Goal: Information Seeking & Learning: Learn about a topic

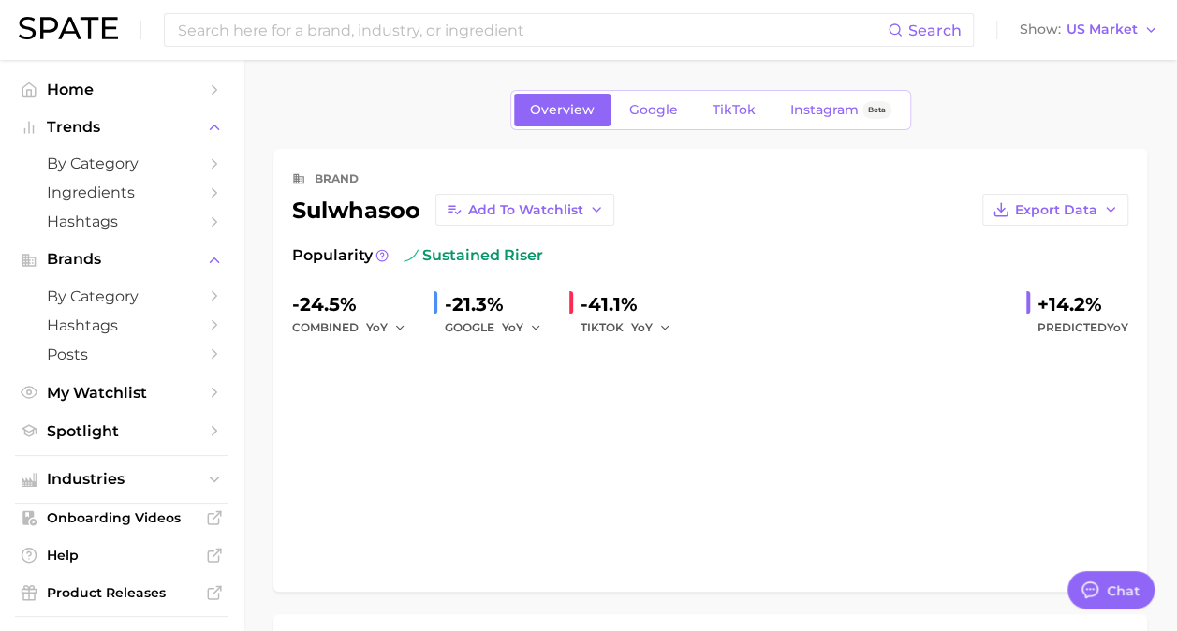
type textarea "x"
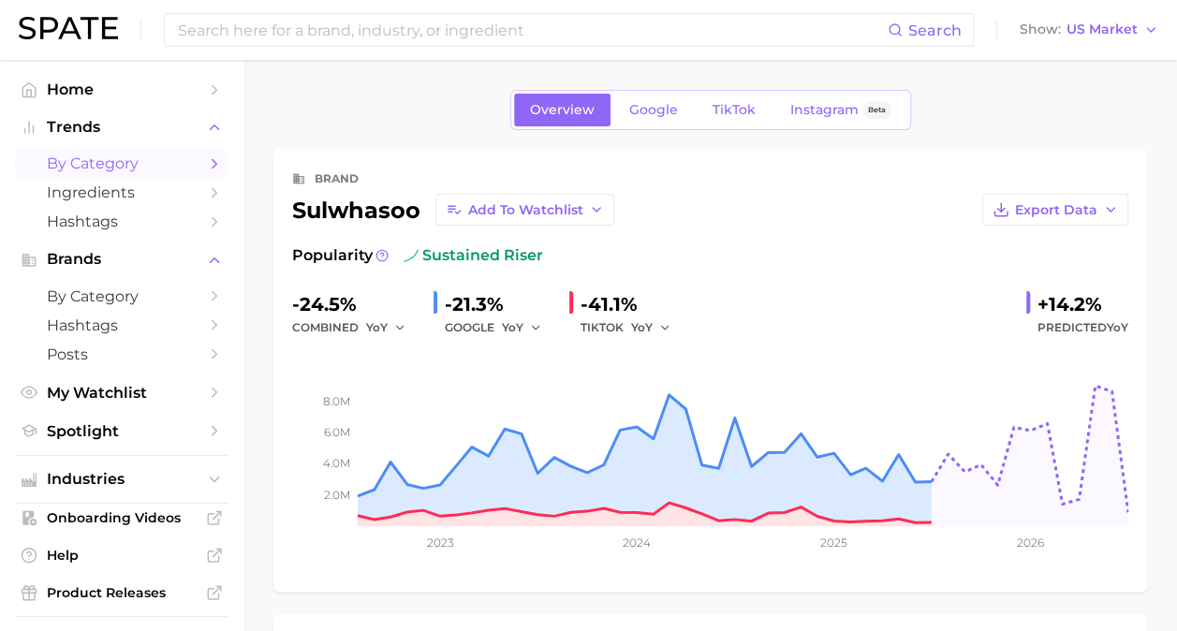
click at [92, 172] on span "by Category" at bounding box center [122, 163] width 150 height 18
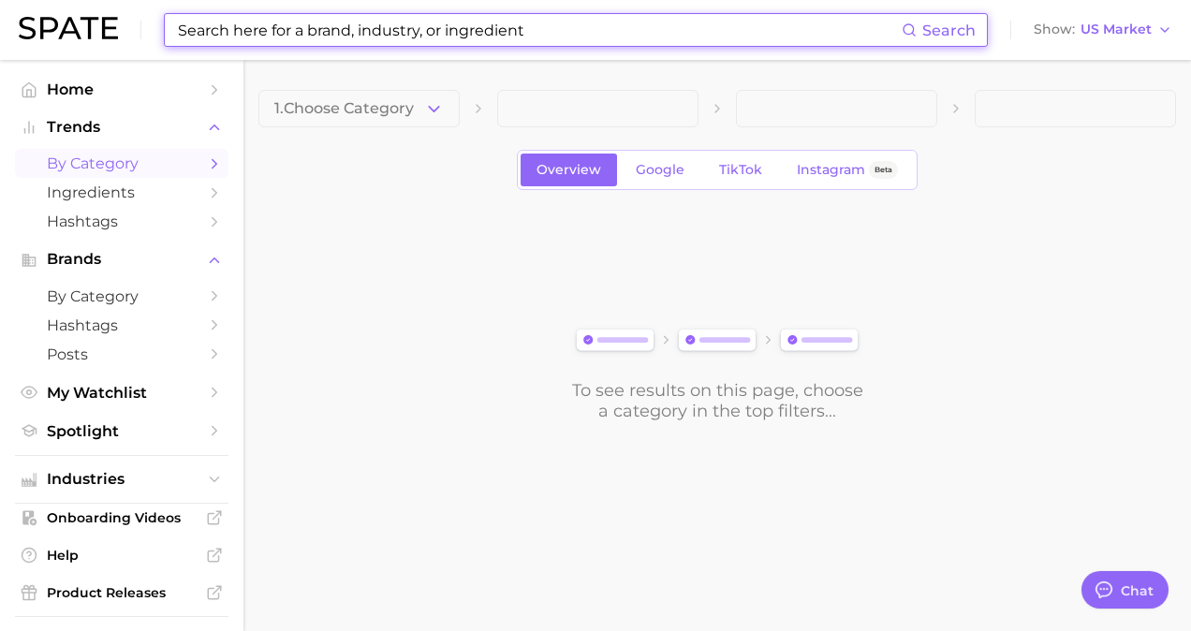
click at [504, 34] on input at bounding box center [539, 30] width 726 height 32
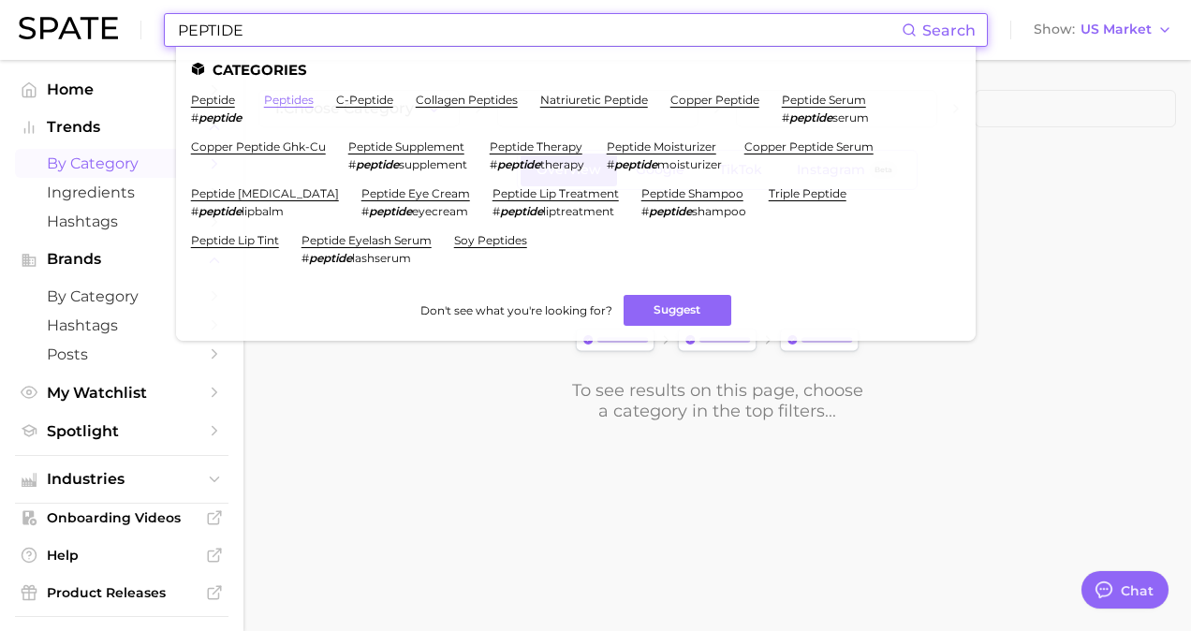
type input "PEPTIDE"
click at [287, 96] on link "peptides" at bounding box center [289, 100] width 50 height 14
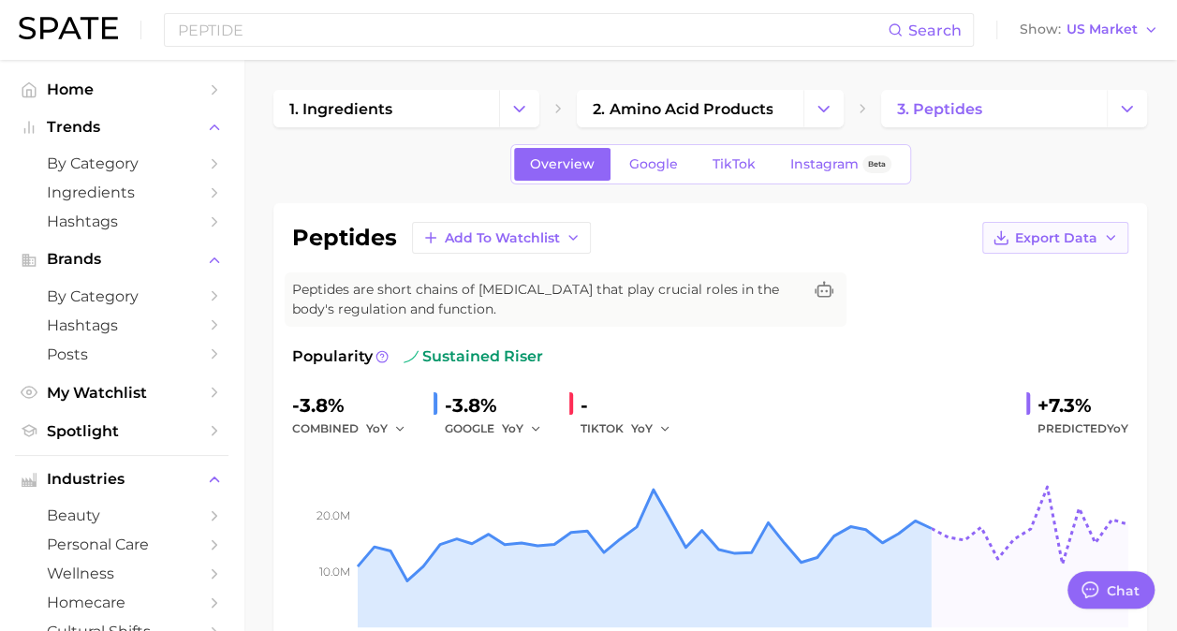
click at [1116, 240] on icon "button" at bounding box center [1110, 237] width 15 height 15
click at [1030, 299] on span "Time Series Image" at bounding box center [1016, 307] width 125 height 16
click at [978, 335] on div "peptides Add to Watchlist Export Data Peptides are short chains of [MEDICAL_DAT…" at bounding box center [710, 448] width 836 height 452
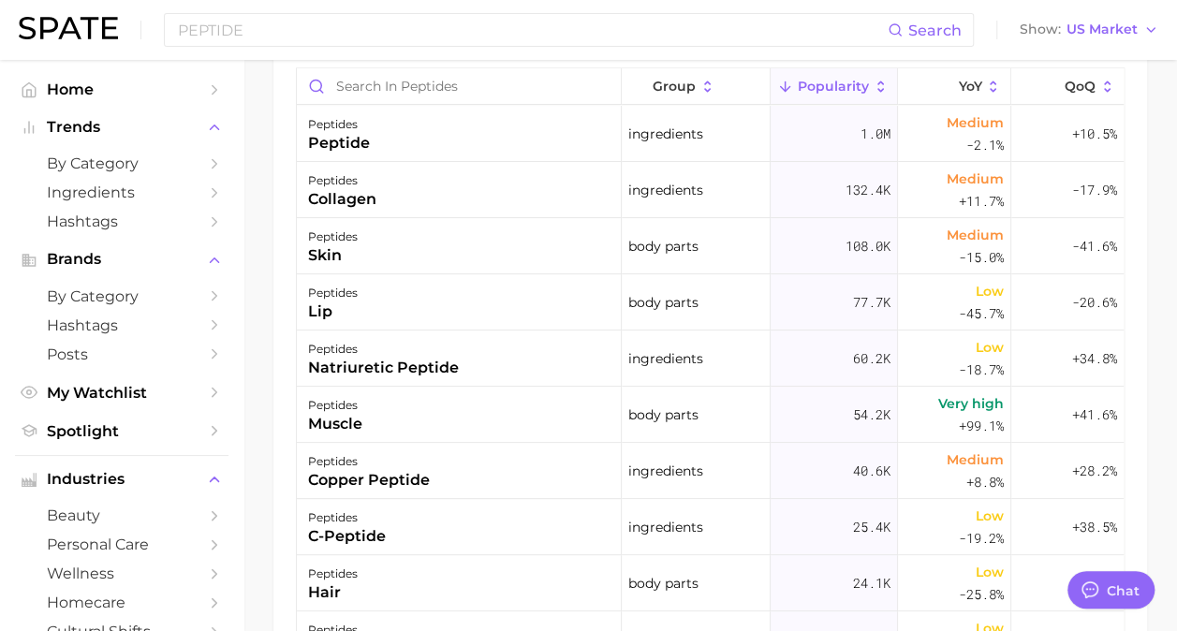
scroll to position [1103, 0]
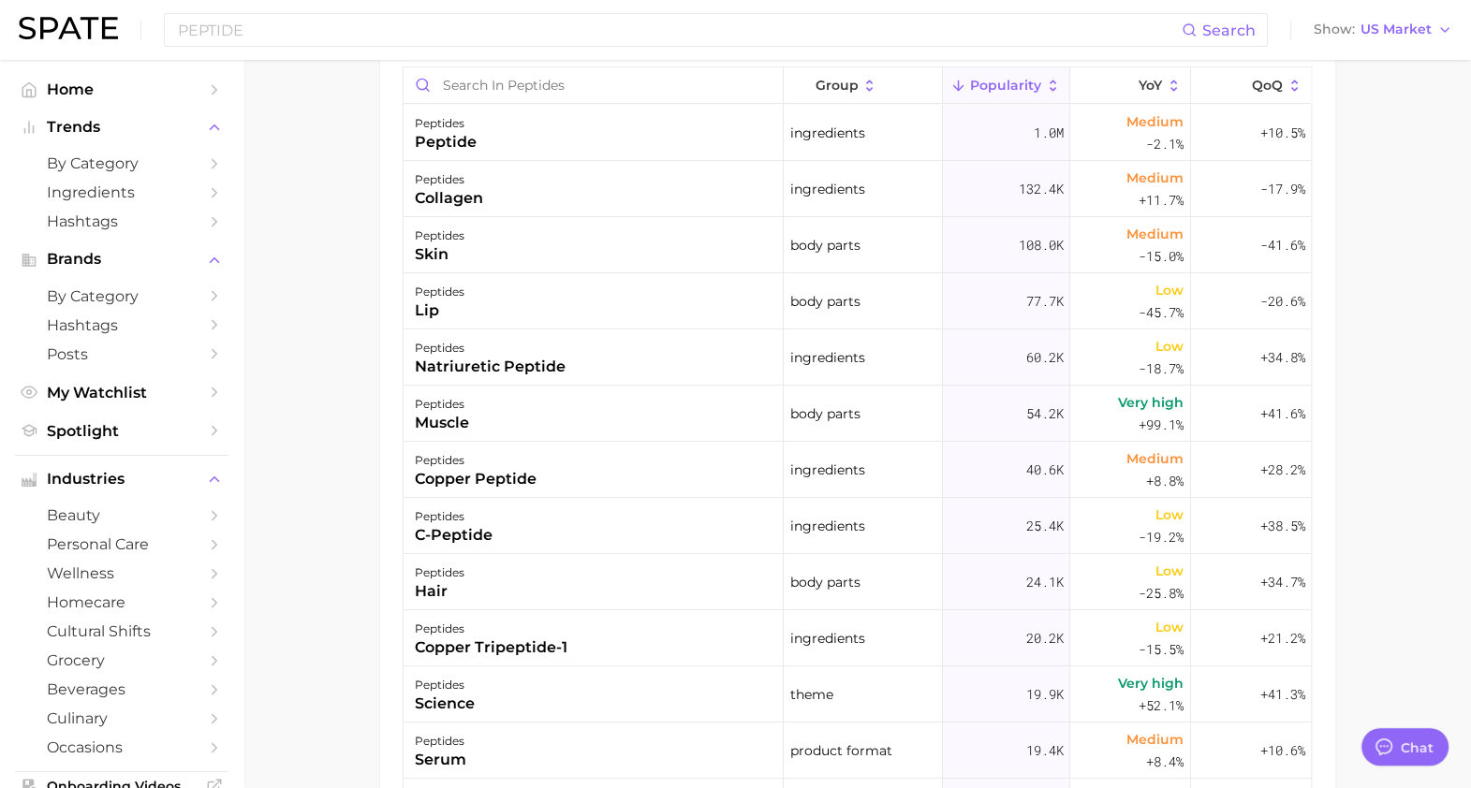
type textarea "x"
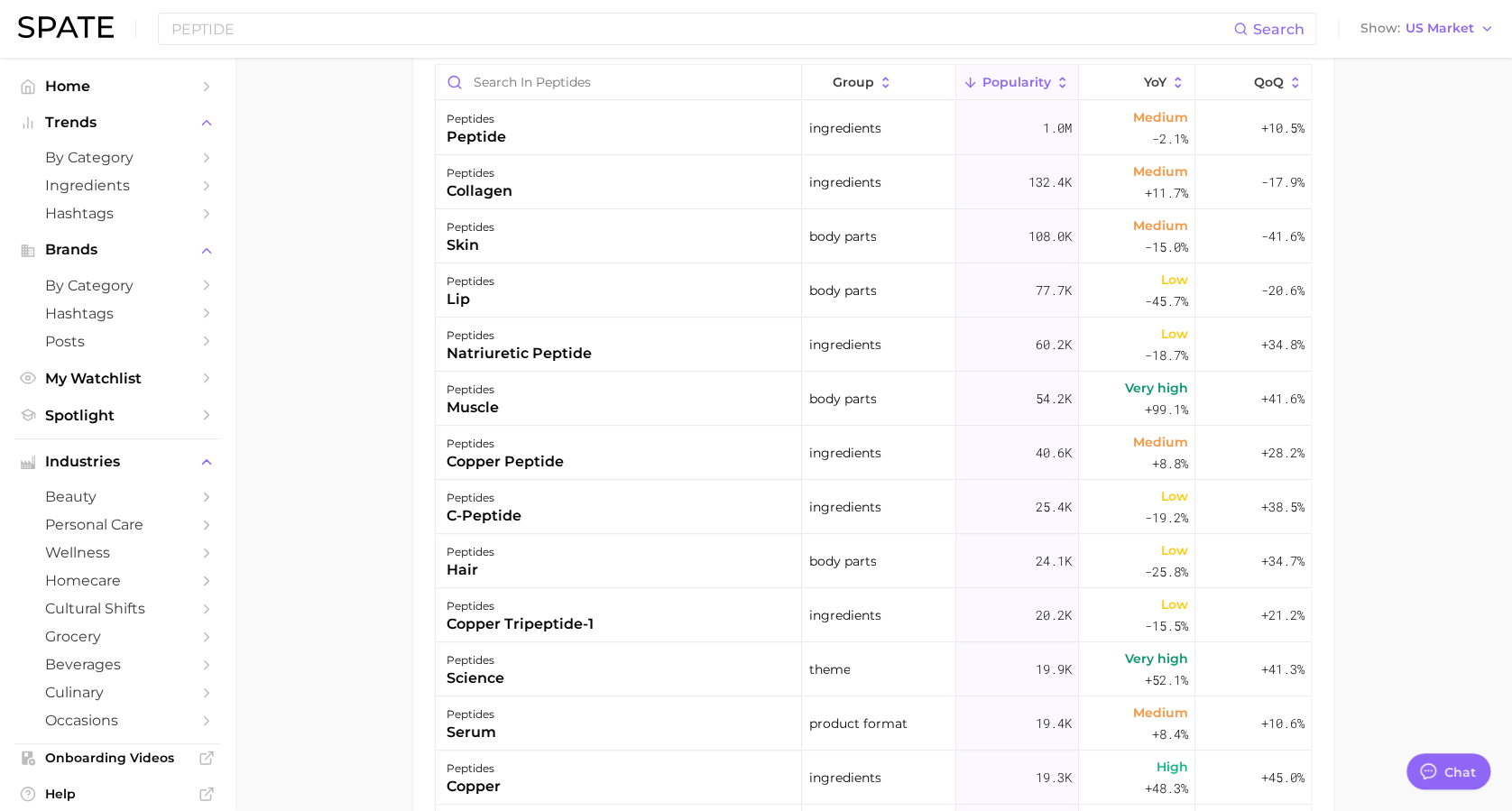
drag, startPoint x: 900, startPoint y: 6, endPoint x: 357, endPoint y: 457, distance: 705.9
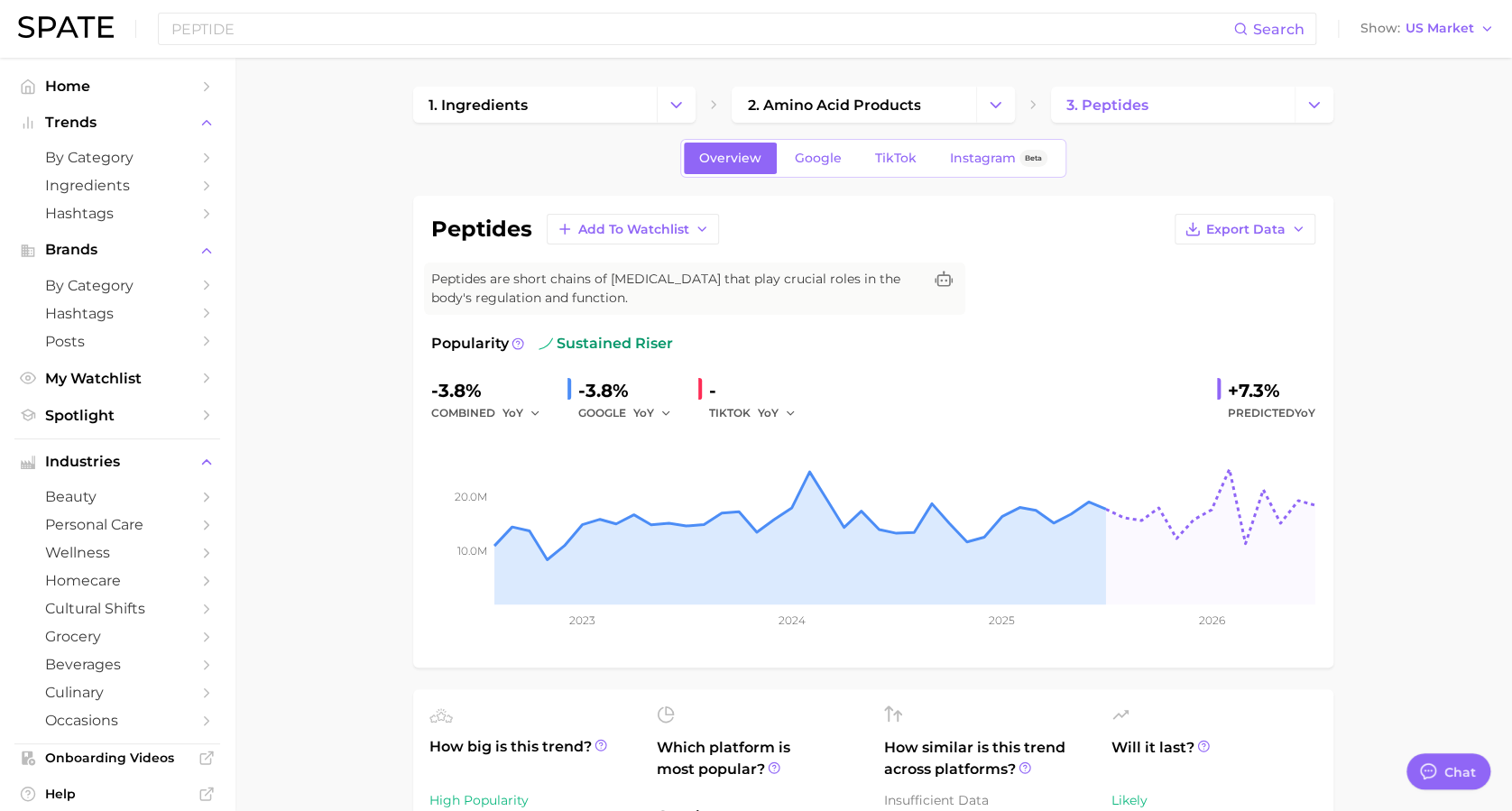
scroll to position [5, 0]
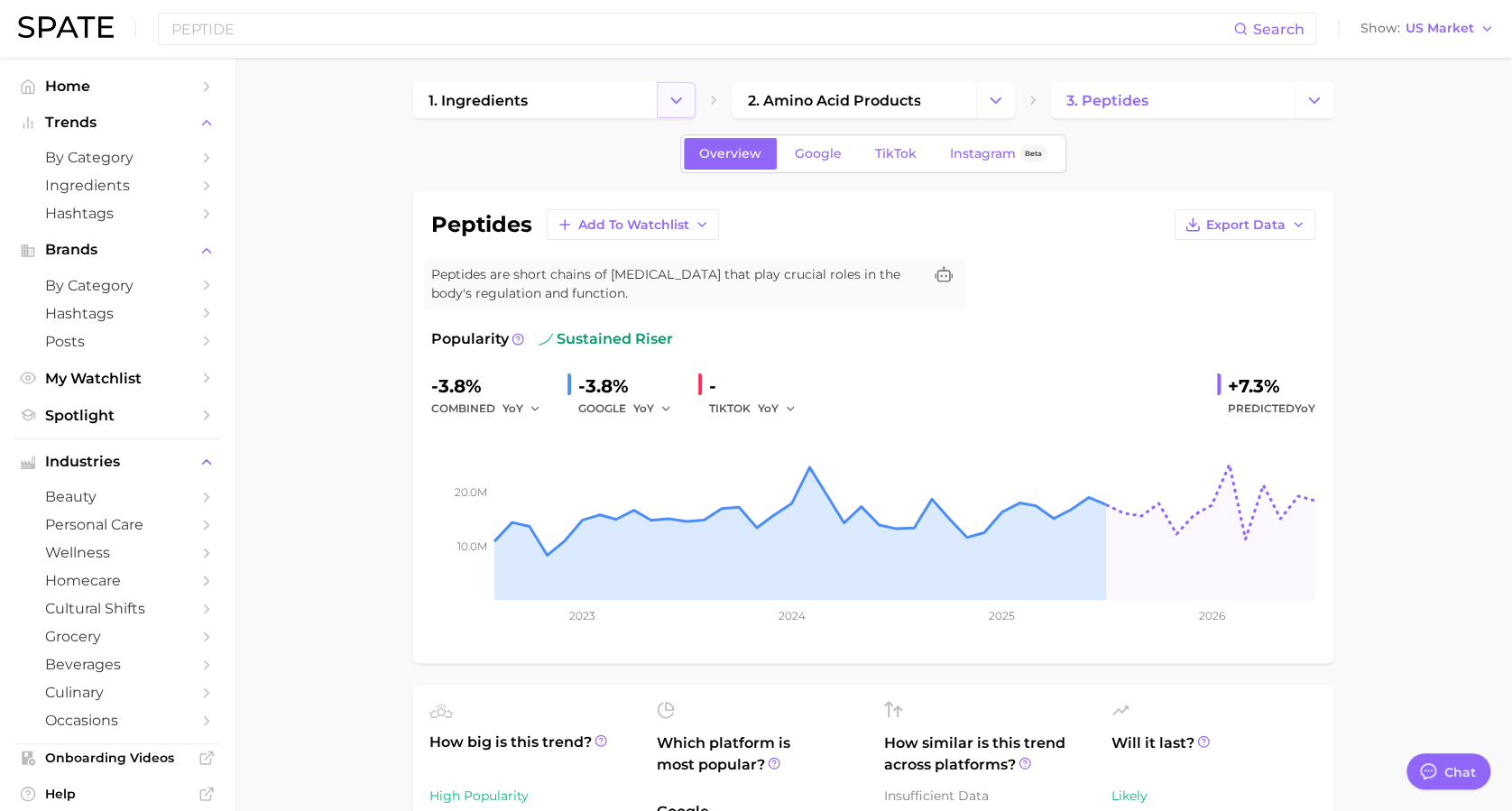
click at [674, 105] on icon "Change Category" at bounding box center [676, 101] width 19 height 19
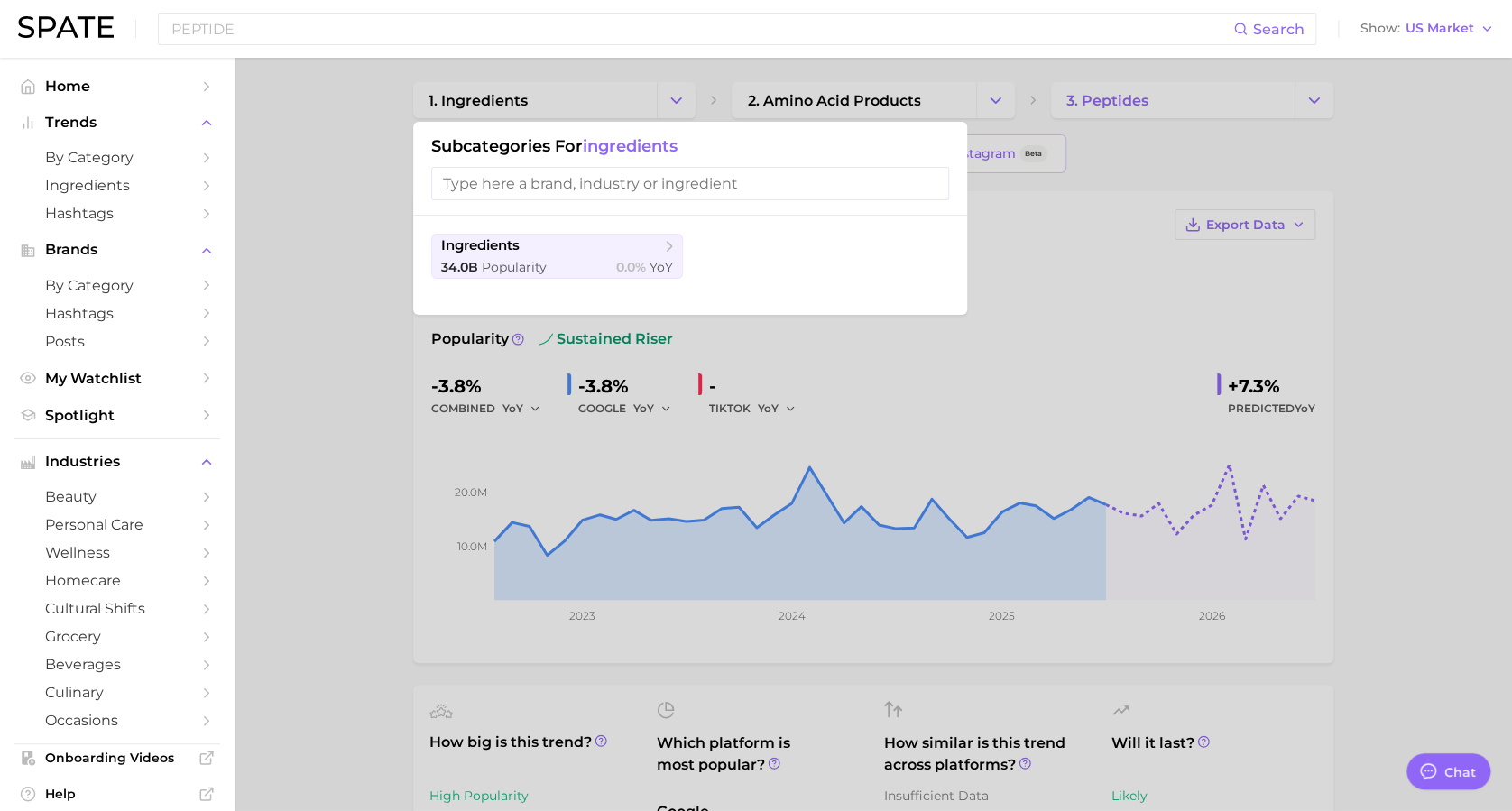
click at [365, 389] on div at bounding box center [756, 406] width 1512 height 811
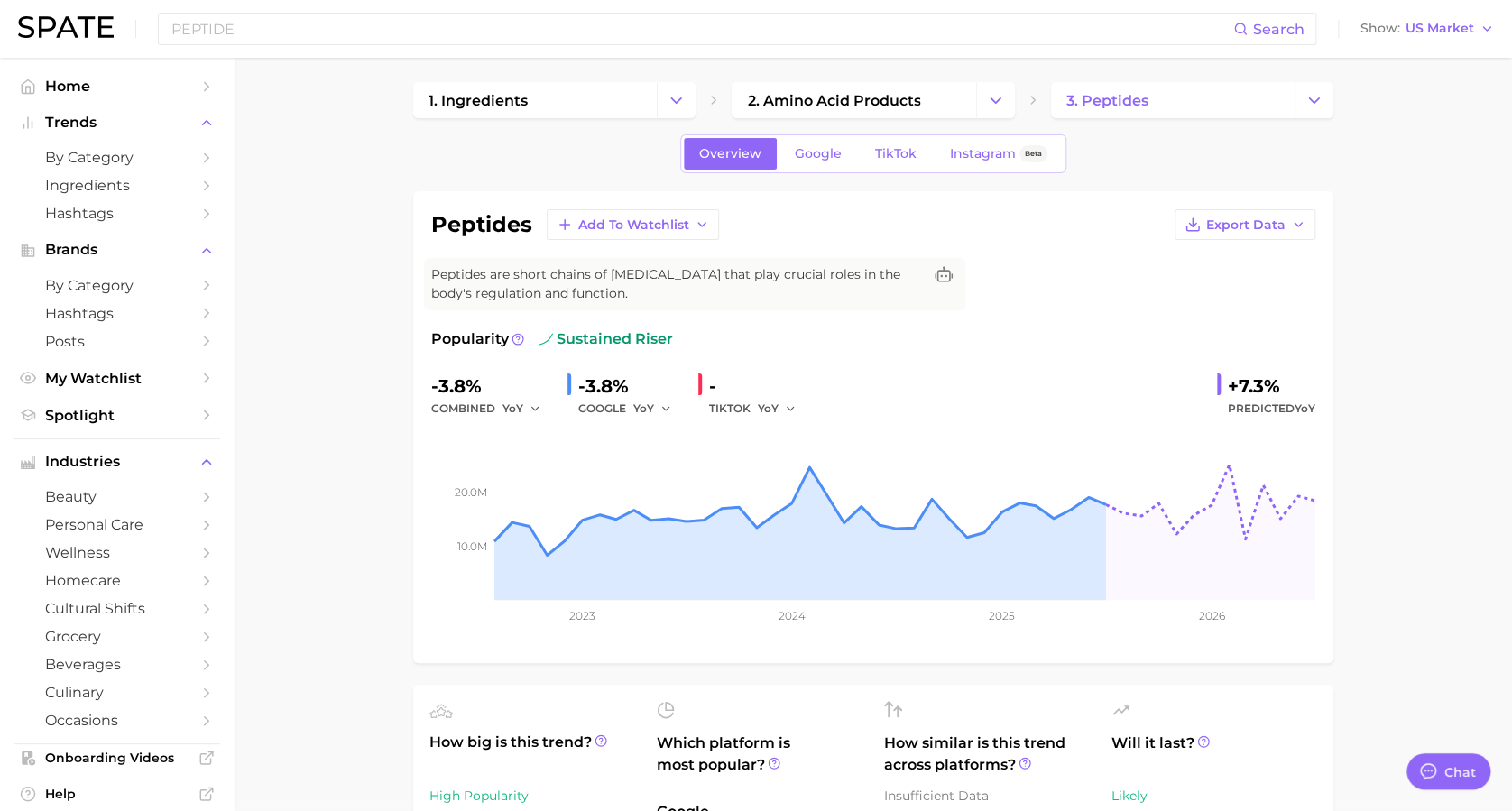
scroll to position [0, 0]
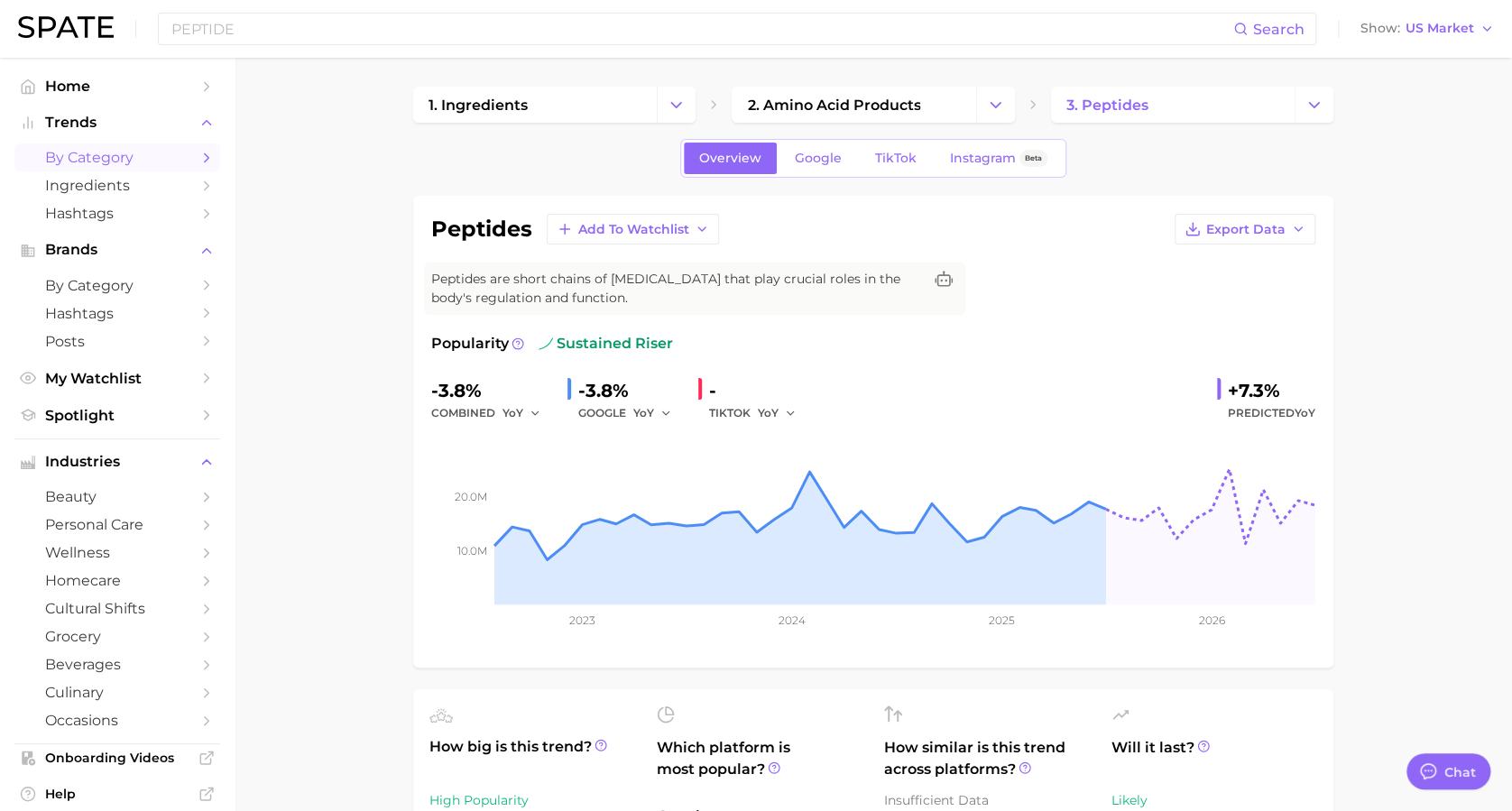
click at [120, 162] on span "by Category" at bounding box center [118, 157] width 145 height 17
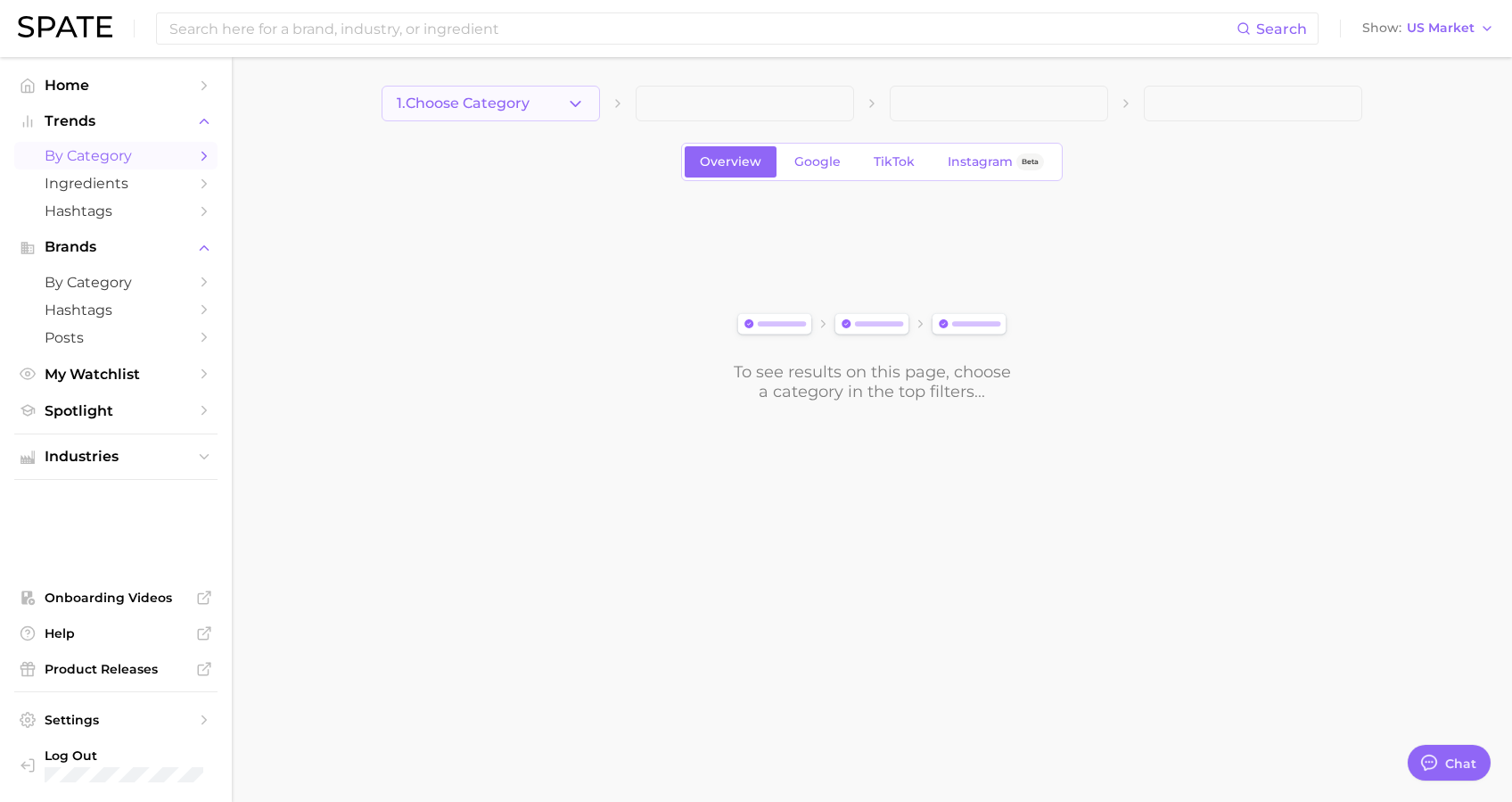
click at [570, 105] on icon "button" at bounding box center [576, 104] width 19 height 19
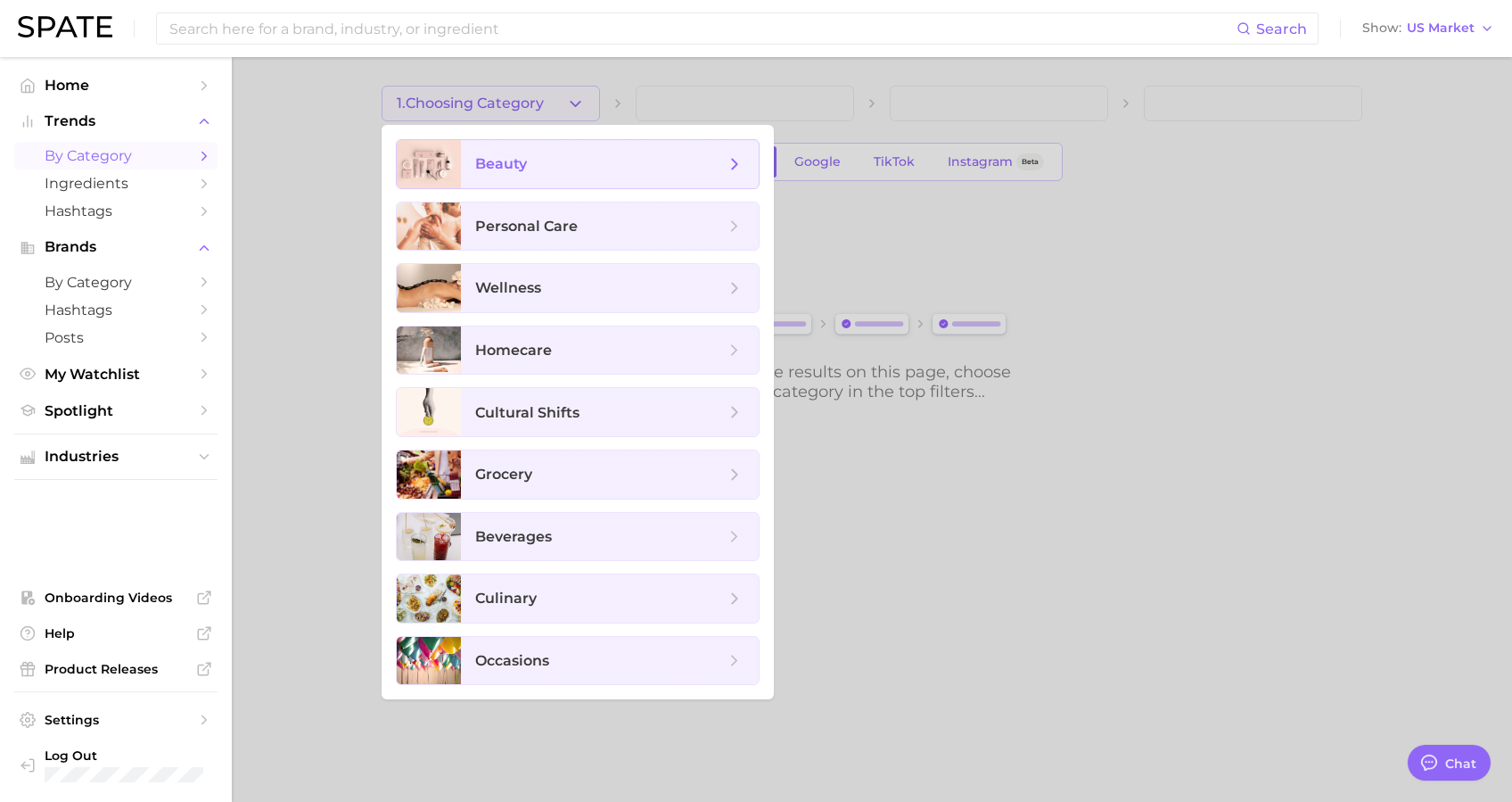
click at [530, 171] on span "beauty" at bounding box center [600, 164] width 249 height 20
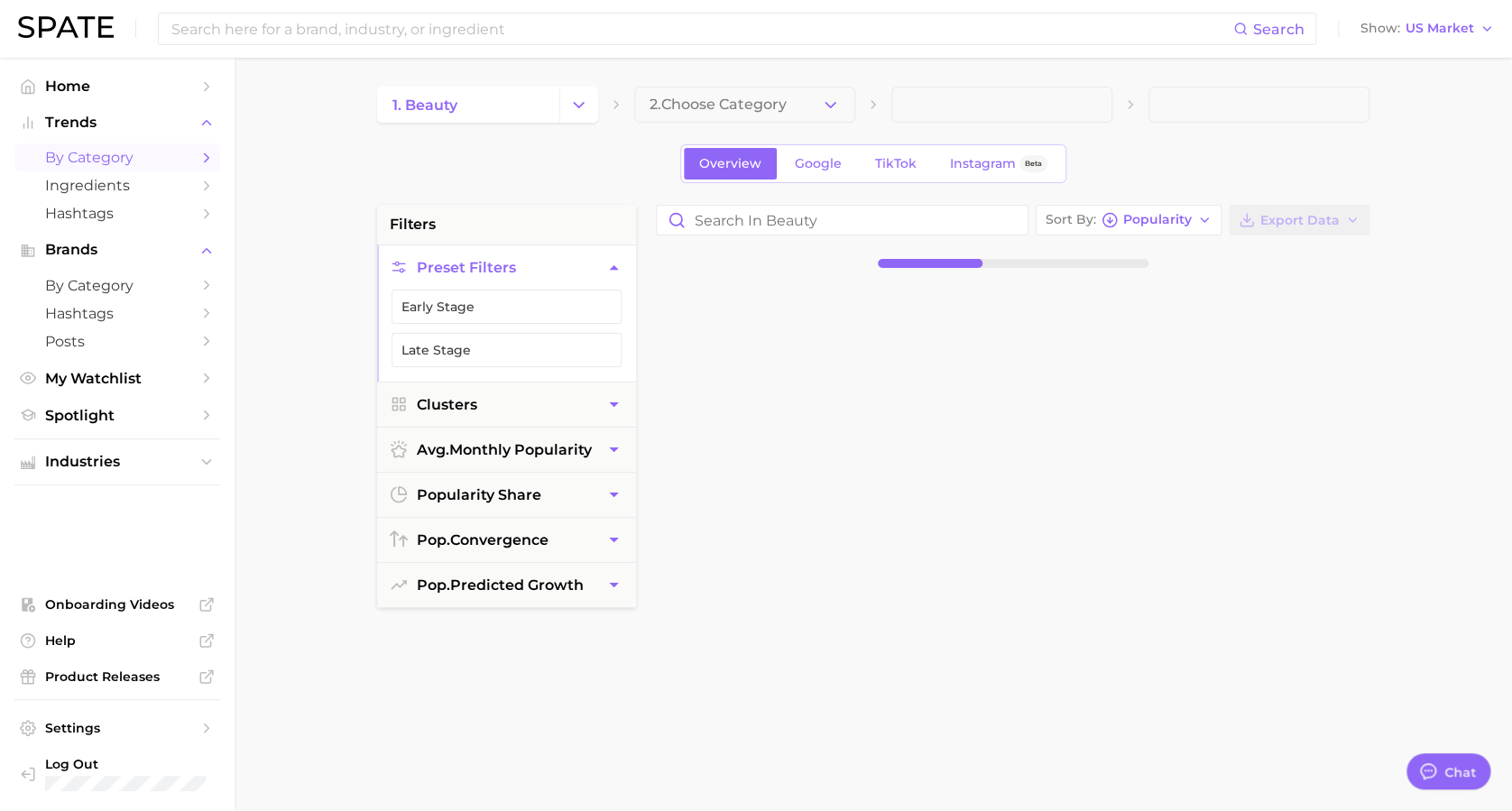
click at [831, 108] on icon "button" at bounding box center [831, 105] width 19 height 19
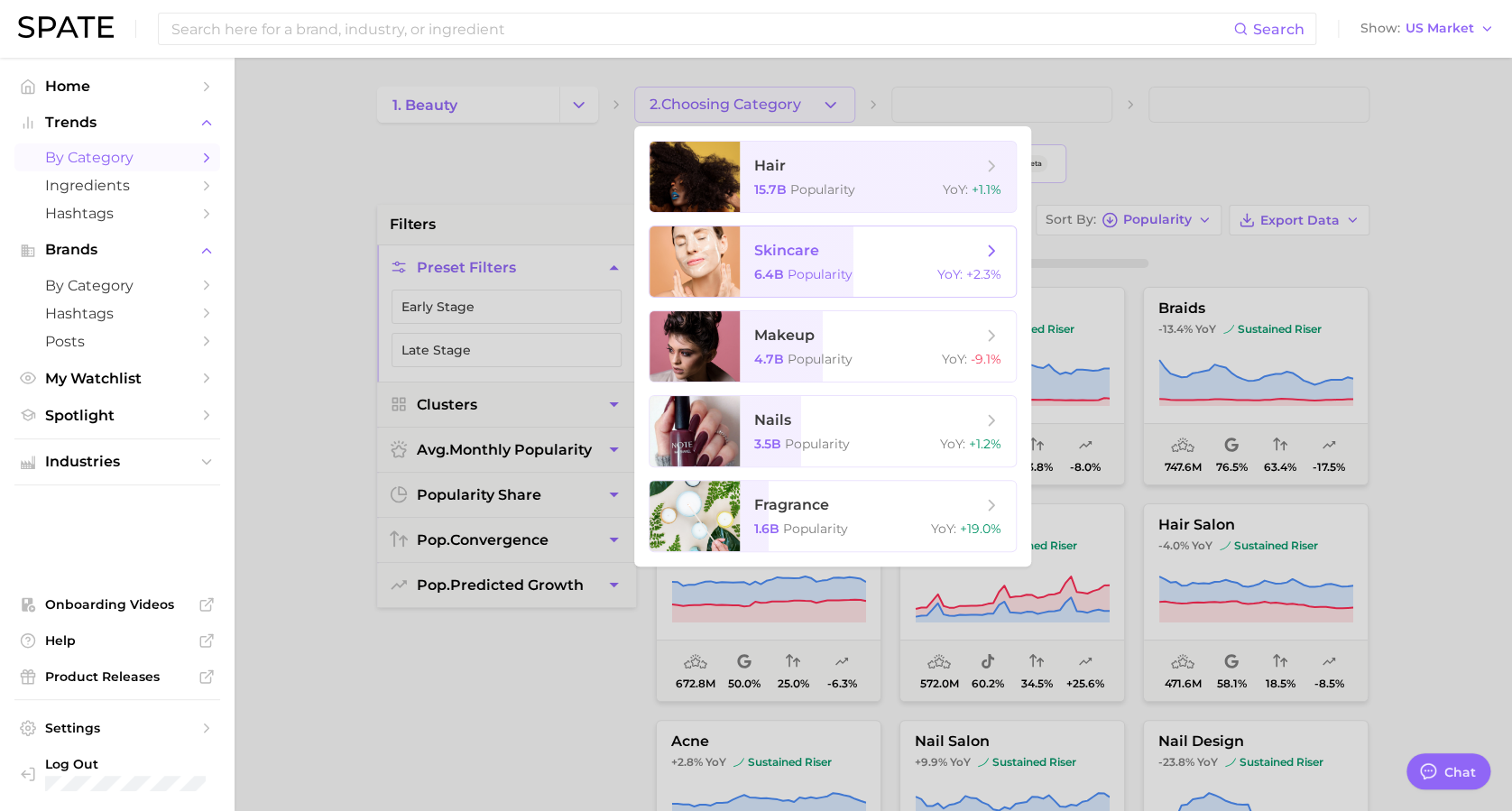
click at [765, 269] on span "6.4b" at bounding box center [769, 274] width 30 height 16
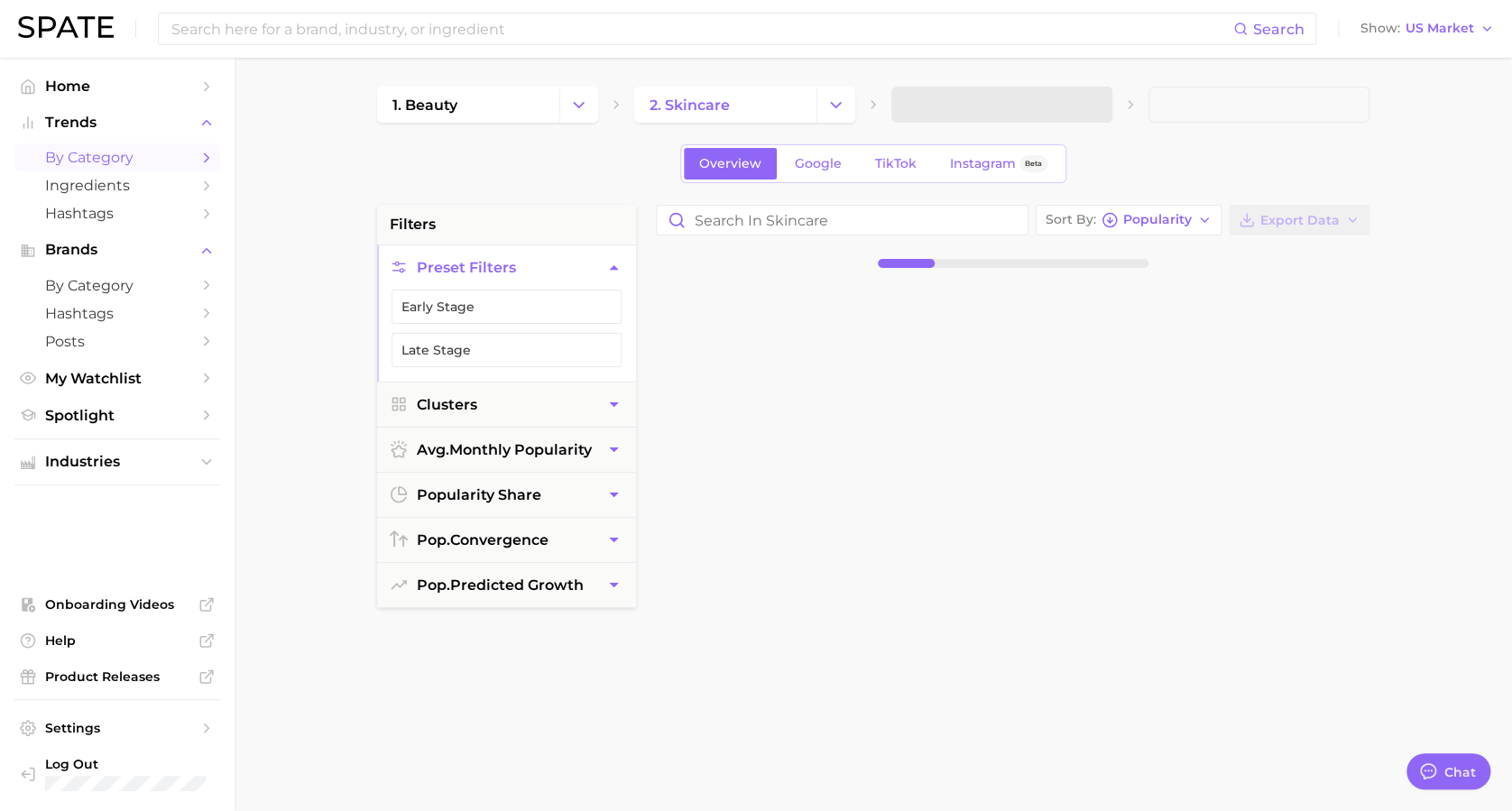
click at [978, 105] on span at bounding box center [1001, 104] width 221 height 36
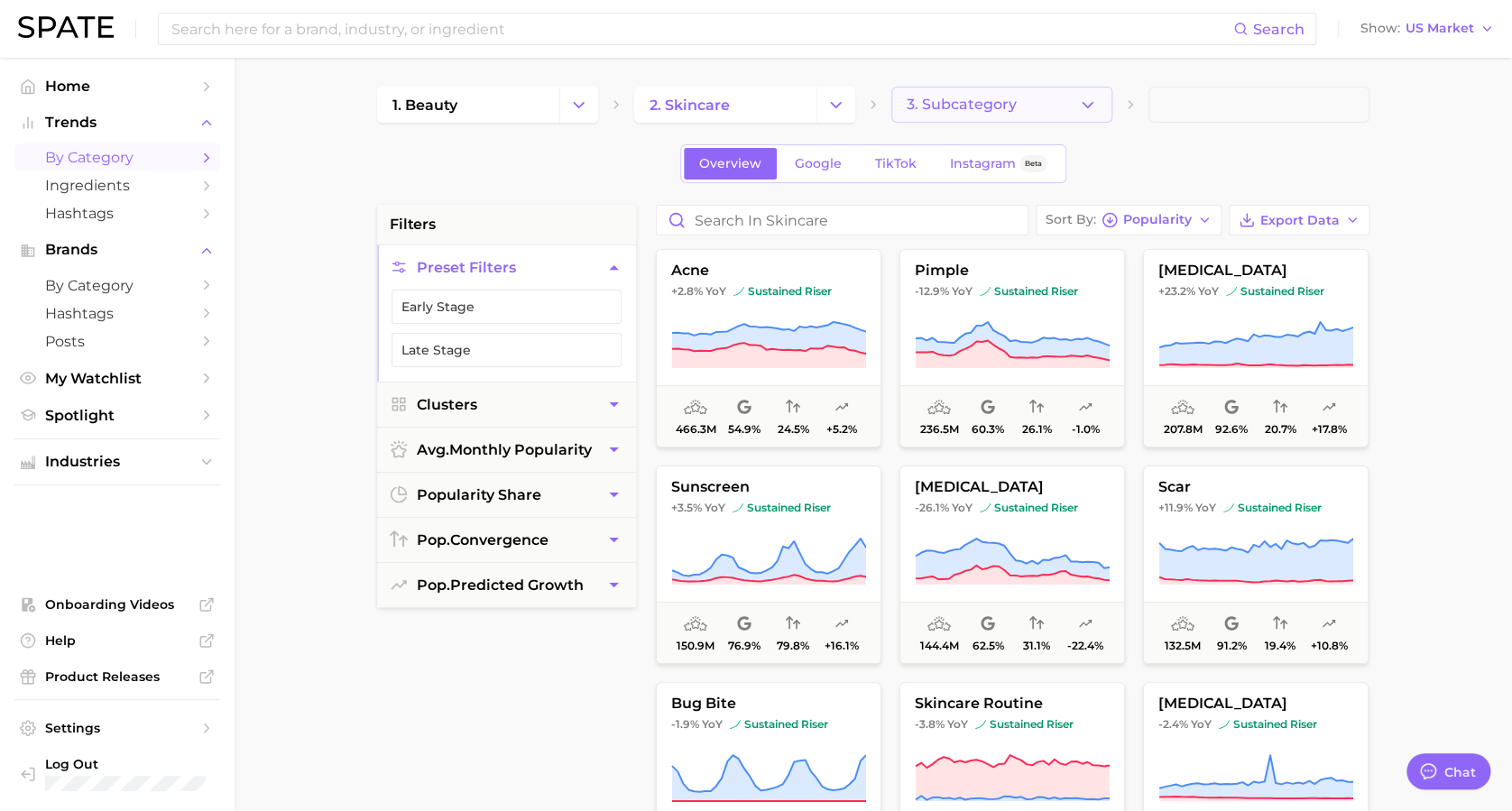
click at [1054, 115] on button "3. Subcategory" at bounding box center [1001, 104] width 221 height 36
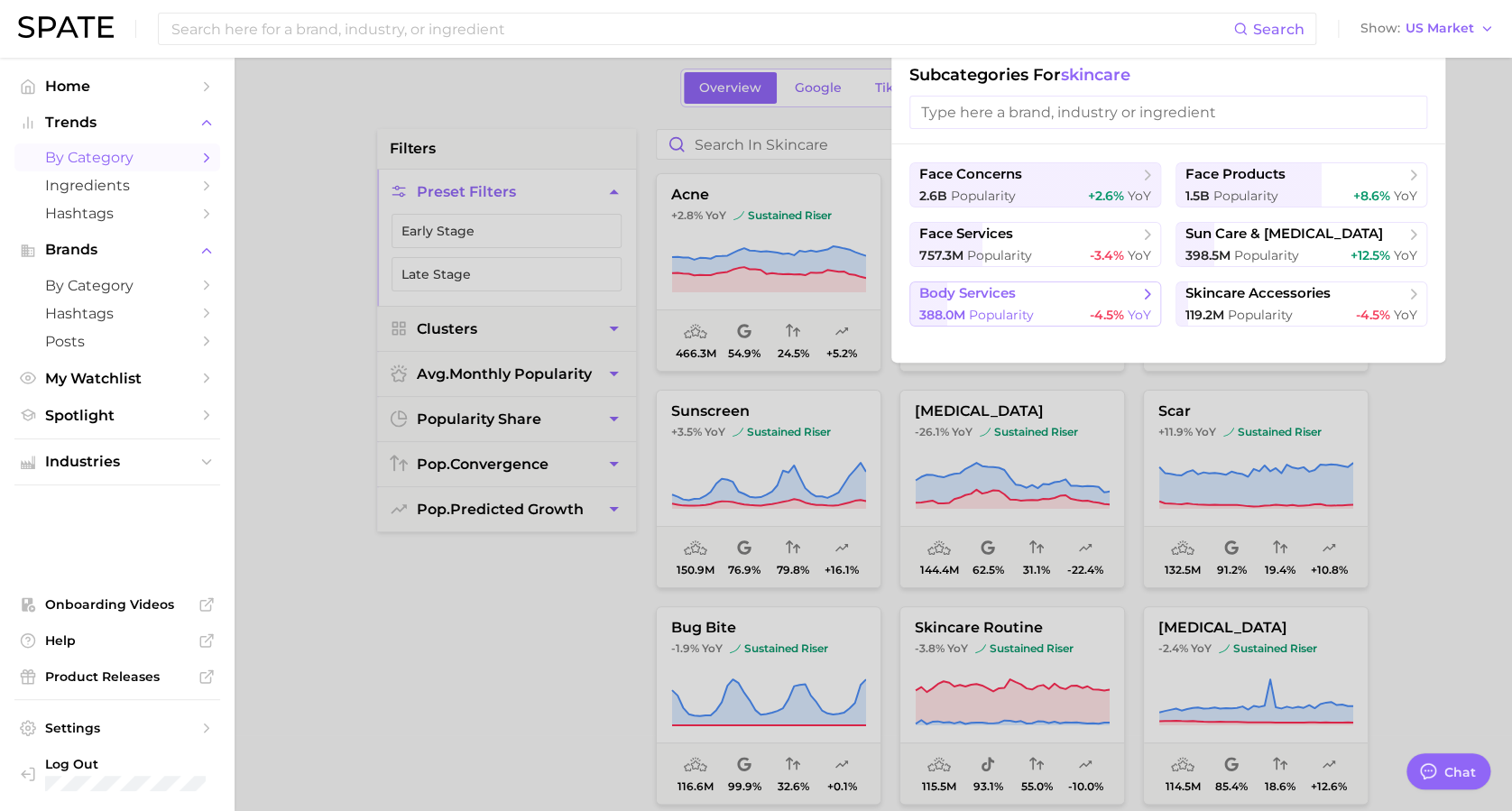
scroll to position [81, 0]
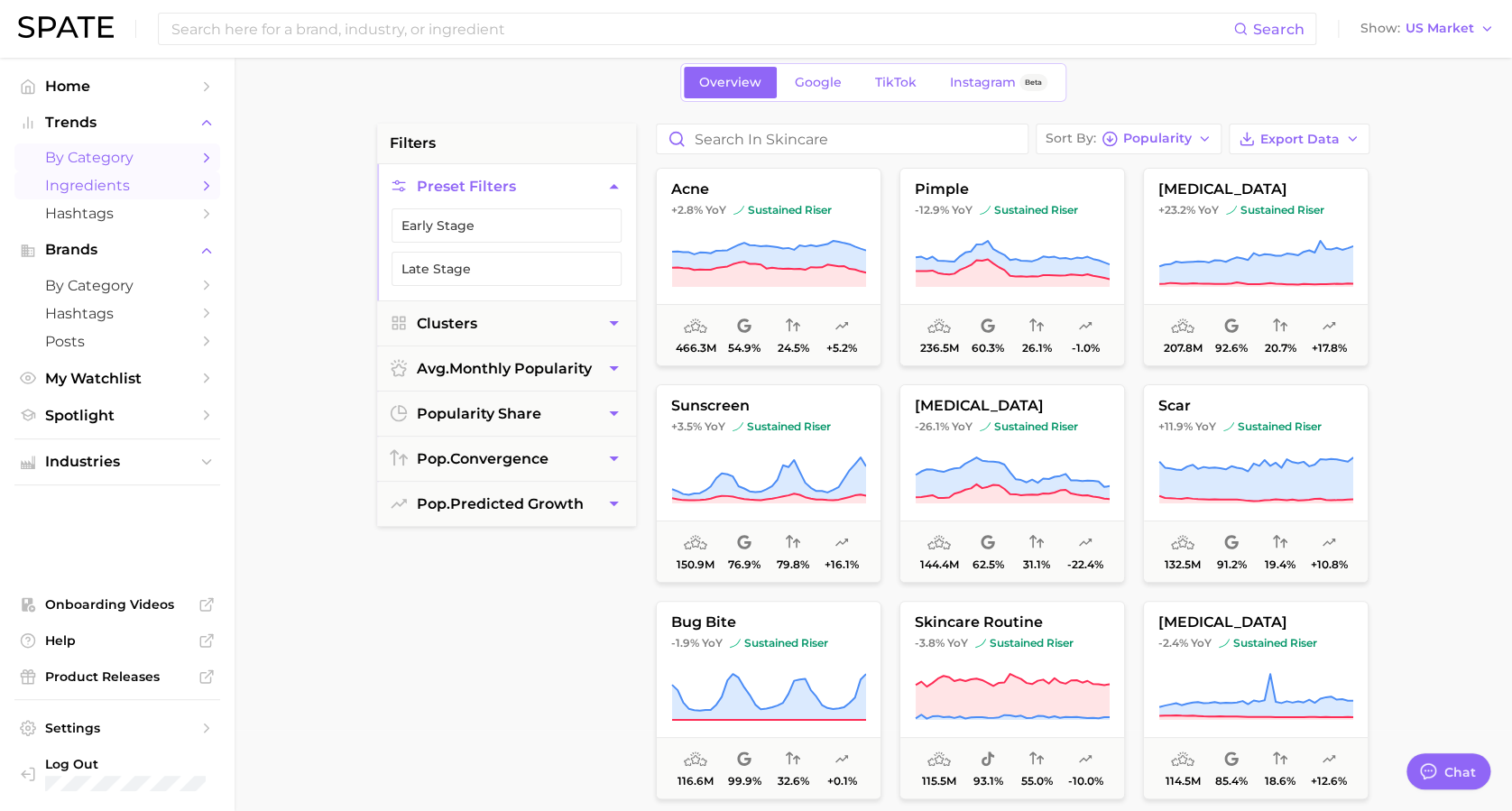
click at [93, 198] on link "Ingredients" at bounding box center [117, 185] width 205 height 28
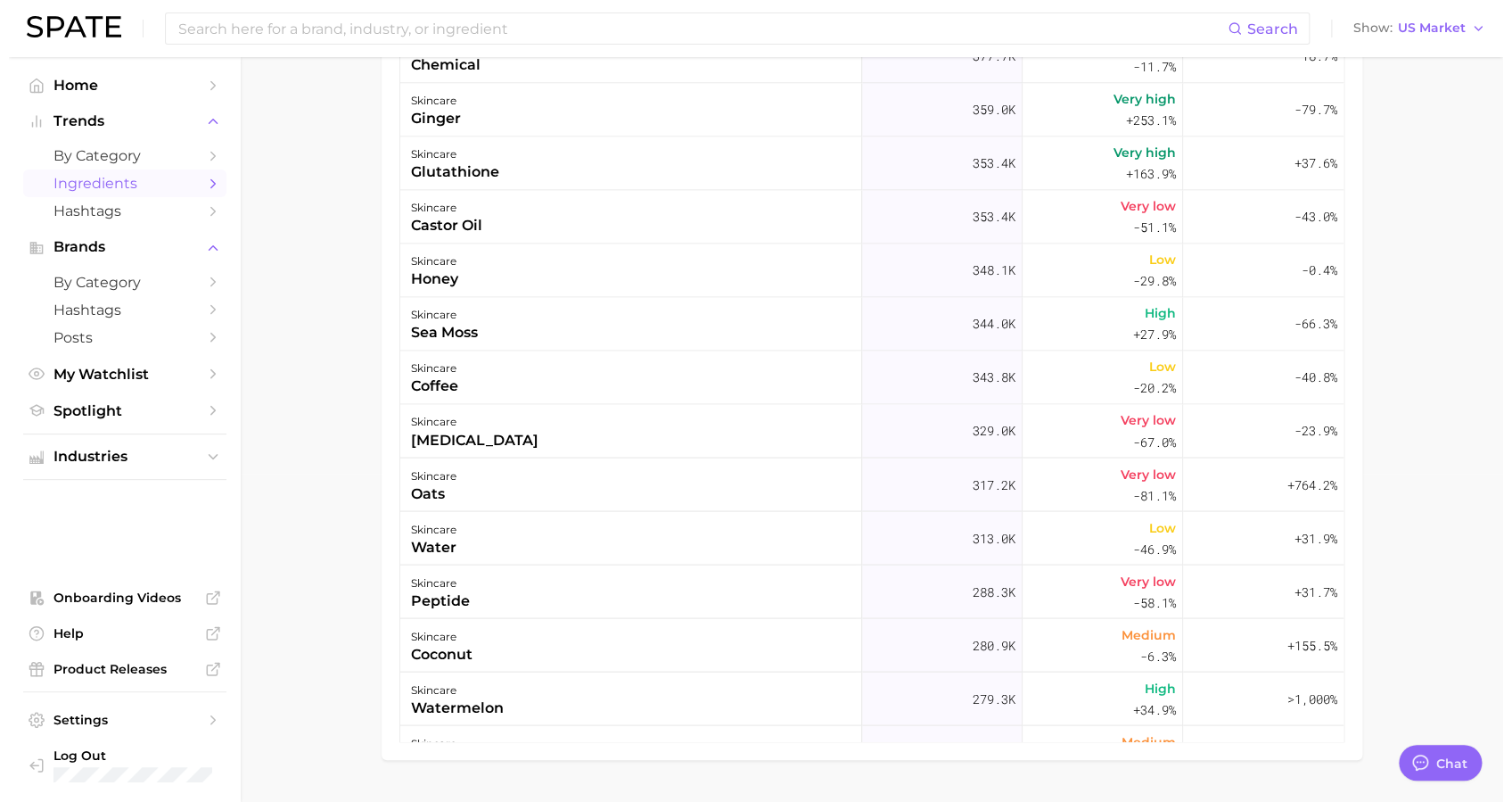
scroll to position [1181, 0]
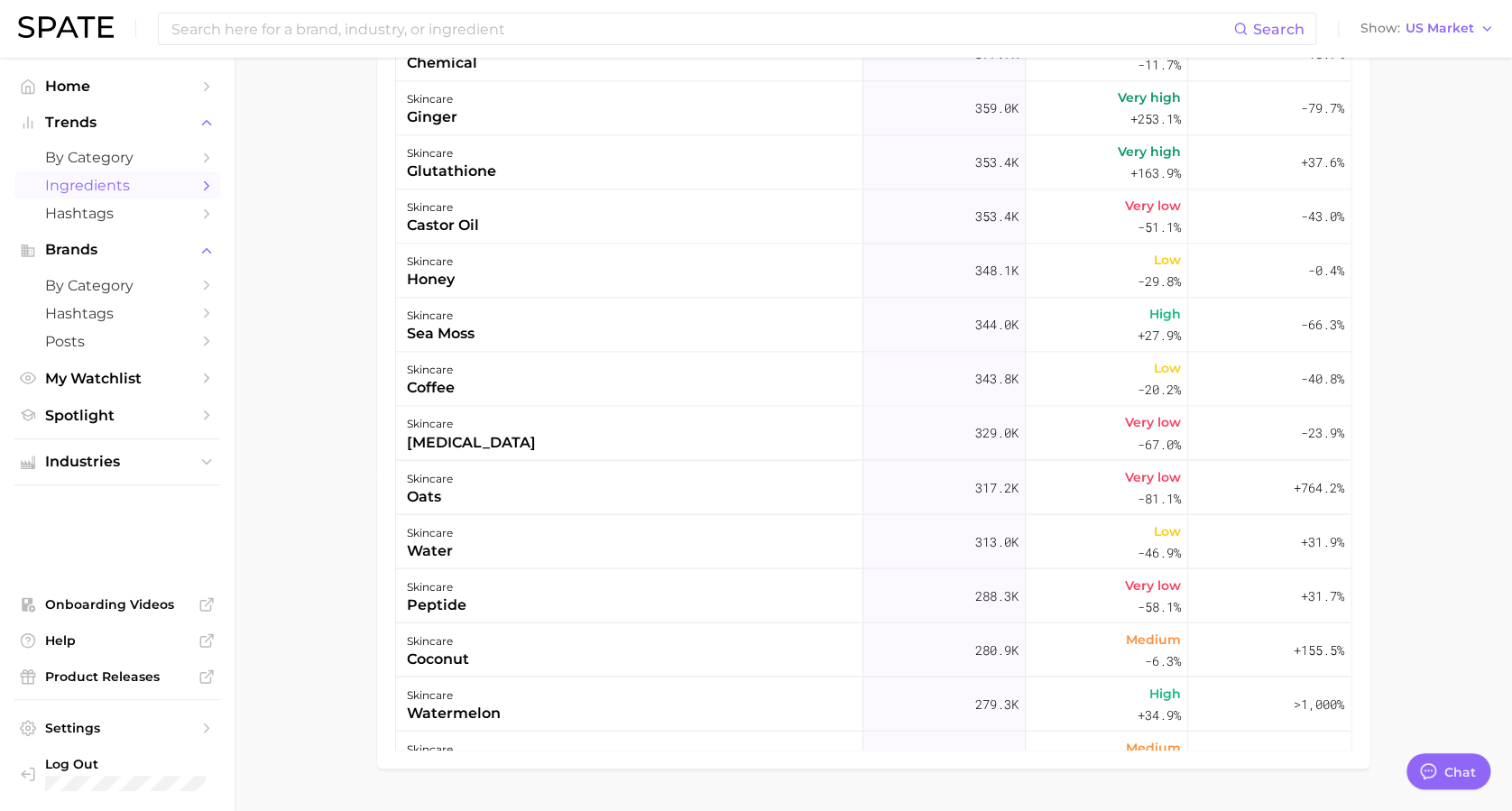
click at [597, 591] on div "skincare peptide" at bounding box center [629, 595] width 467 height 54
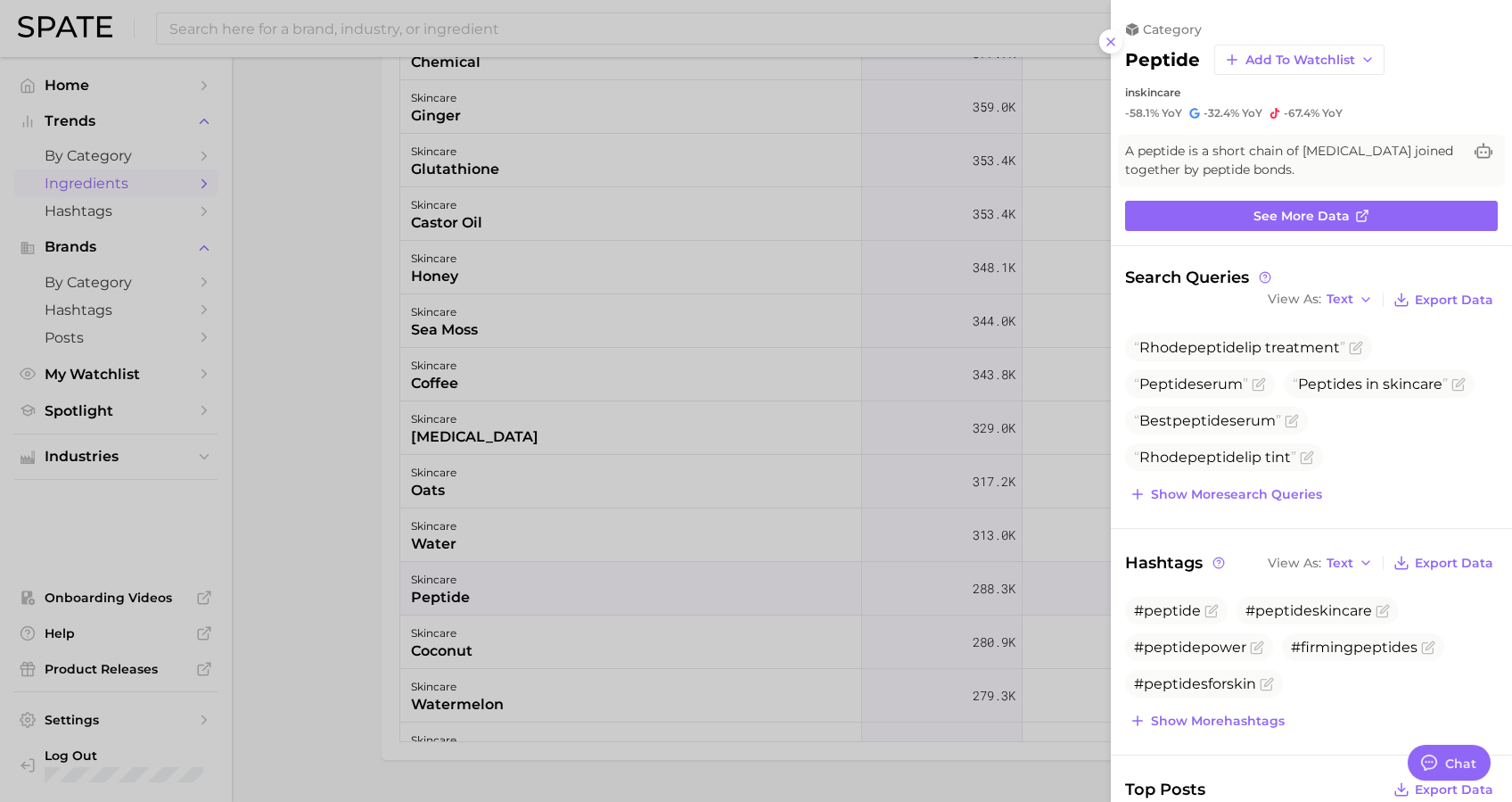
scroll to position [0, 0]
click at [1133, 216] on span "See more data" at bounding box center [1301, 216] width 96 height 15
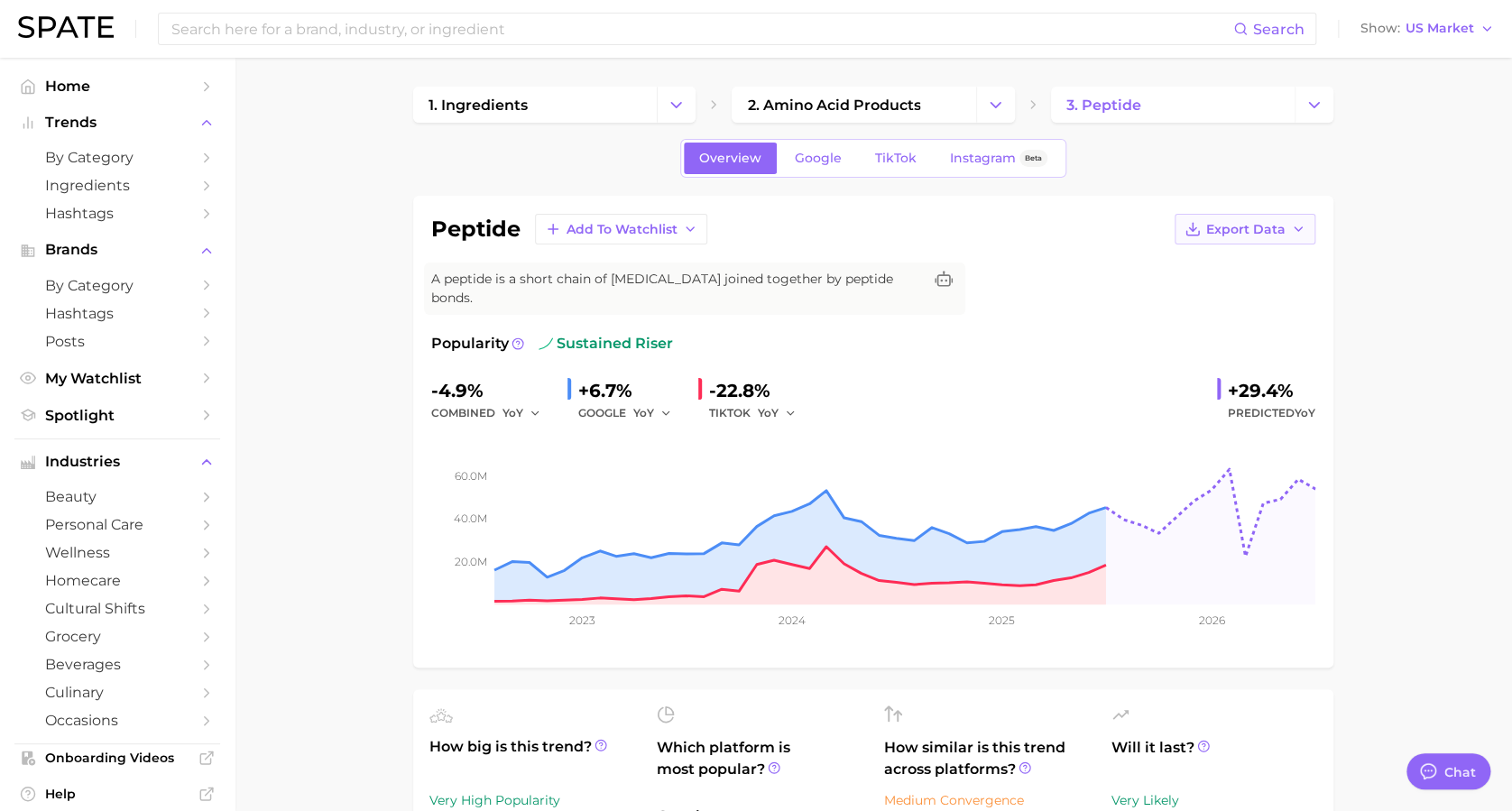
click at [1147, 225] on icon "button" at bounding box center [1298, 228] width 14 height 14
click at [1147, 299] on span "Time Series Image" at bounding box center [1207, 296] width 120 height 15
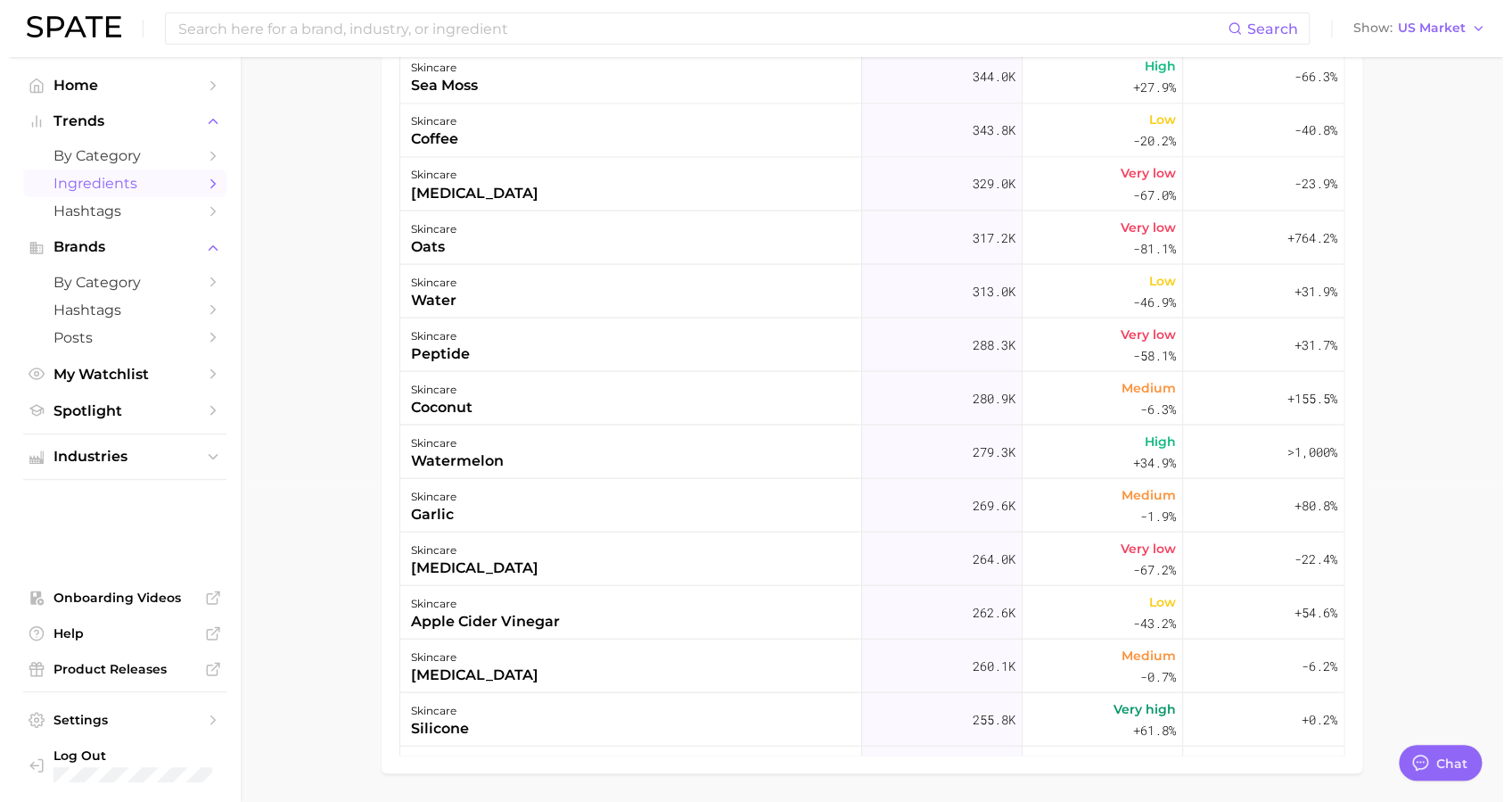
scroll to position [1441, 0]
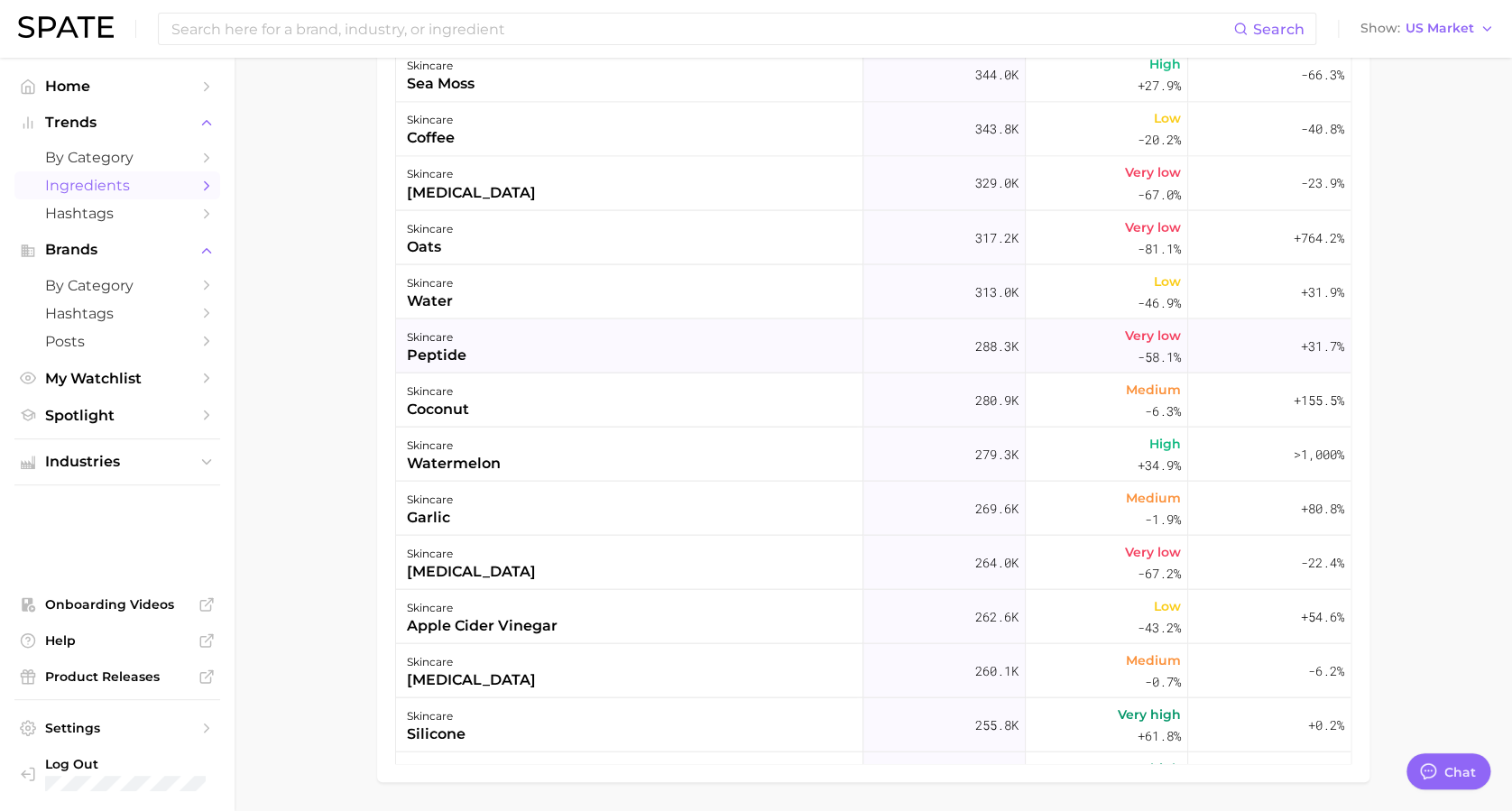
click at [709, 335] on div "skincare peptide" at bounding box center [629, 346] width 467 height 54
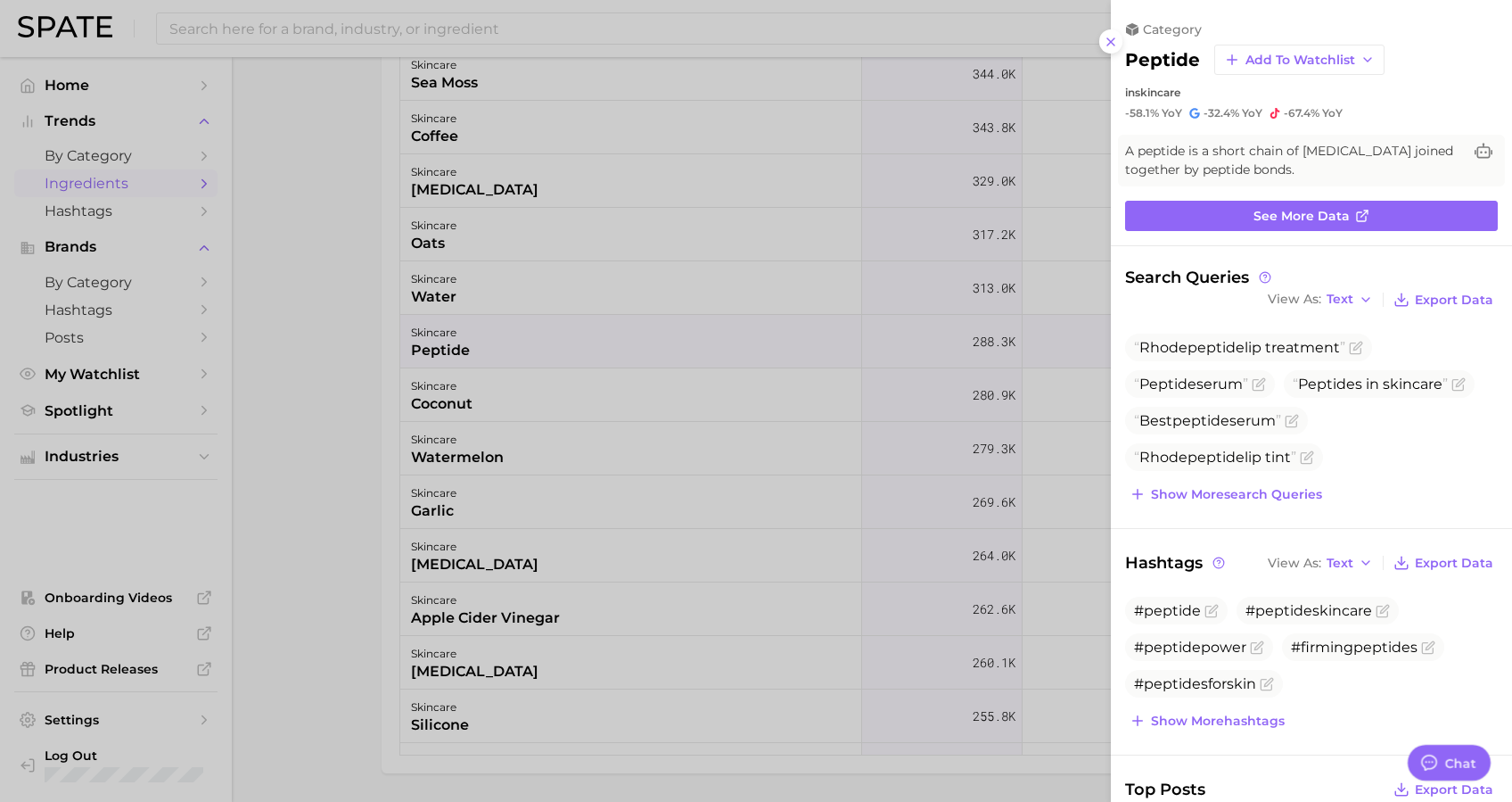
scroll to position [0, 0]
click at [1133, 203] on link "See more data" at bounding box center [1311, 216] width 372 height 30
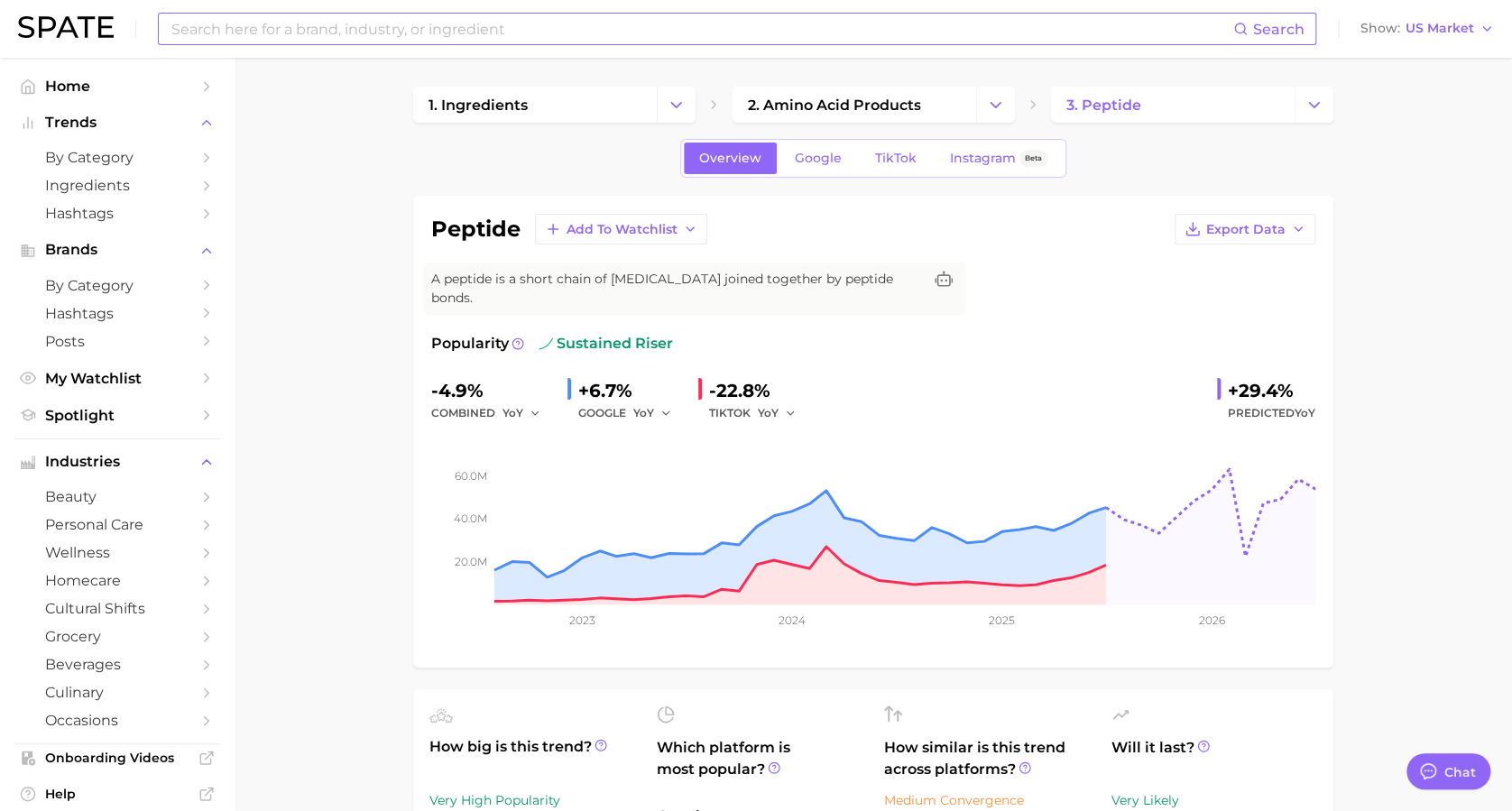
click at [563, 38] on input at bounding box center [702, 29] width 1064 height 31
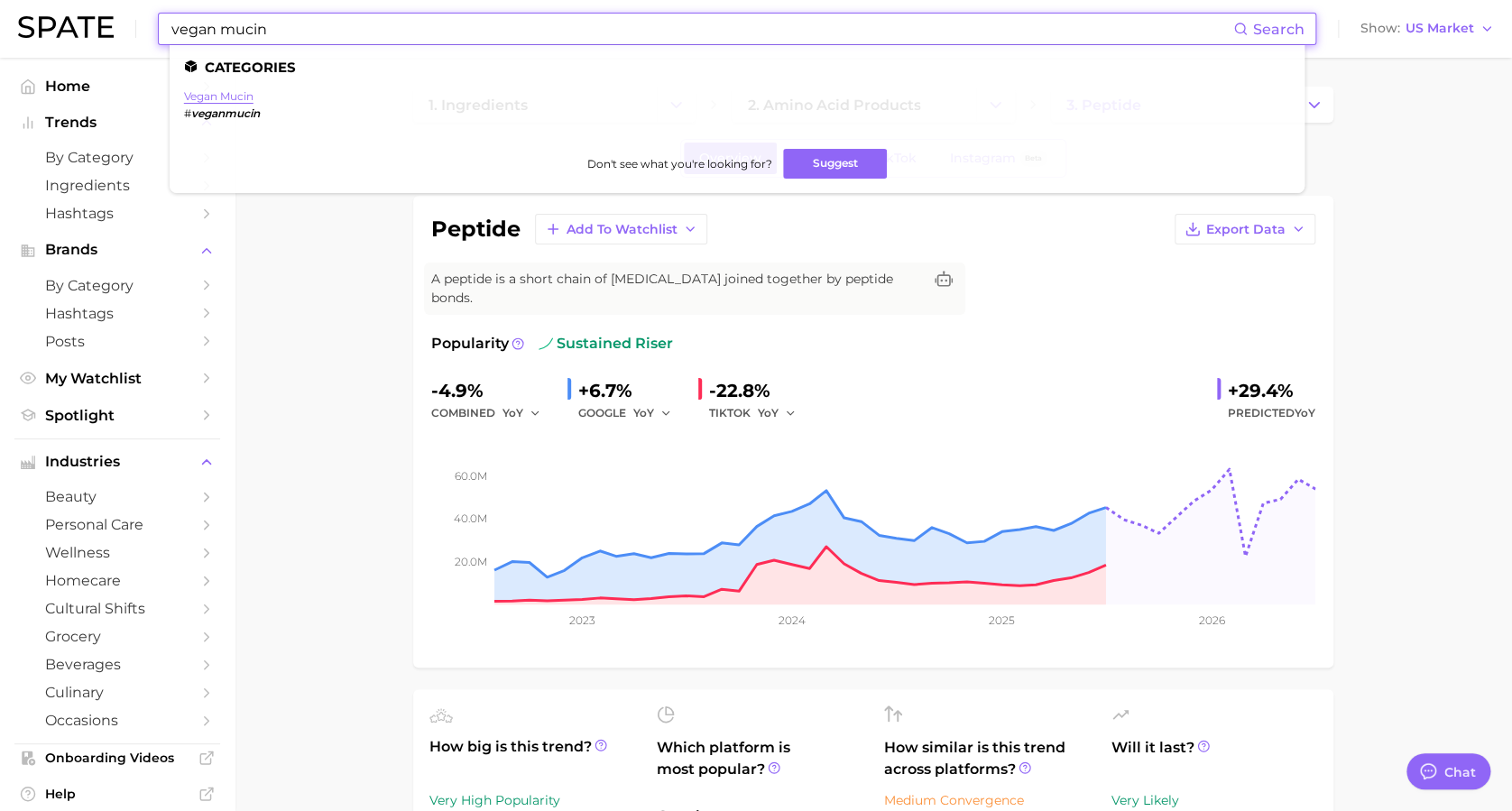
type input "vegan mucin"
click at [246, 100] on link "vegan mucin" at bounding box center [219, 96] width 69 height 13
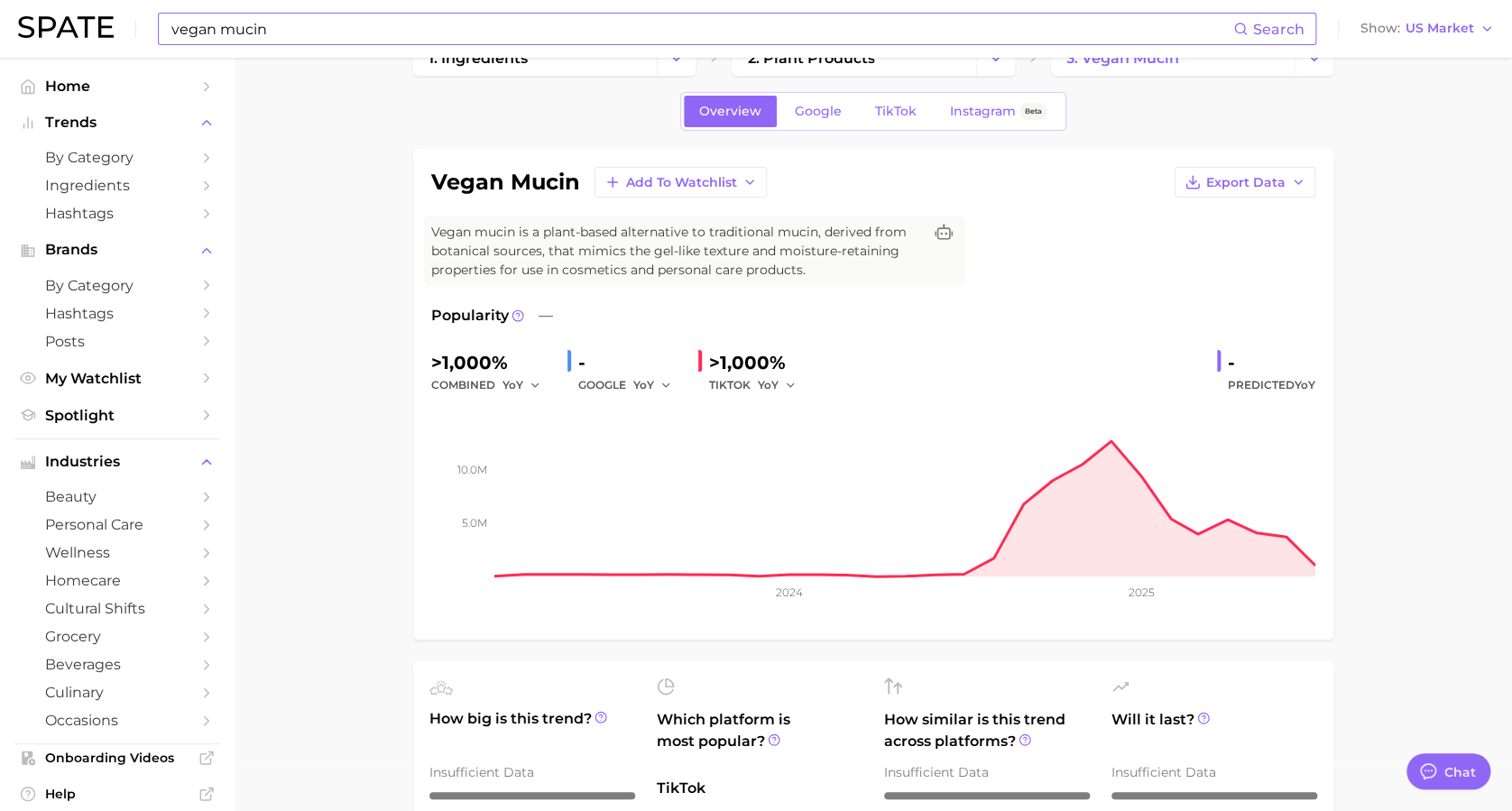
scroll to position [48, 0]
click at [1147, 178] on icon "button" at bounding box center [1298, 181] width 14 height 14
click at [1147, 248] on span "Time Series Image" at bounding box center [1207, 248] width 120 height 15
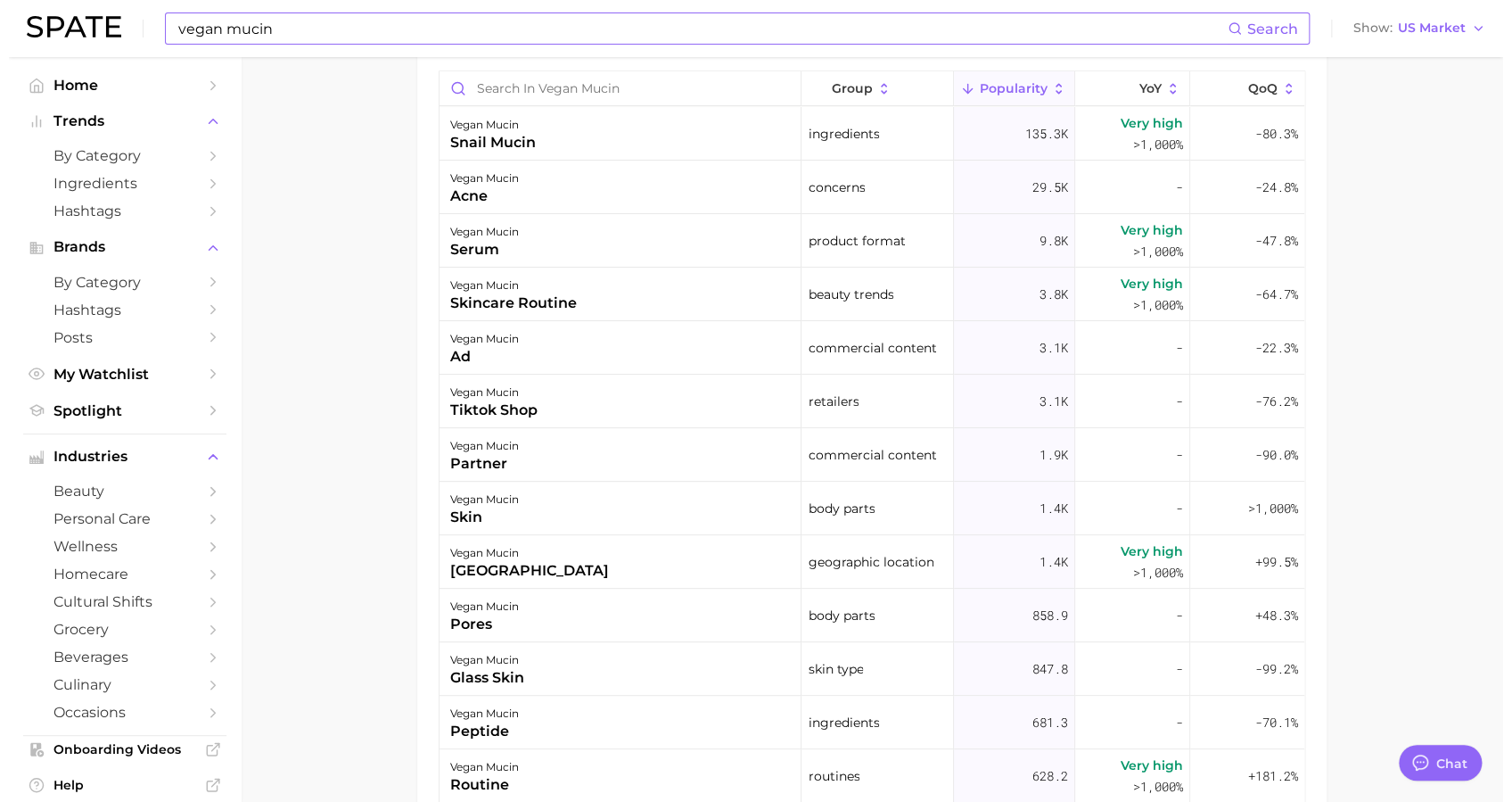
scroll to position [1063, 0]
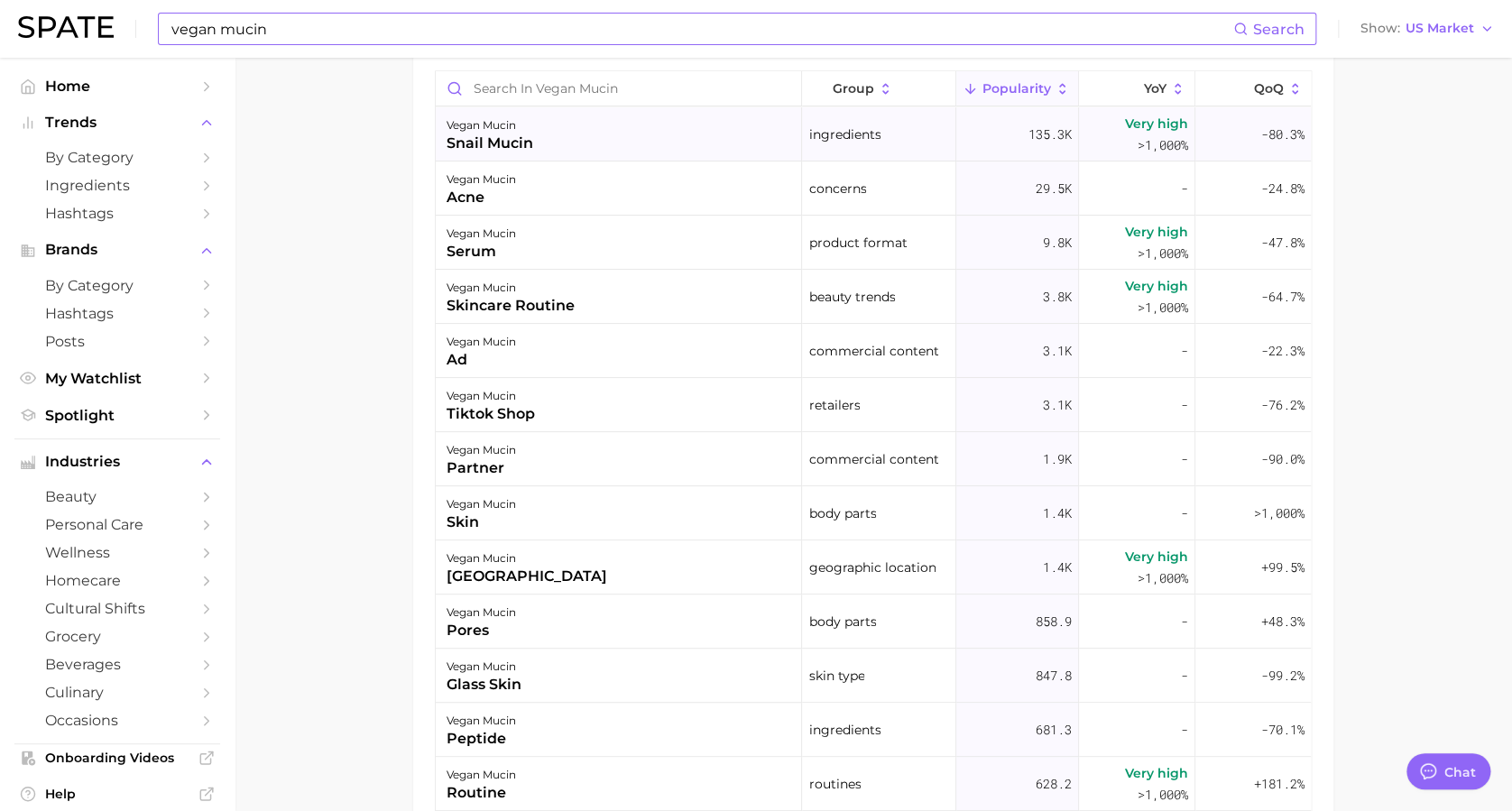
click at [590, 135] on div "vegan mucin snail mucin" at bounding box center [619, 134] width 366 height 54
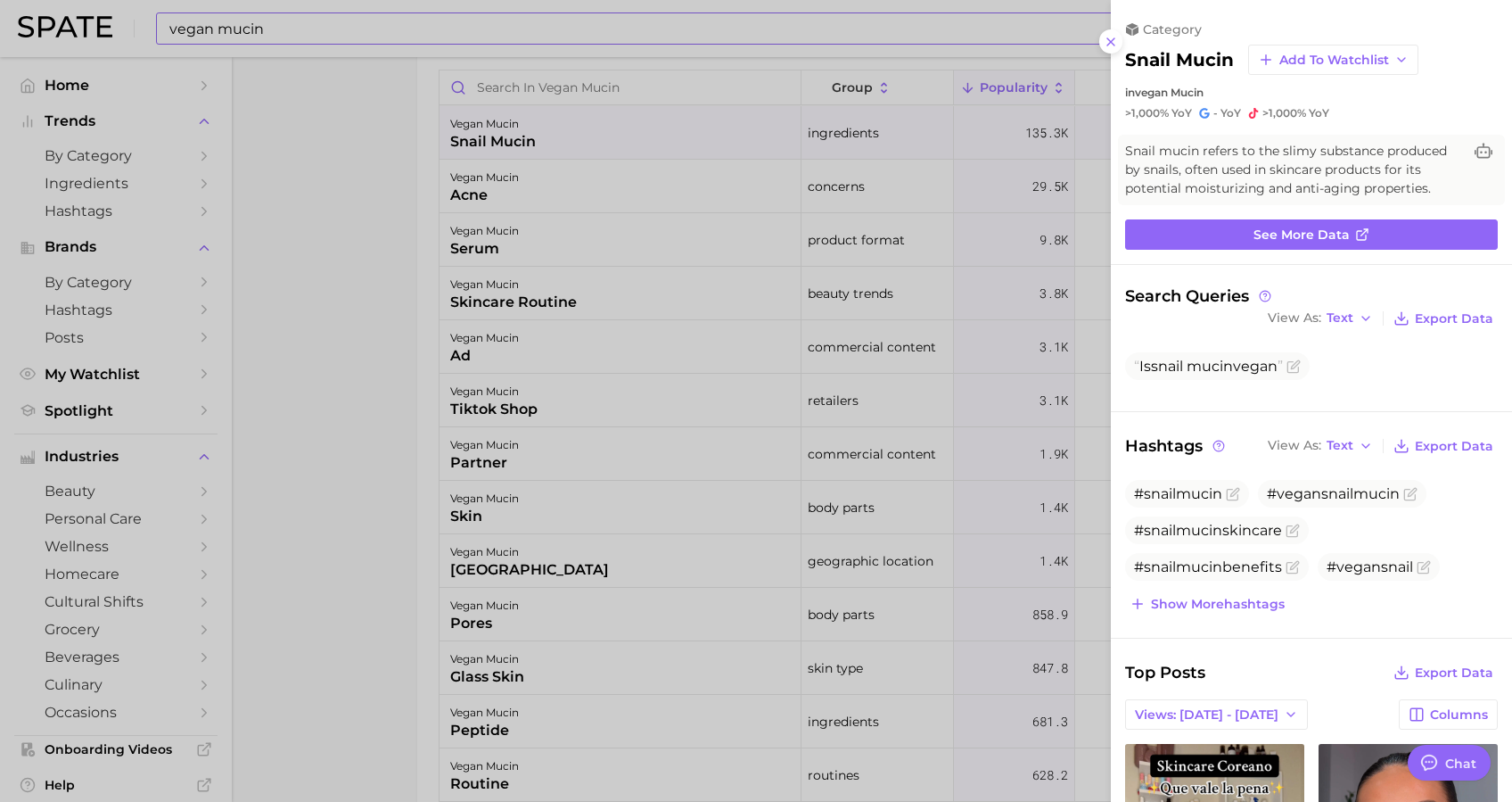
scroll to position [0, 0]
click at [1133, 250] on link "See more data" at bounding box center [1311, 234] width 372 height 30
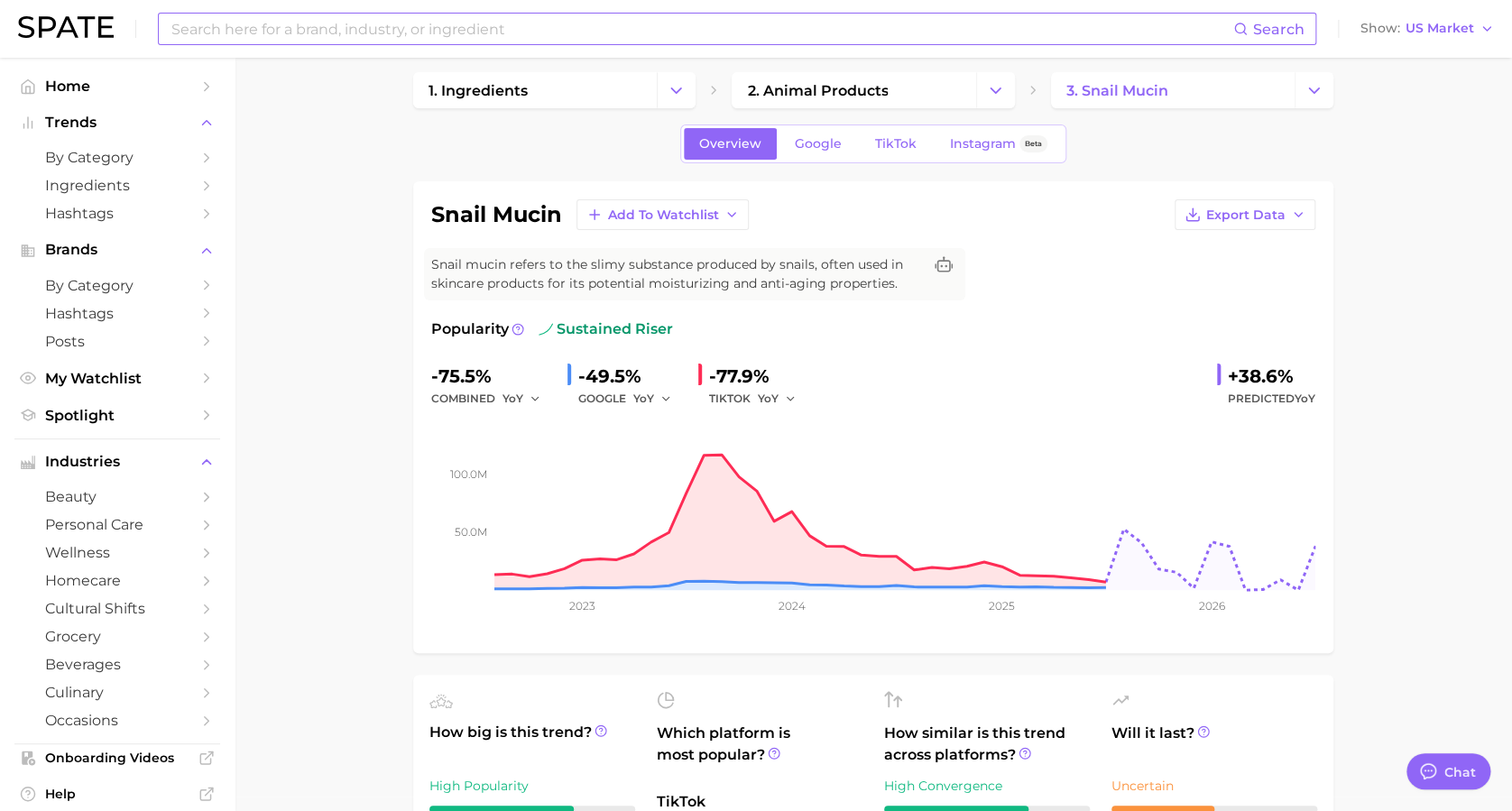
scroll to position [2, 0]
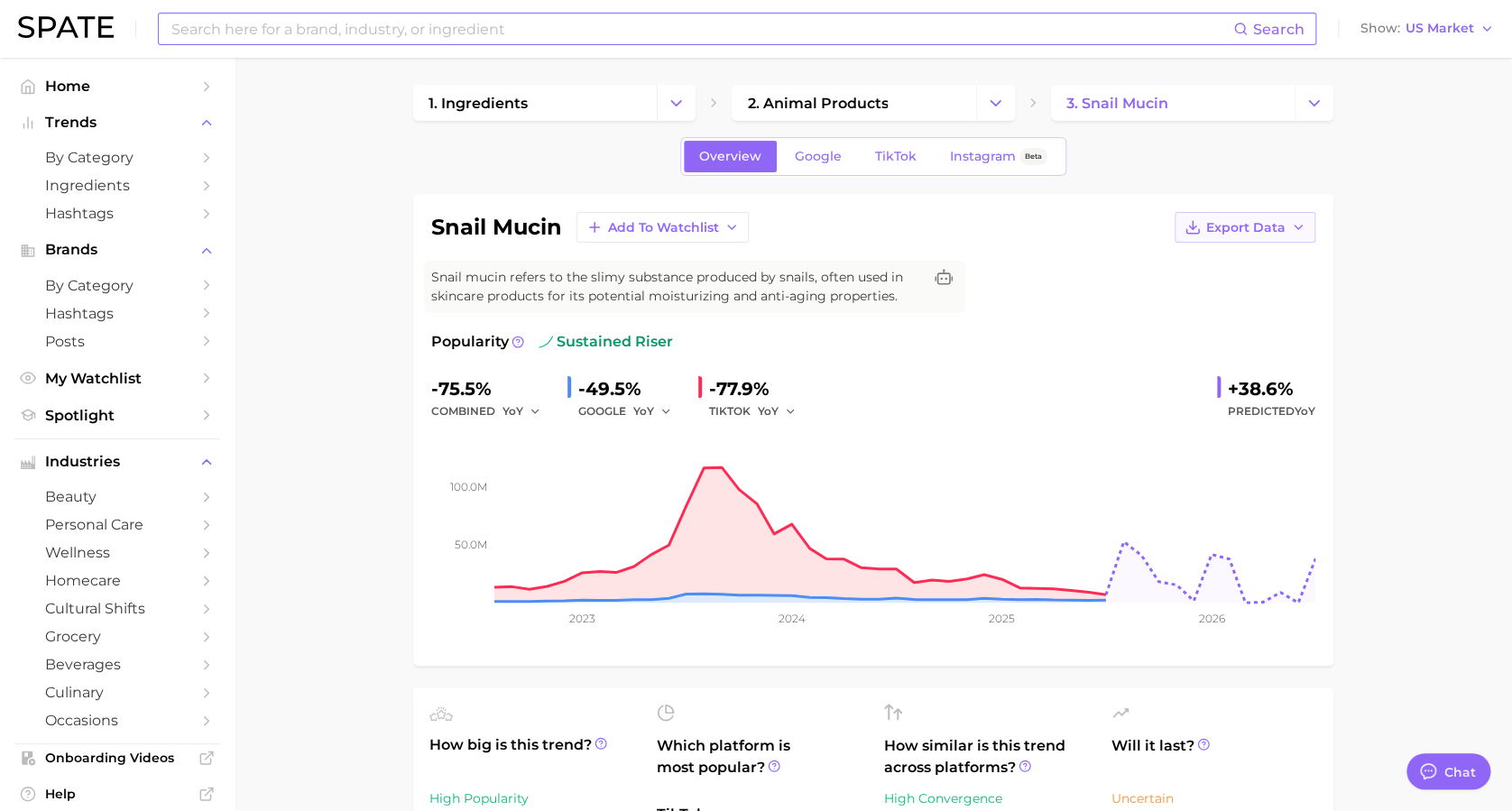
click at [1147, 212] on button "Export Data" at bounding box center [1245, 227] width 141 height 31
click at [1147, 297] on span "Time Series Image" at bounding box center [1207, 294] width 120 height 15
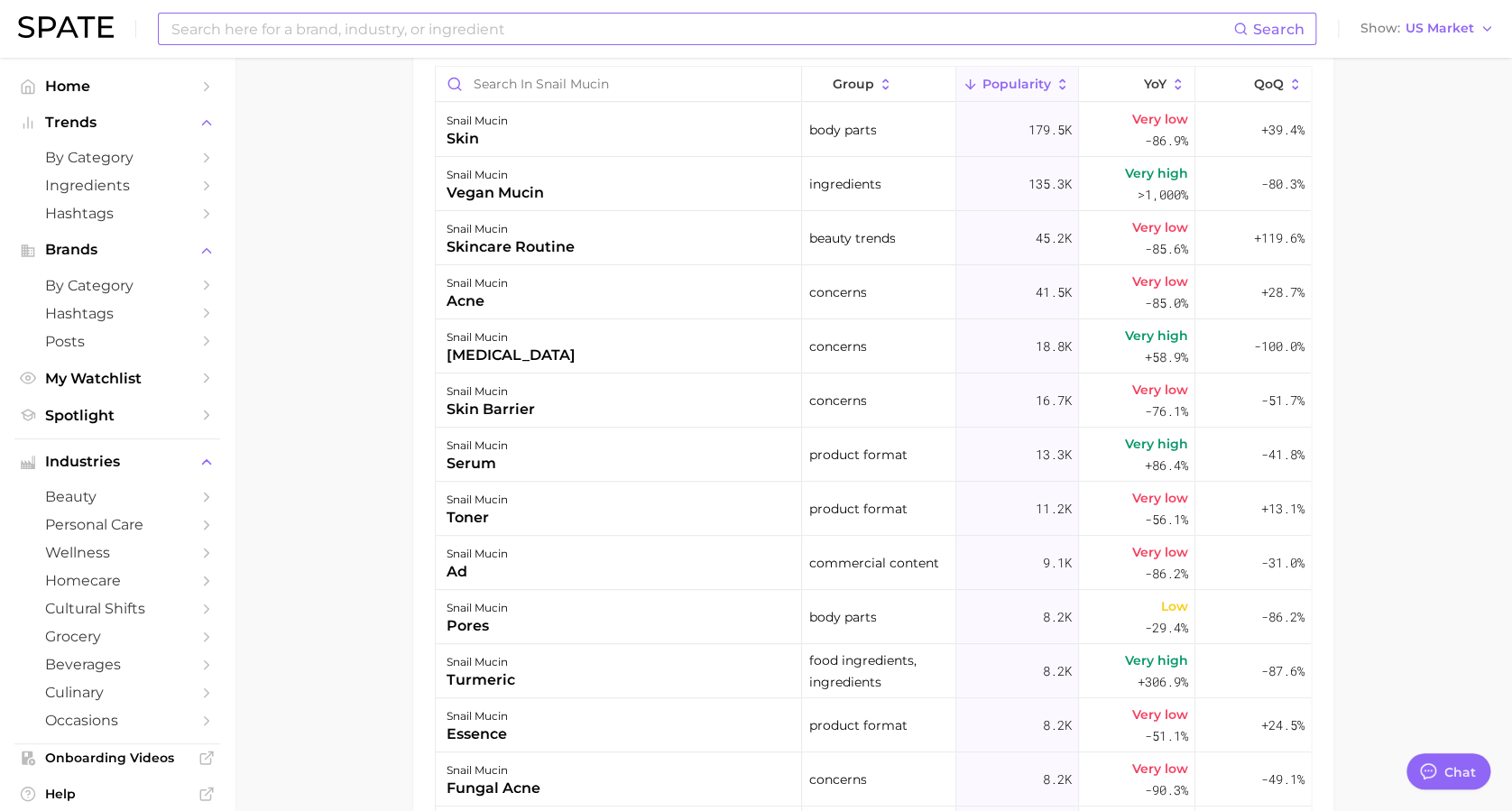
scroll to position [1061, 0]
click at [673, 46] on div "Search Show US Market" at bounding box center [756, 29] width 1476 height 58
click at [626, 43] on input at bounding box center [702, 29] width 1064 height 31
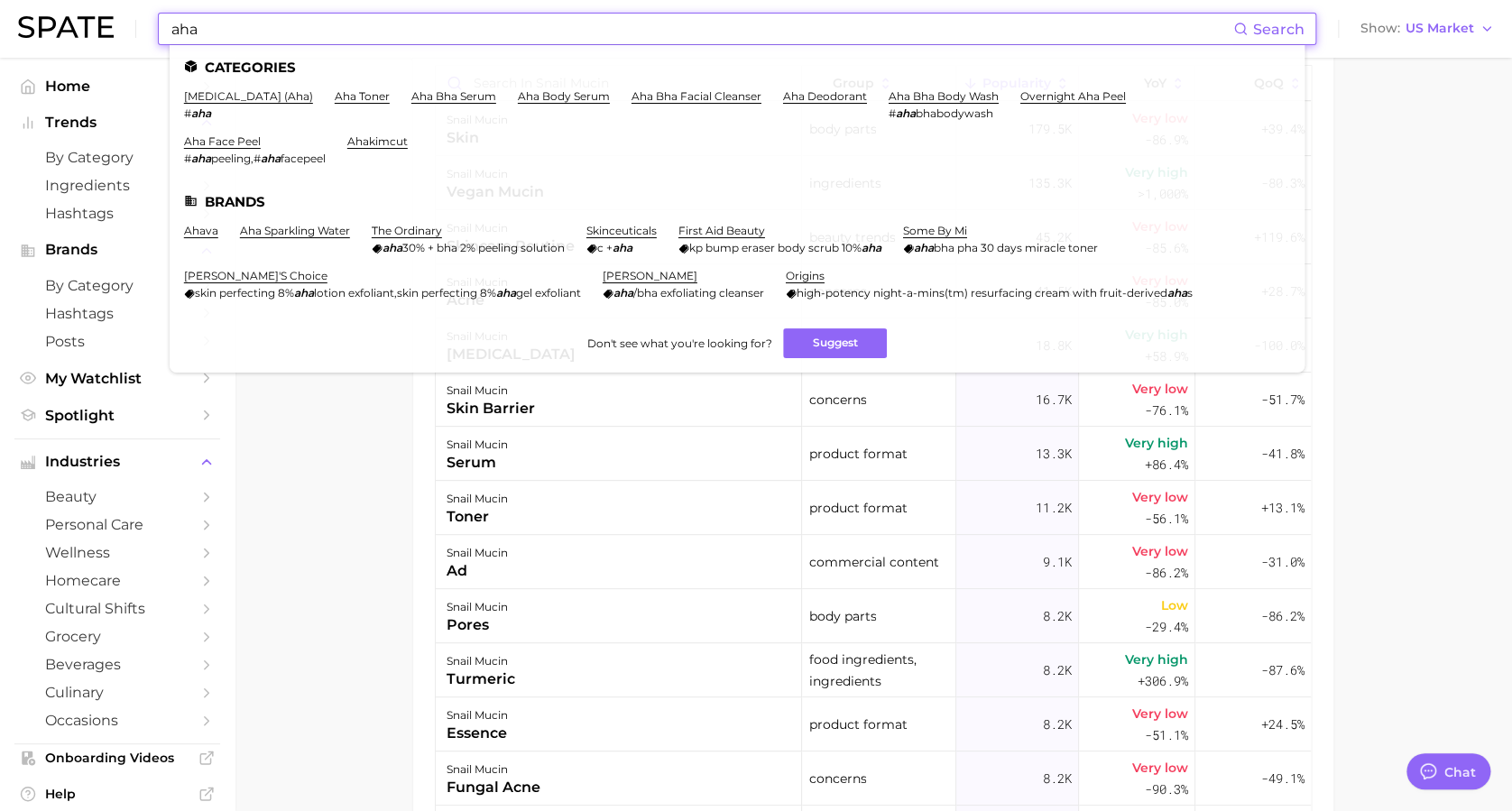
type input "aha"
click at [259, 103] on li "[MEDICAL_DATA] (aha) # aha" at bounding box center [249, 105] width 129 height 31
click at [270, 92] on link "[MEDICAL_DATA] (aha)" at bounding box center [249, 96] width 129 height 13
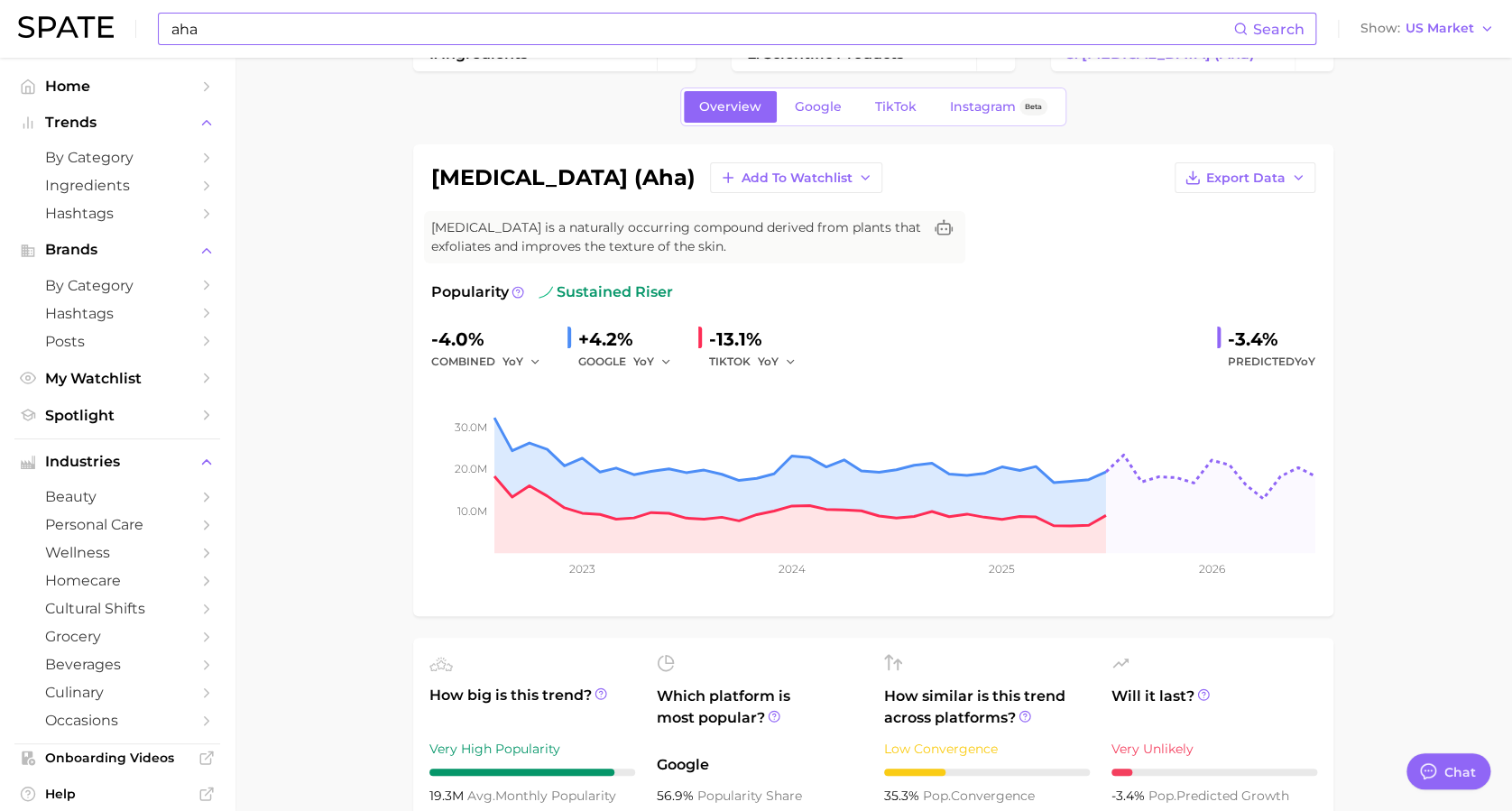
scroll to position [42, 0]
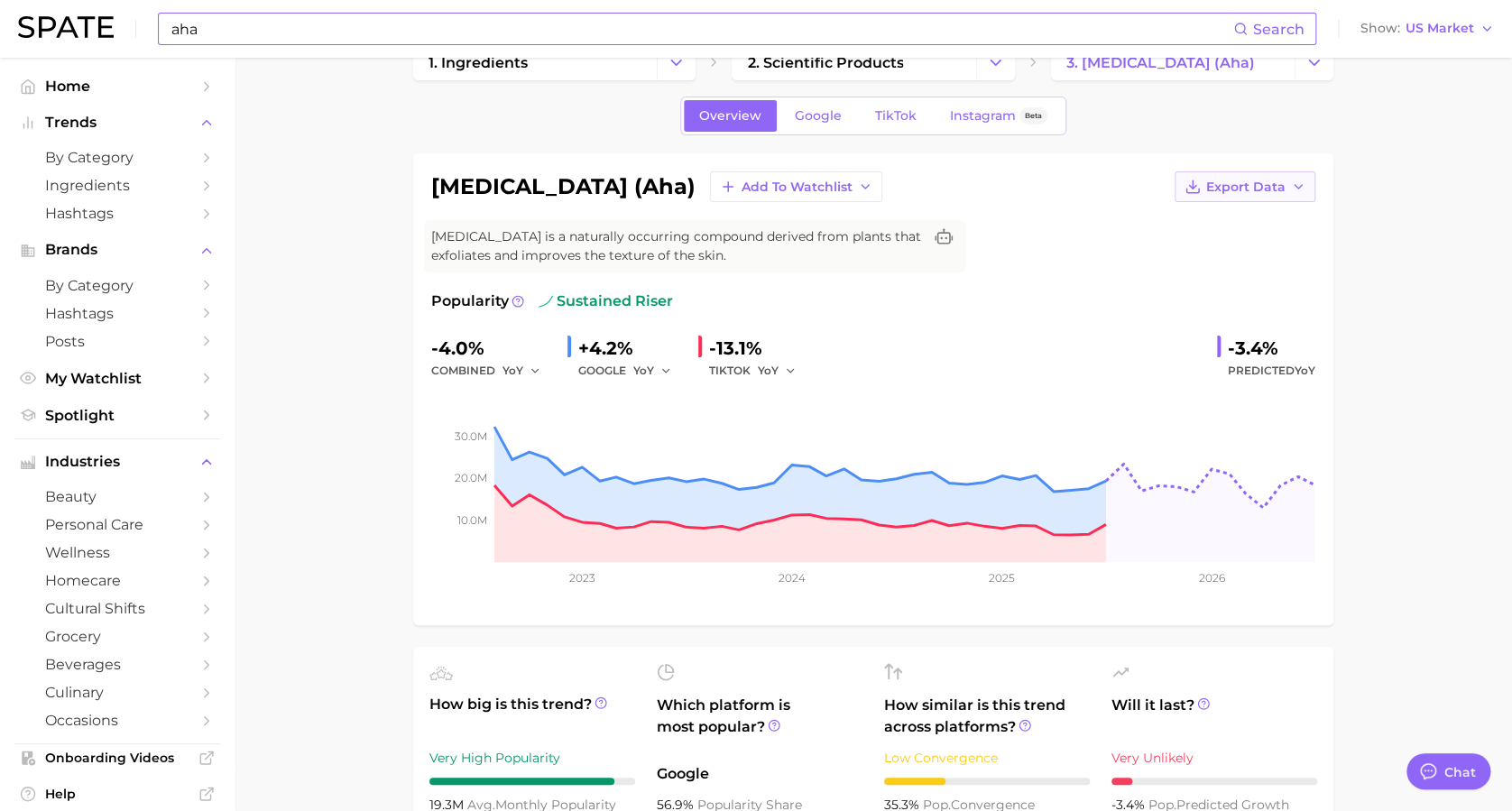
click at [1147, 192] on icon "button" at bounding box center [1298, 186] width 14 height 14
click at [1147, 249] on span "Time Series Image" at bounding box center [1207, 253] width 120 height 15
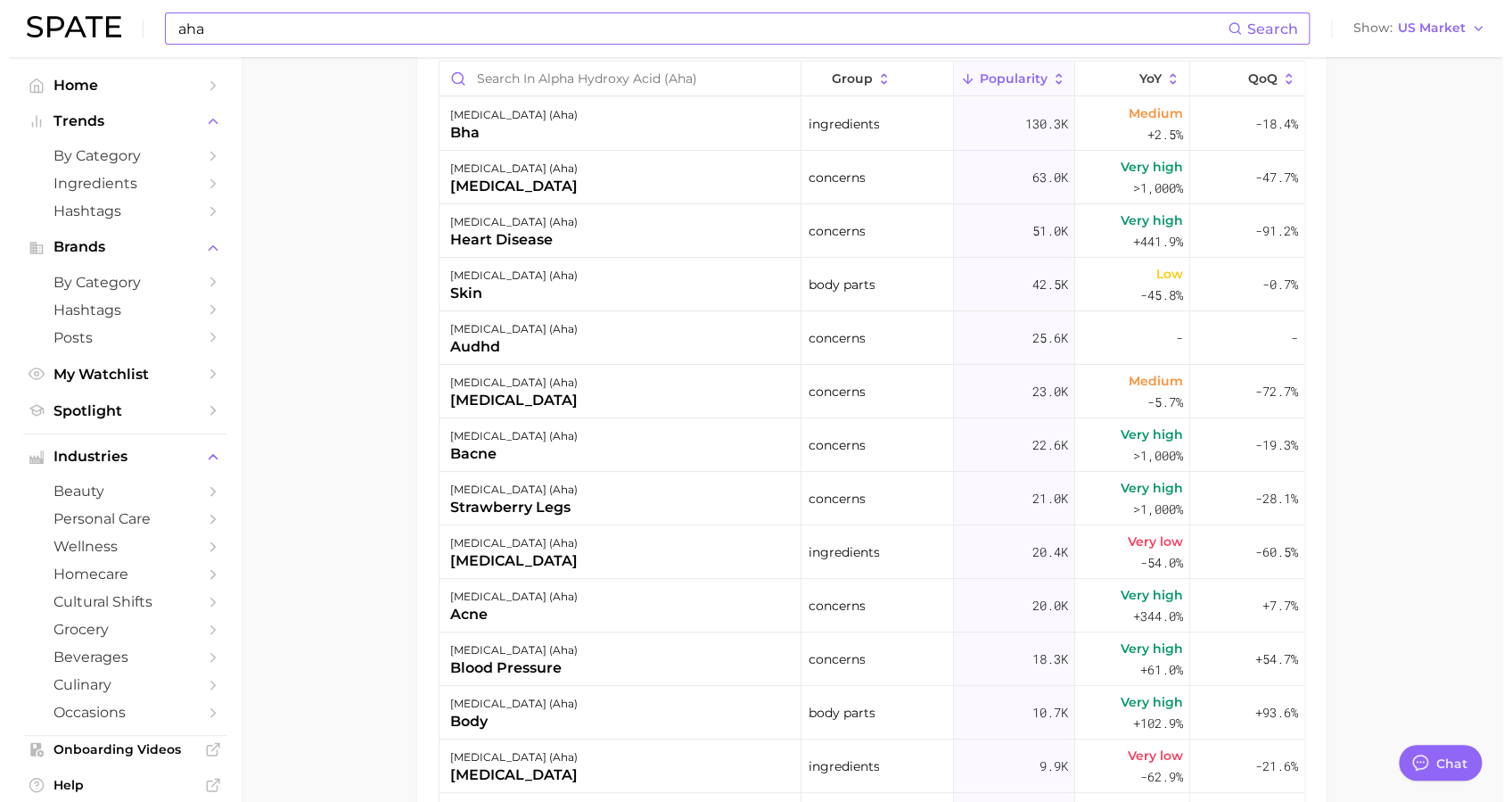
scroll to position [1053, 0]
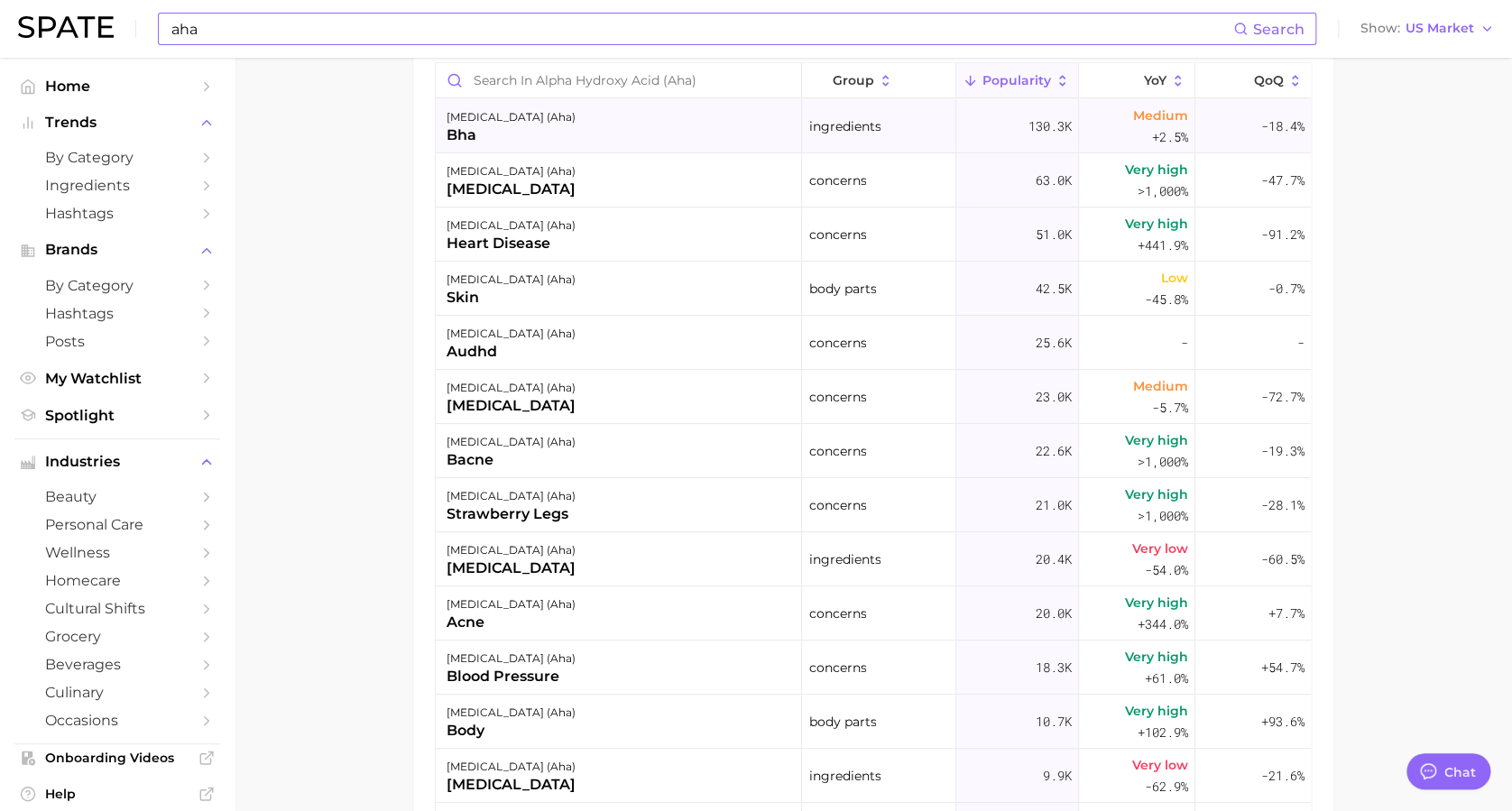
click at [653, 119] on div "[MEDICAL_DATA] (aha) bha" at bounding box center [619, 126] width 366 height 54
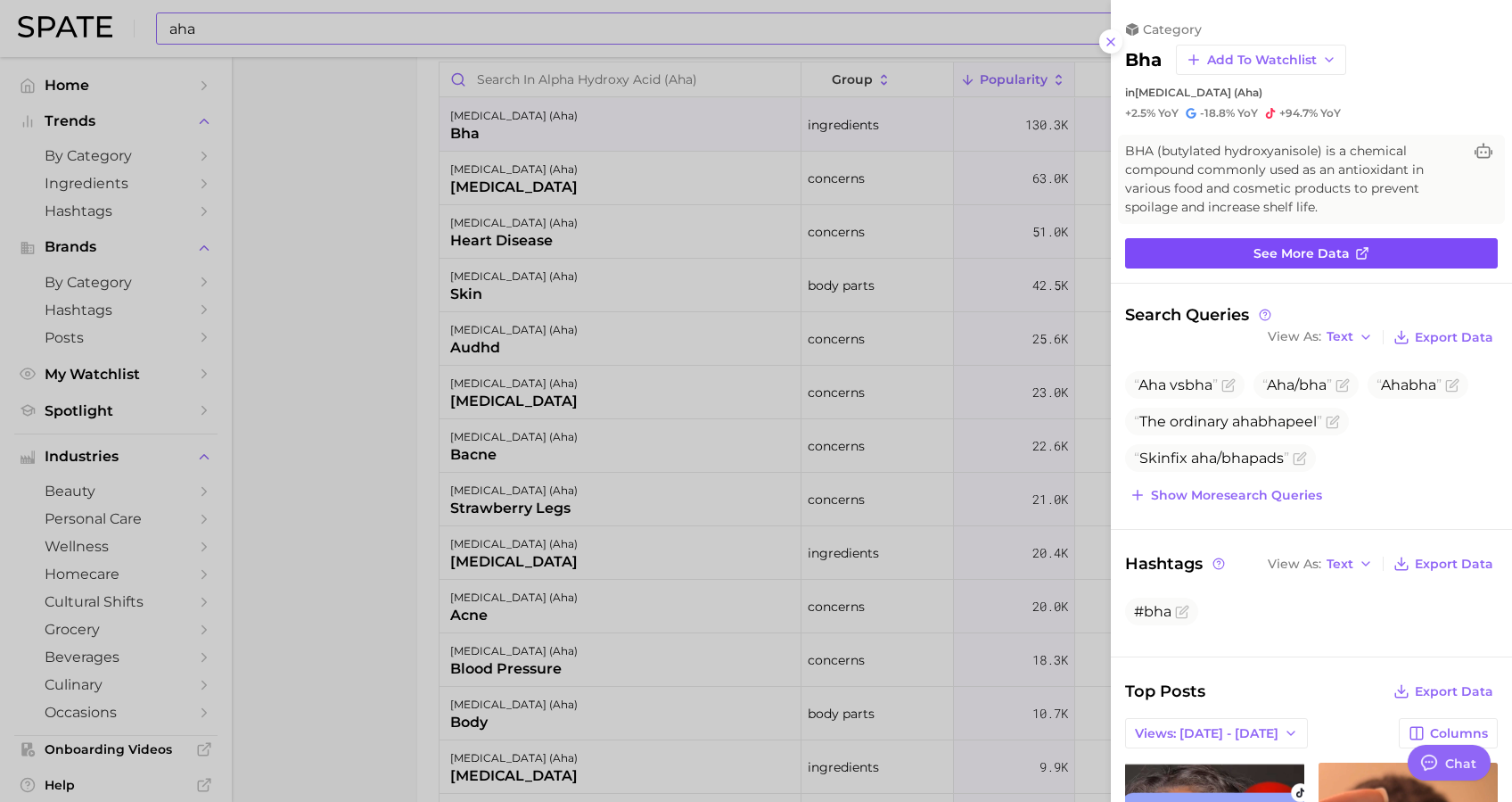
scroll to position [0, 0]
click at [1133, 246] on span "See more data" at bounding box center [1301, 253] width 96 height 15
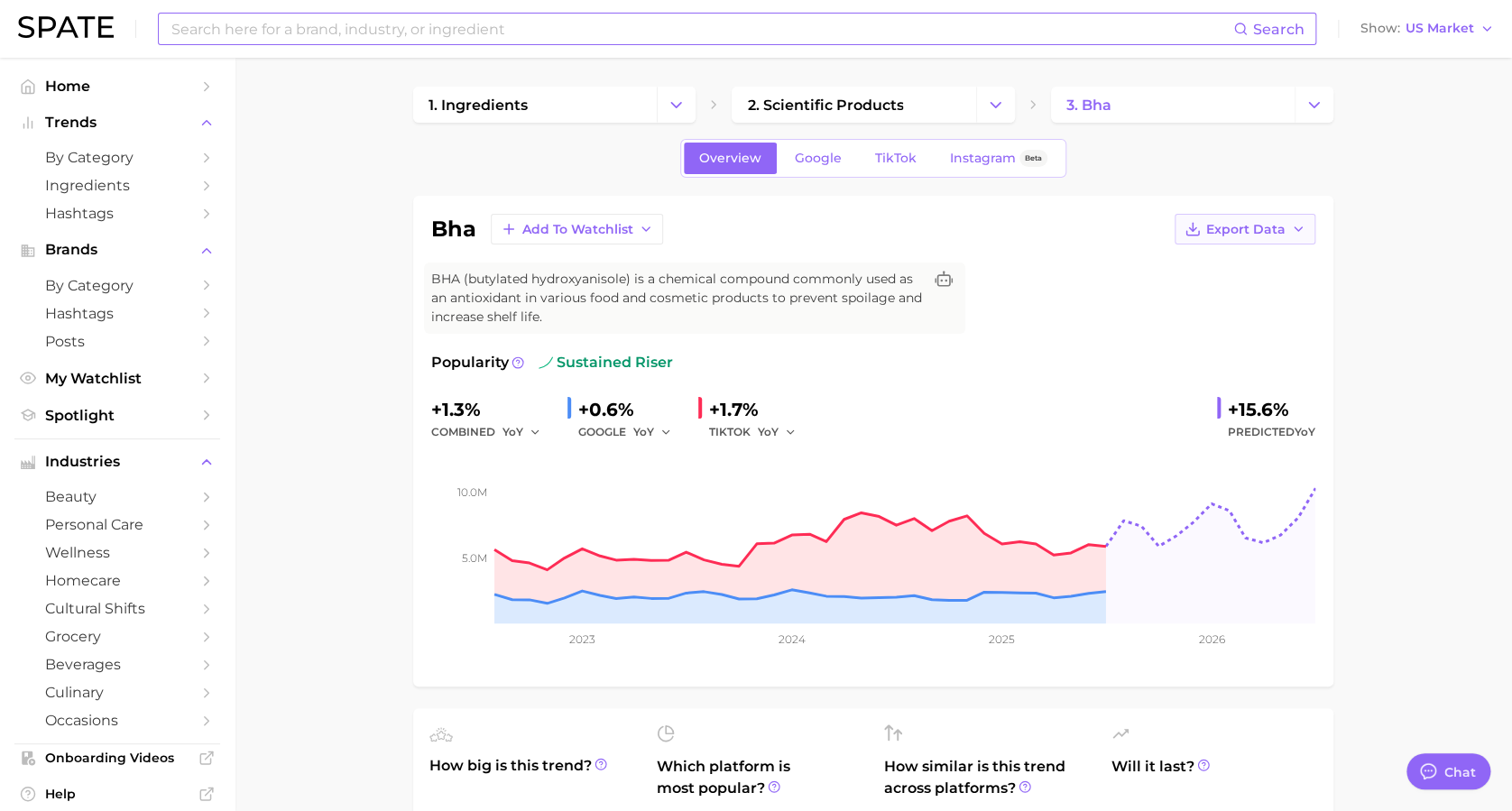
click at [1147, 238] on button "Export Data" at bounding box center [1245, 229] width 141 height 31
click at [1147, 303] on button "Time Series Image" at bounding box center [1216, 295] width 199 height 33
click at [784, 43] on input at bounding box center [702, 29] width 1064 height 31
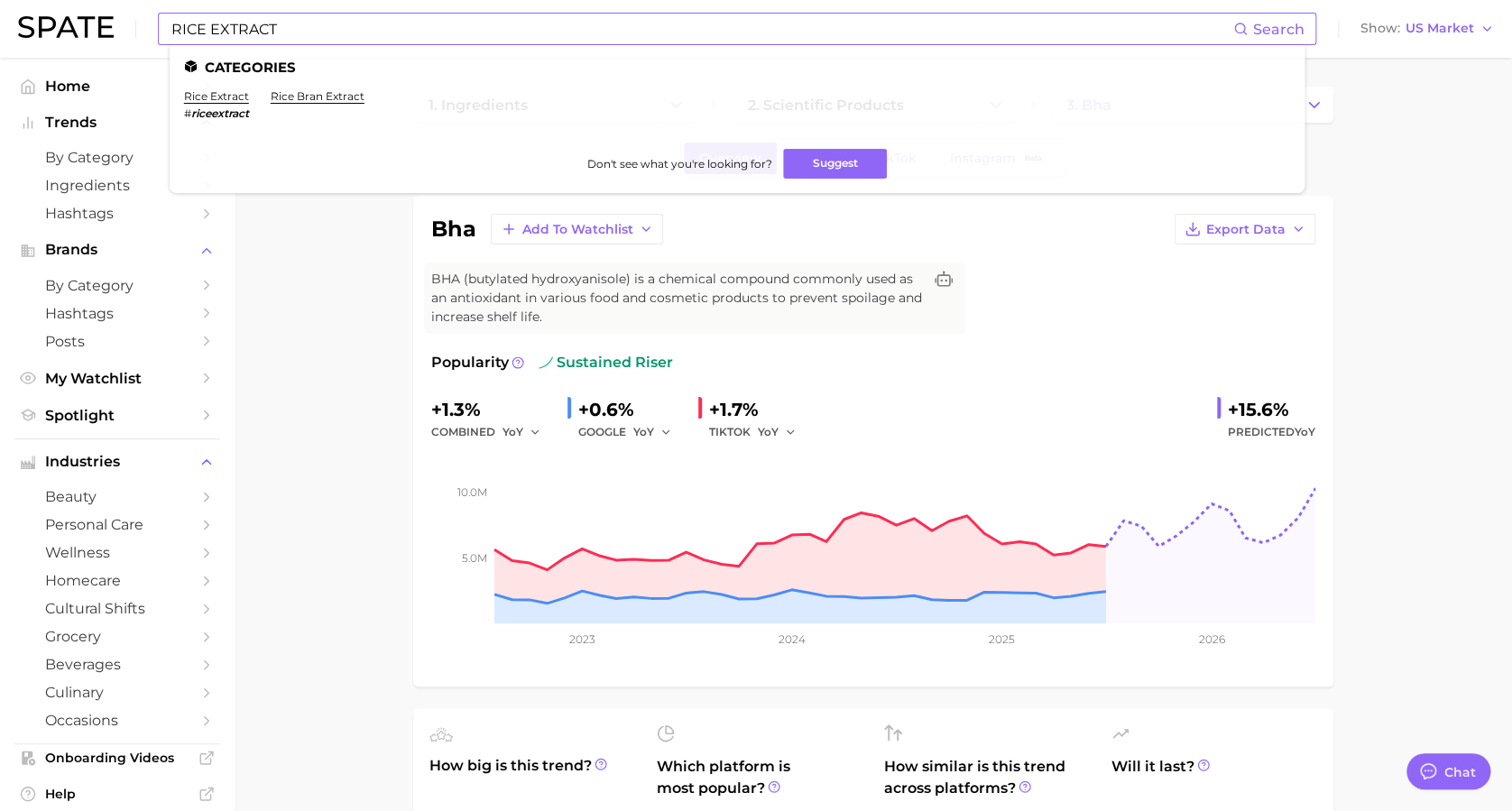
click at [226, 103] on li "rice extract # riceextract" at bounding box center [216, 105] width 65 height 31
click at [222, 101] on link "rice extract" at bounding box center [216, 96] width 65 height 13
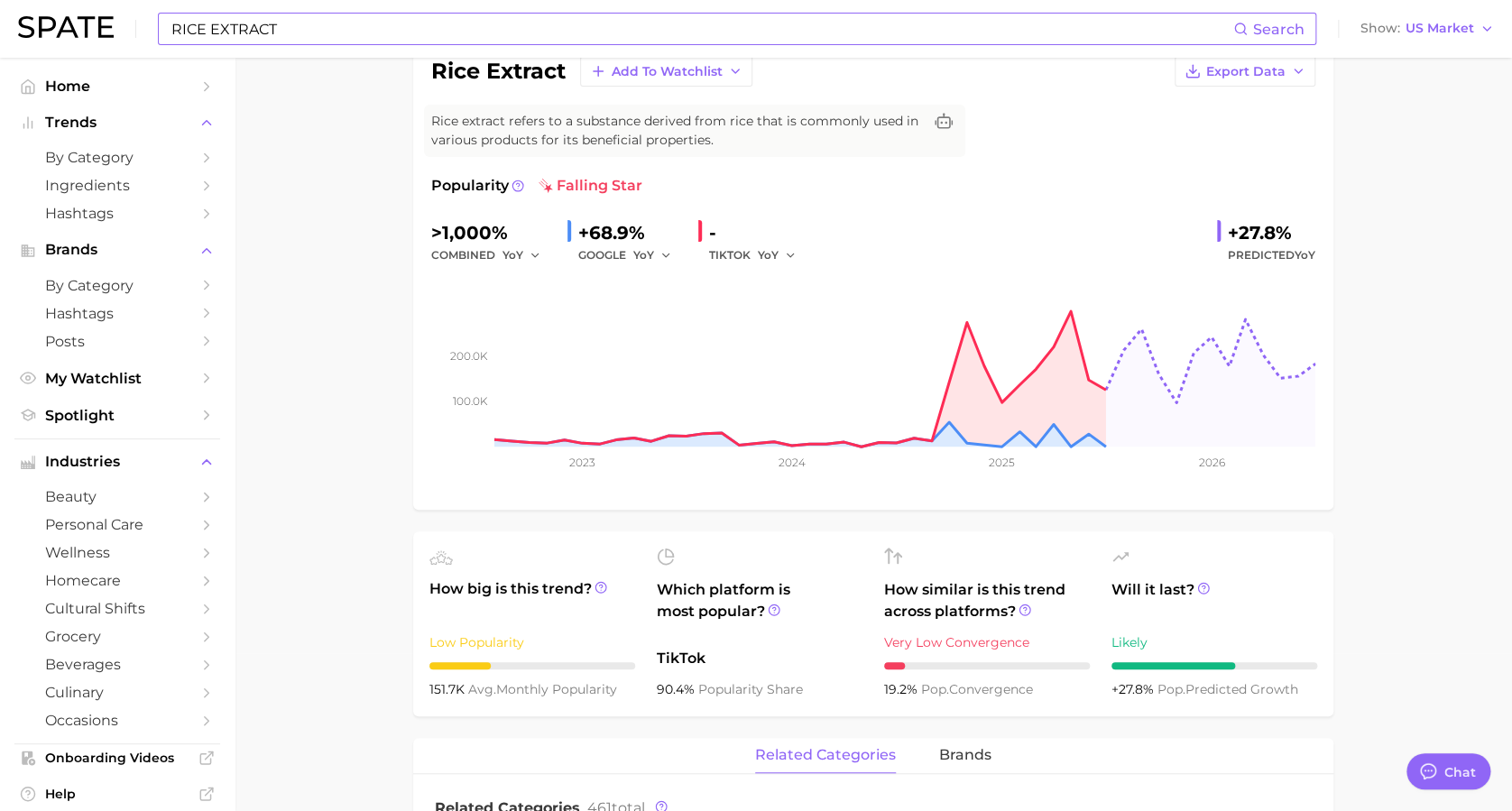
scroll to position [159, 0]
click at [517, 179] on circle at bounding box center [517, 184] width 11 height 11
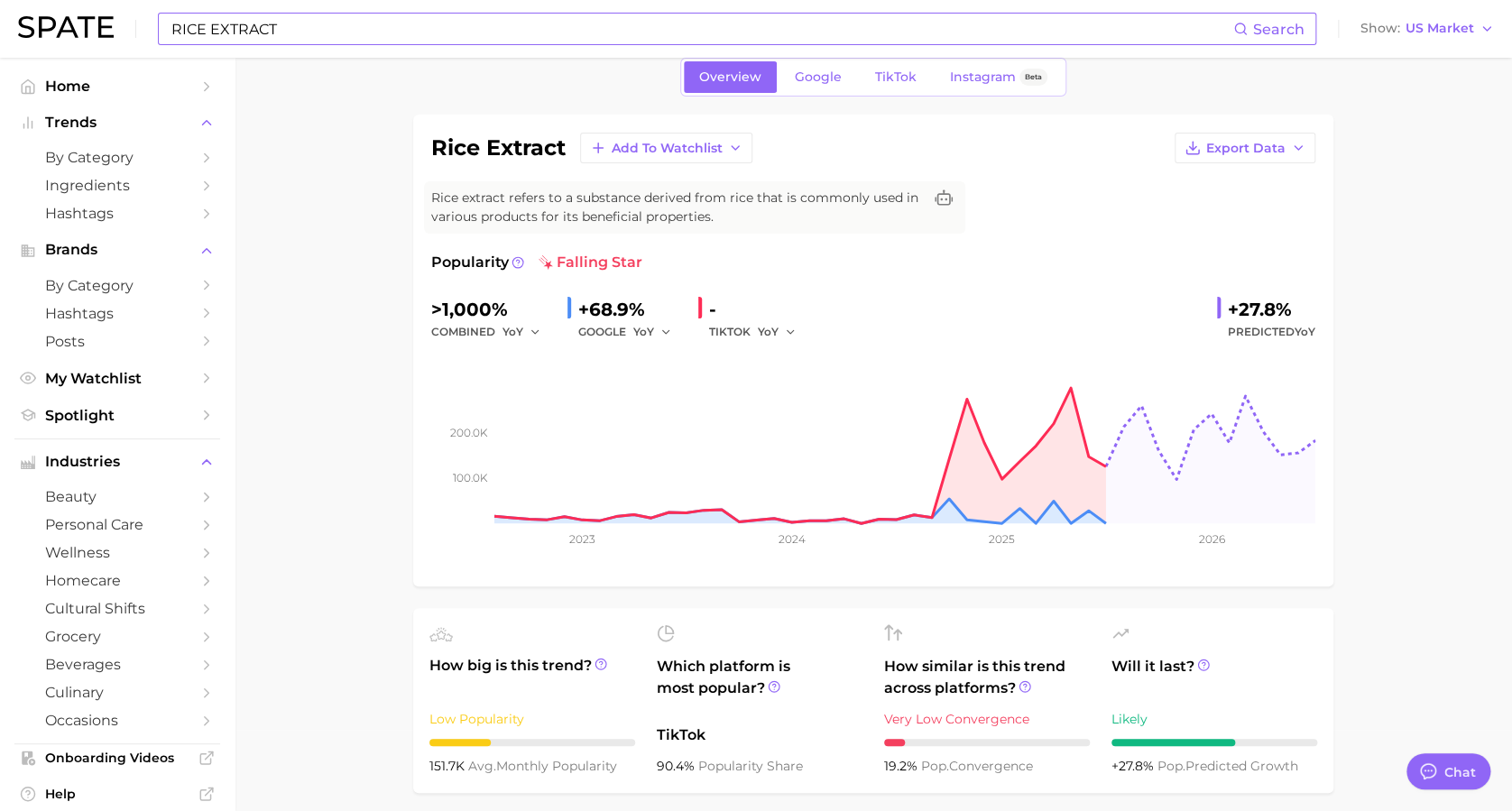
scroll to position [80, 0]
click at [1147, 150] on button "Export Data" at bounding box center [1245, 149] width 141 height 31
click at [1147, 215] on span "Time Series Image" at bounding box center [1207, 215] width 120 height 15
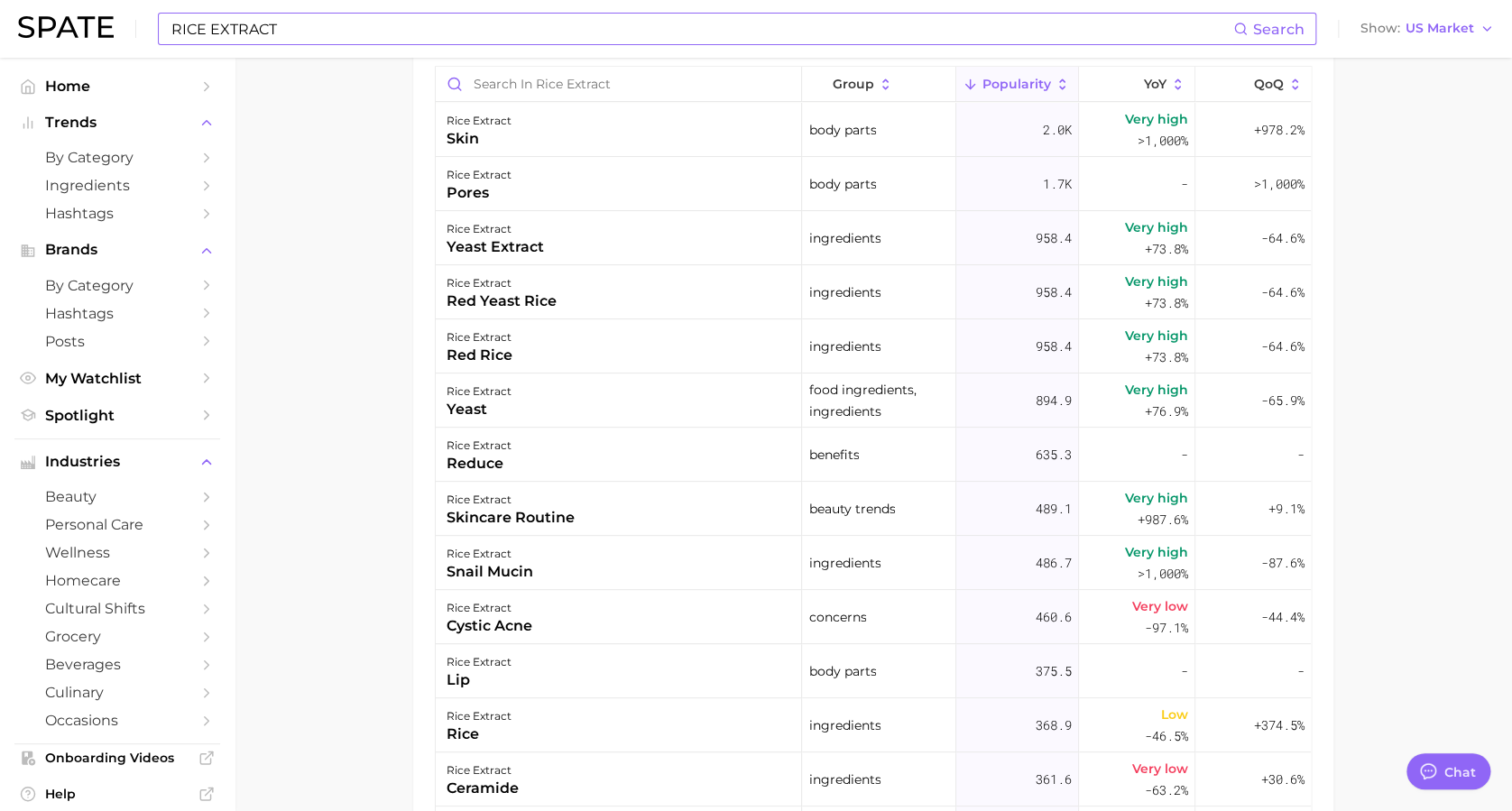
scroll to position [1061, 0]
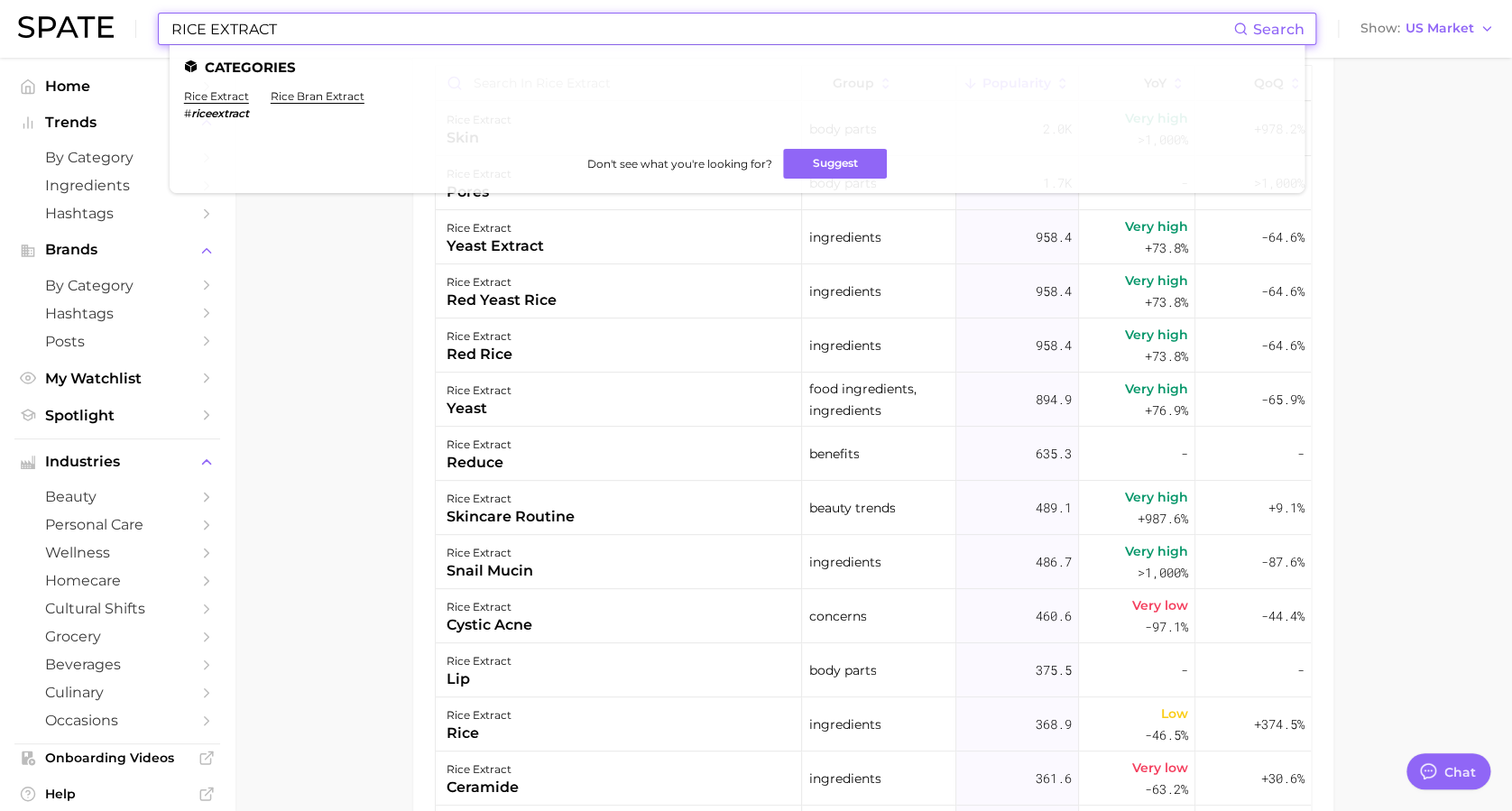
drag, startPoint x: 450, startPoint y: 38, endPoint x: 246, endPoint y: 13, distance: 205.5
click at [246, 13] on input "RICE EXTRACT" at bounding box center [702, 29] width 1064 height 31
click at [289, 19] on input "RICE EXTRACT" at bounding box center [702, 29] width 1064 height 31
drag, startPoint x: 294, startPoint y: 26, endPoint x: 127, endPoint y: 16, distance: 167.3
click at [94, 17] on div "RICE EXTRACT Search Categories rice extract # riceextract rice bran extract Don…" at bounding box center [756, 29] width 1476 height 58
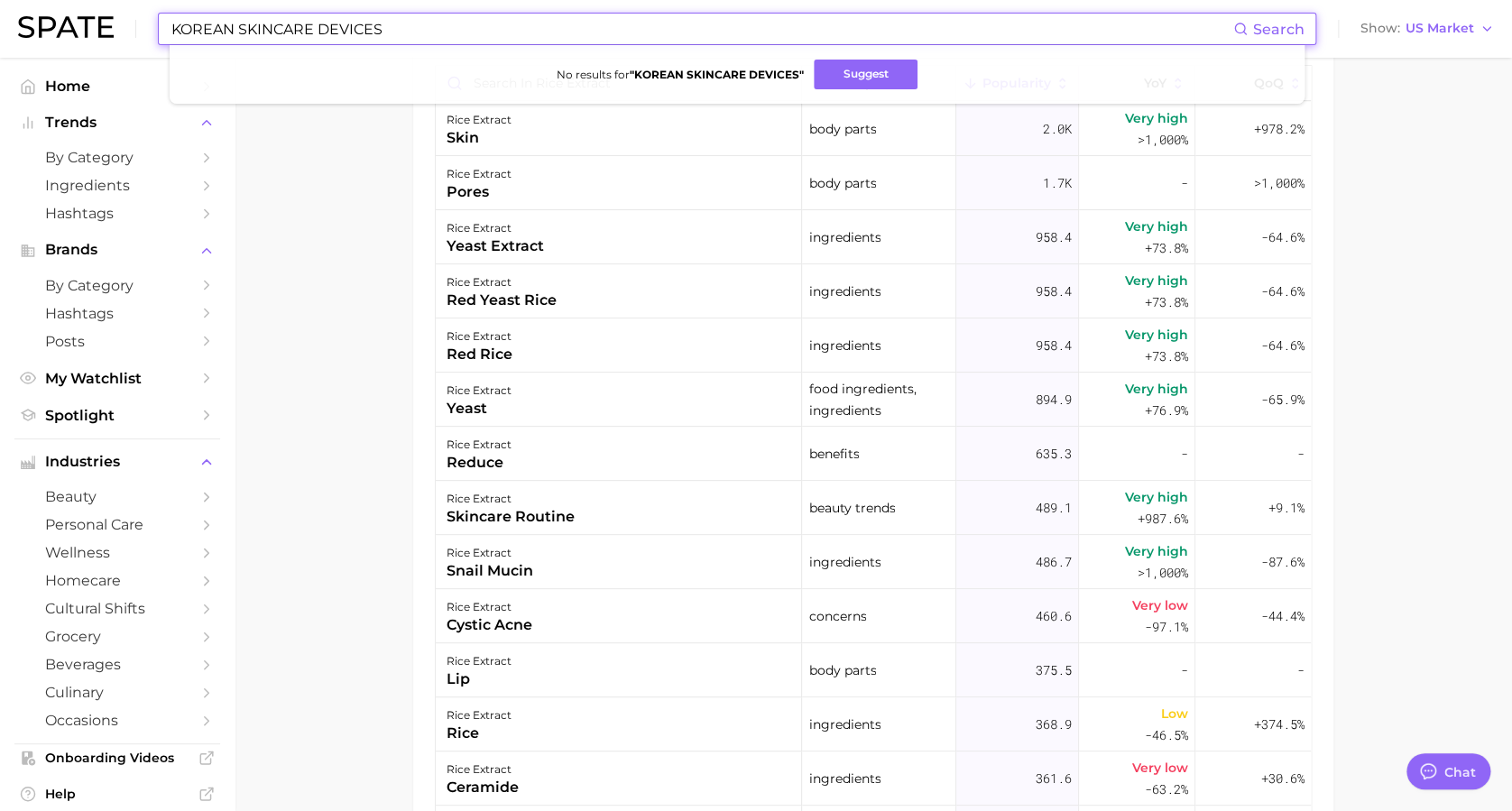
drag, startPoint x: 316, startPoint y: 35, endPoint x: 237, endPoint y: 35, distance: 79.0
click at [237, 35] on input "KOREAN SKINCARE DEVICES" at bounding box center [702, 29] width 1064 height 31
drag, startPoint x: 447, startPoint y: 21, endPoint x: 103, endPoint y: 0, distance: 344.6
click at [103, 0] on div "KOREAN DEVICES Search No results for " KOREAN DEVICES " Suggest Show US Market" at bounding box center [756, 29] width 1476 height 58
paste input "electroporation"
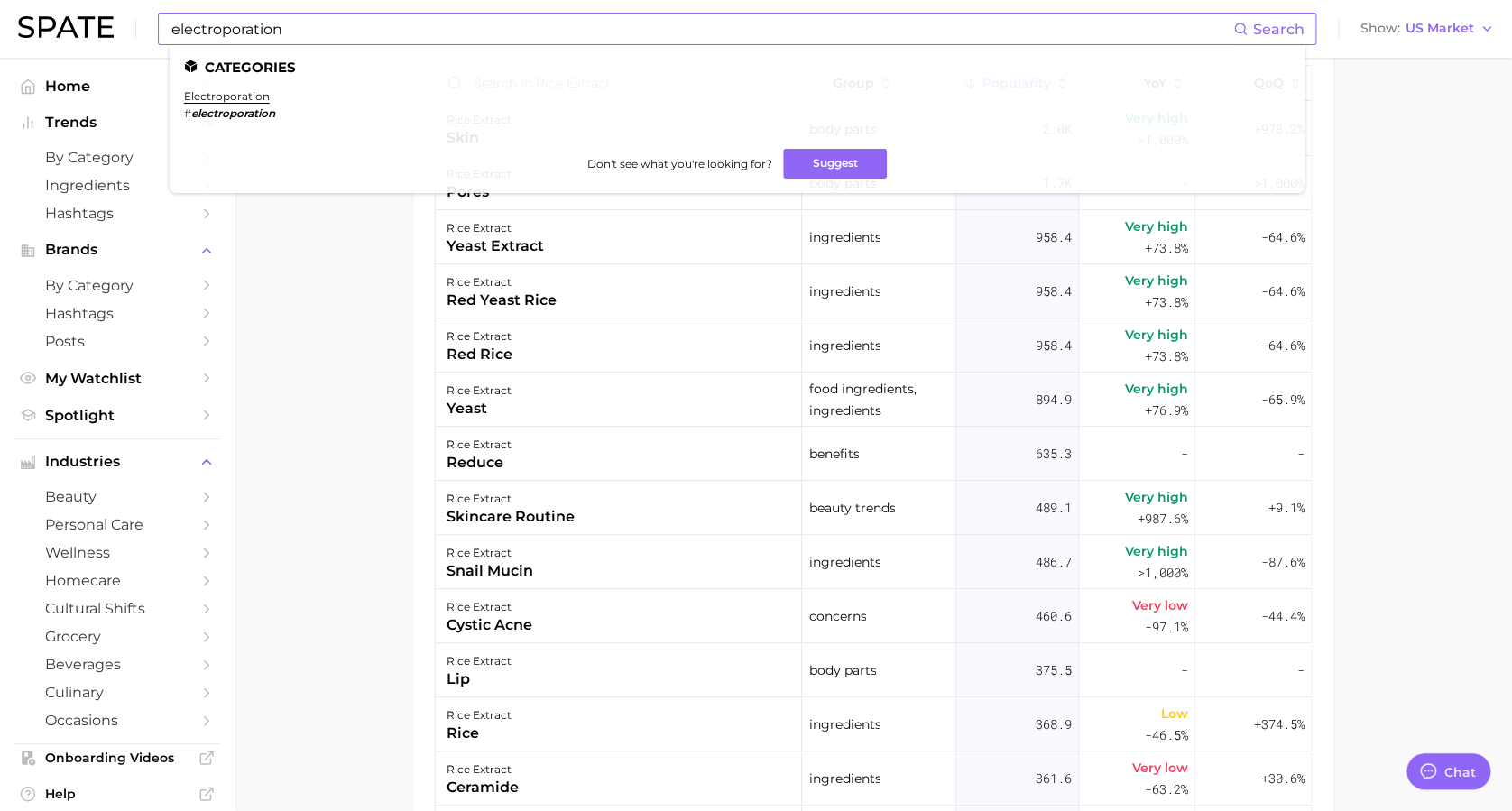
click at [207, 118] on em "electroporation" at bounding box center [233, 113] width 84 height 13
click at [238, 91] on link "electroporation" at bounding box center [226, 96] width 86 height 13
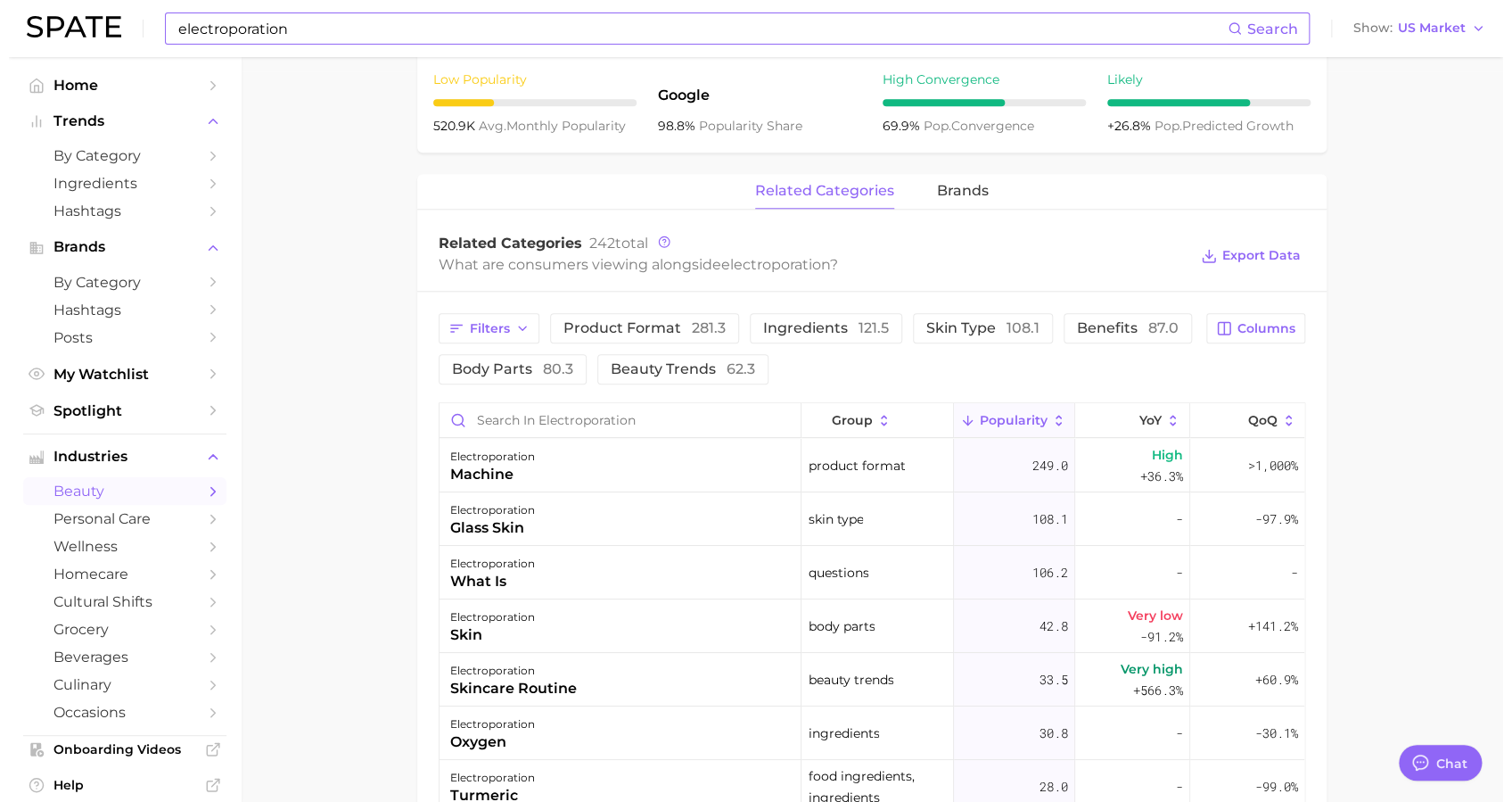
scroll to position [732, 0]
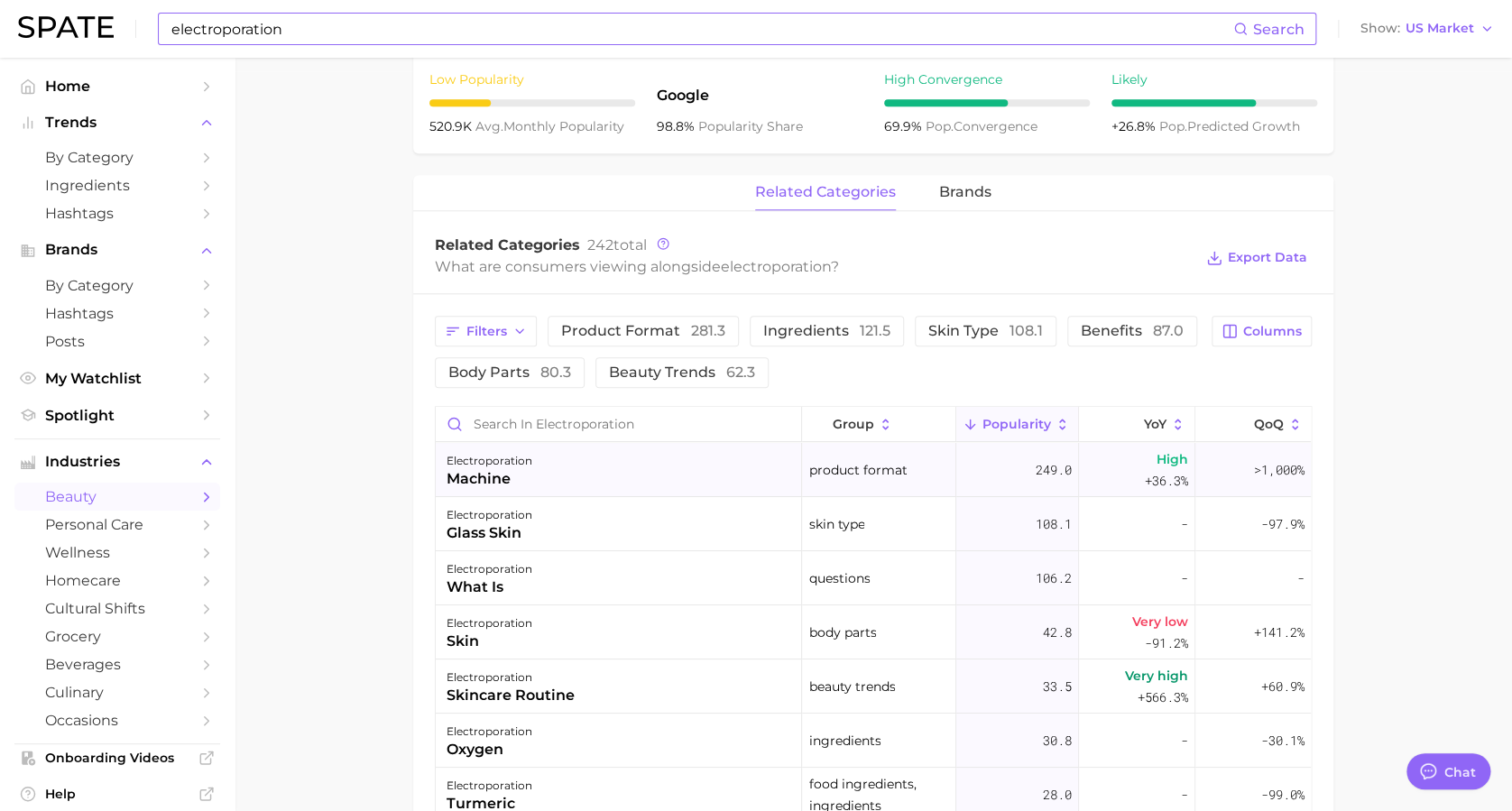
click at [557, 465] on div "electroporation machine" at bounding box center [619, 470] width 366 height 54
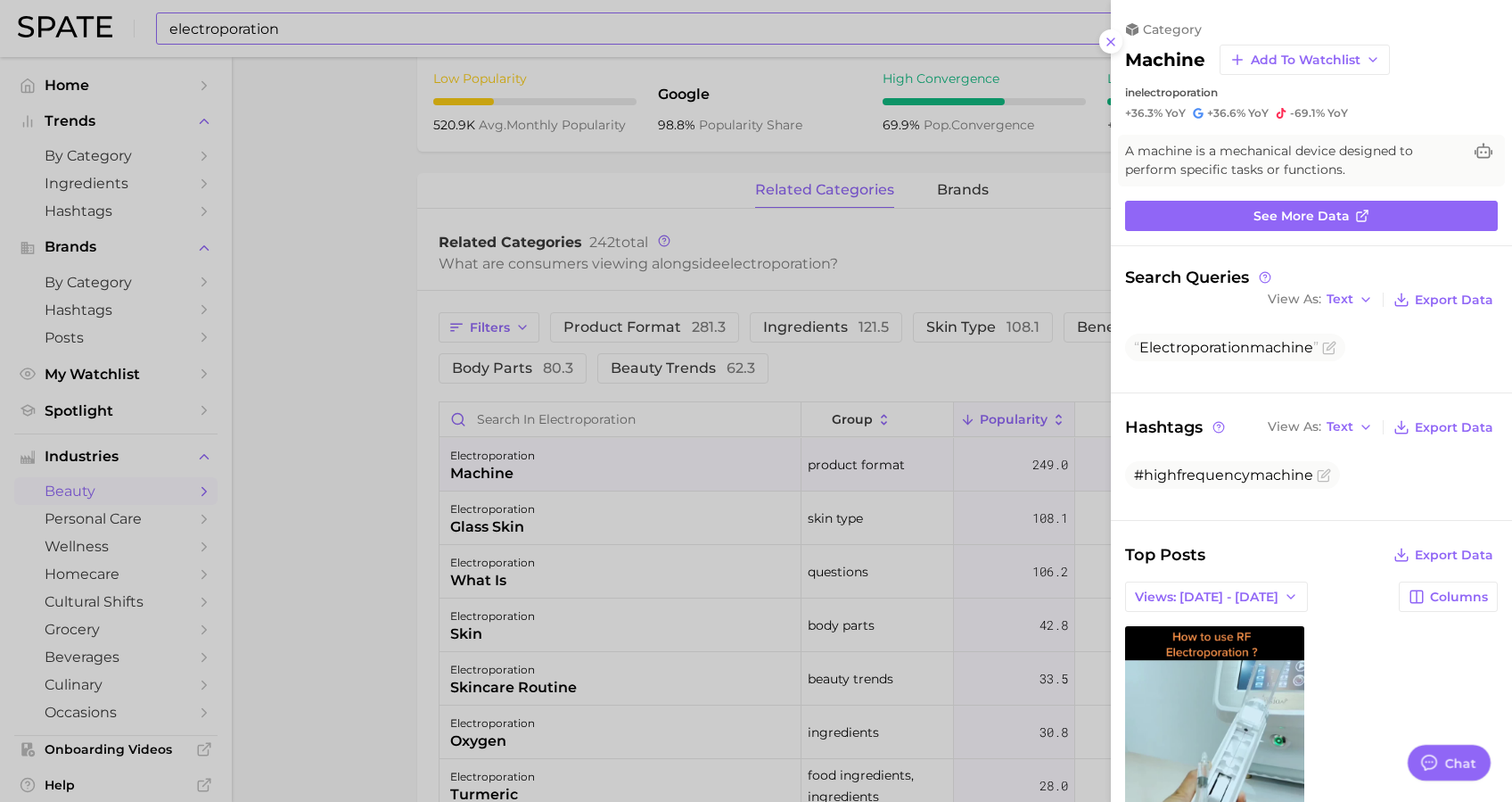
scroll to position [0, 0]
click at [357, 527] on div at bounding box center [756, 401] width 1512 height 802
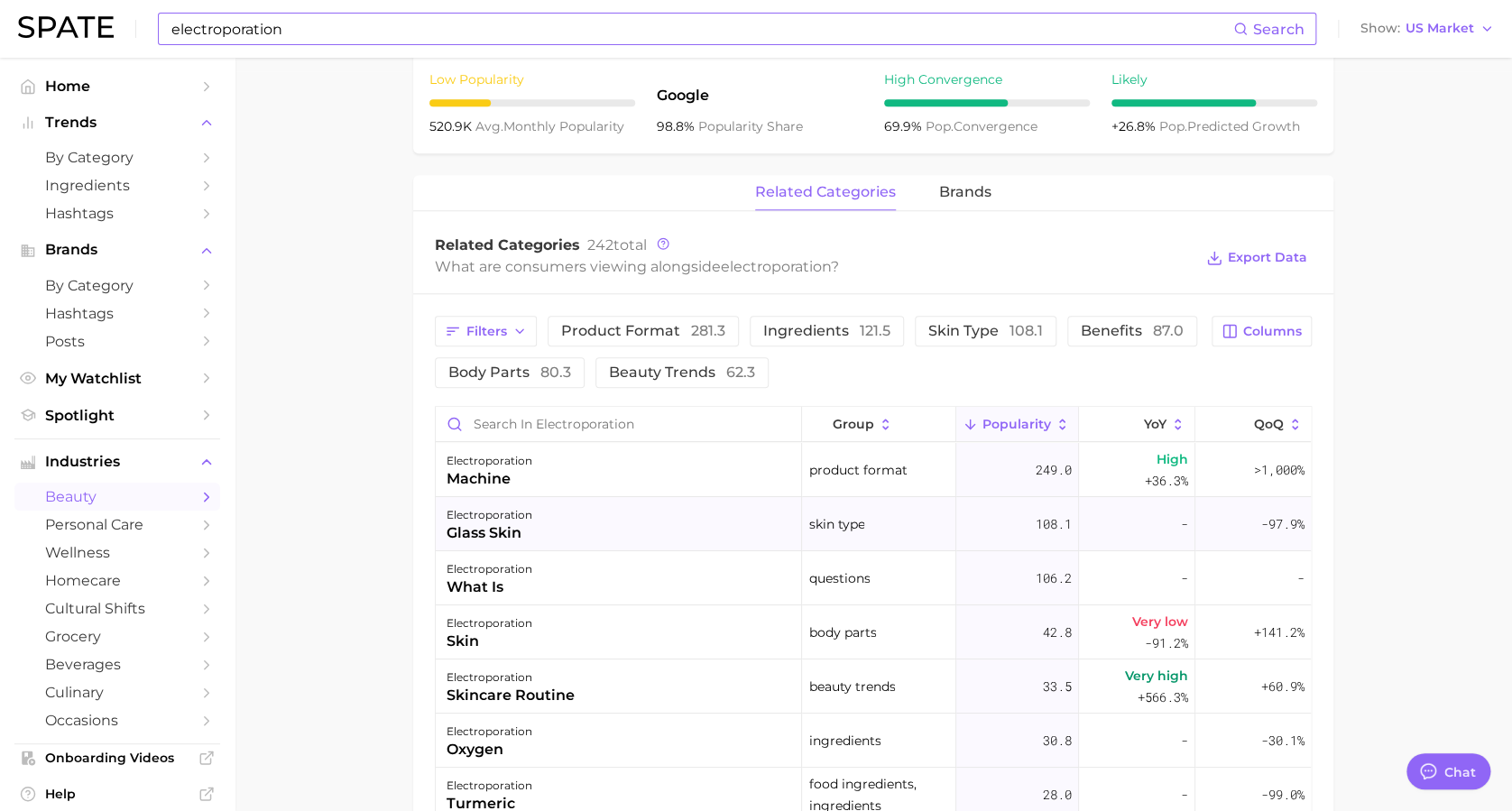
click at [572, 514] on div "electroporation glass skin" at bounding box center [619, 524] width 366 height 54
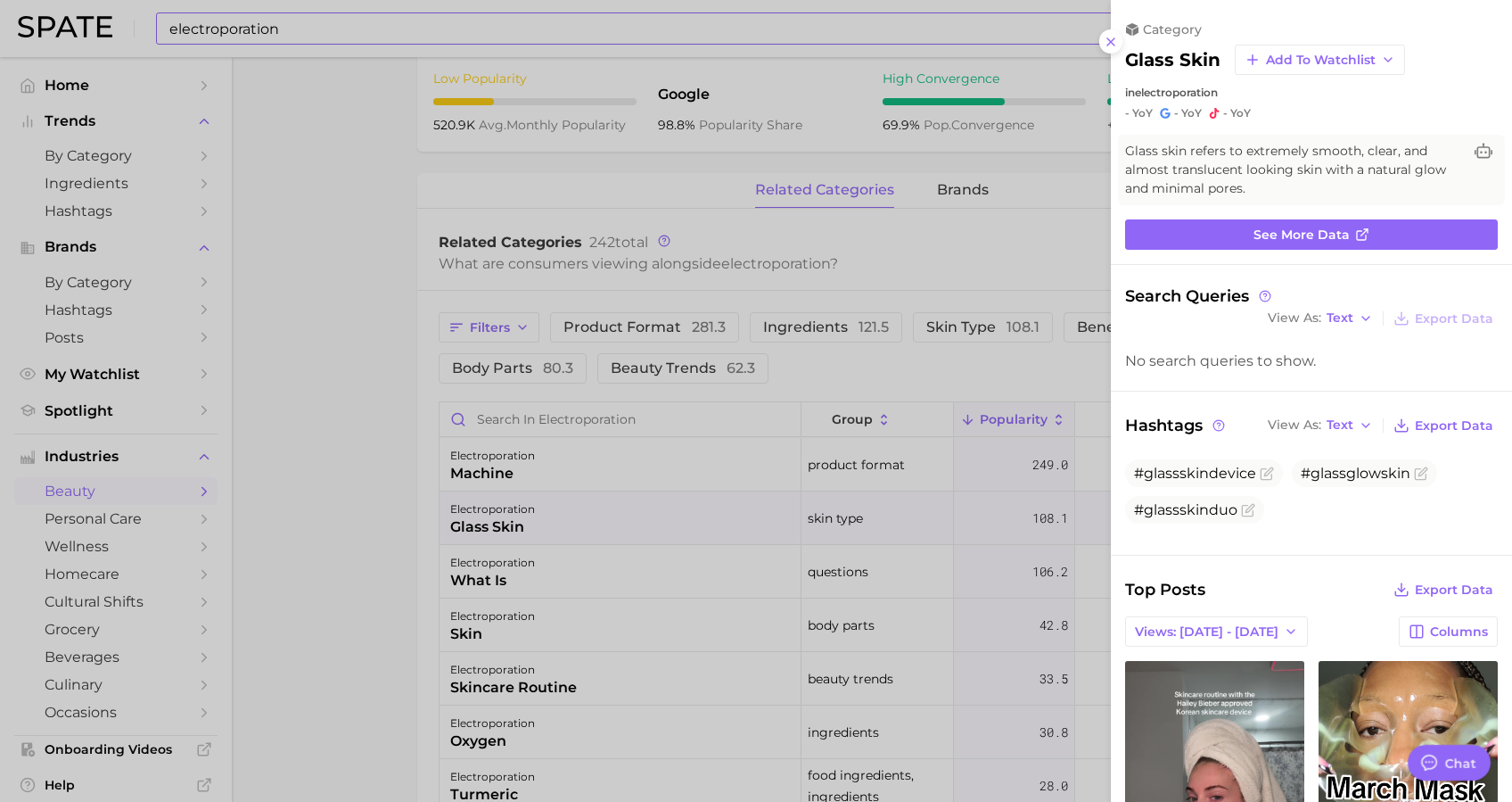
click at [348, 600] on div at bounding box center [756, 401] width 1512 height 802
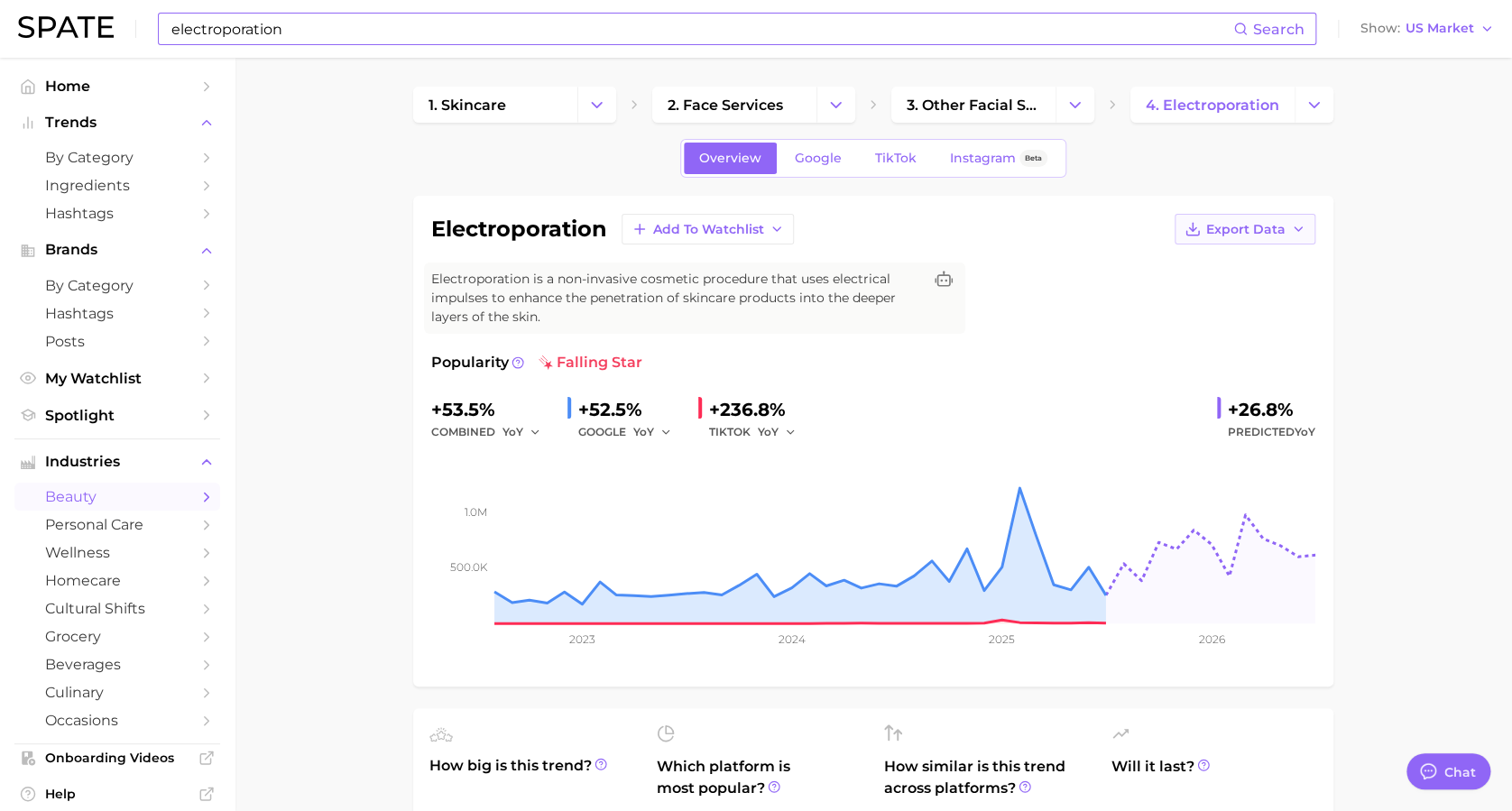
click at [1147, 235] on icon "button" at bounding box center [1298, 228] width 14 height 14
click at [1147, 296] on span "Time Series Image" at bounding box center [1207, 296] width 120 height 15
click at [489, 13] on input "electroporation" at bounding box center [702, 29] width 1064 height 31
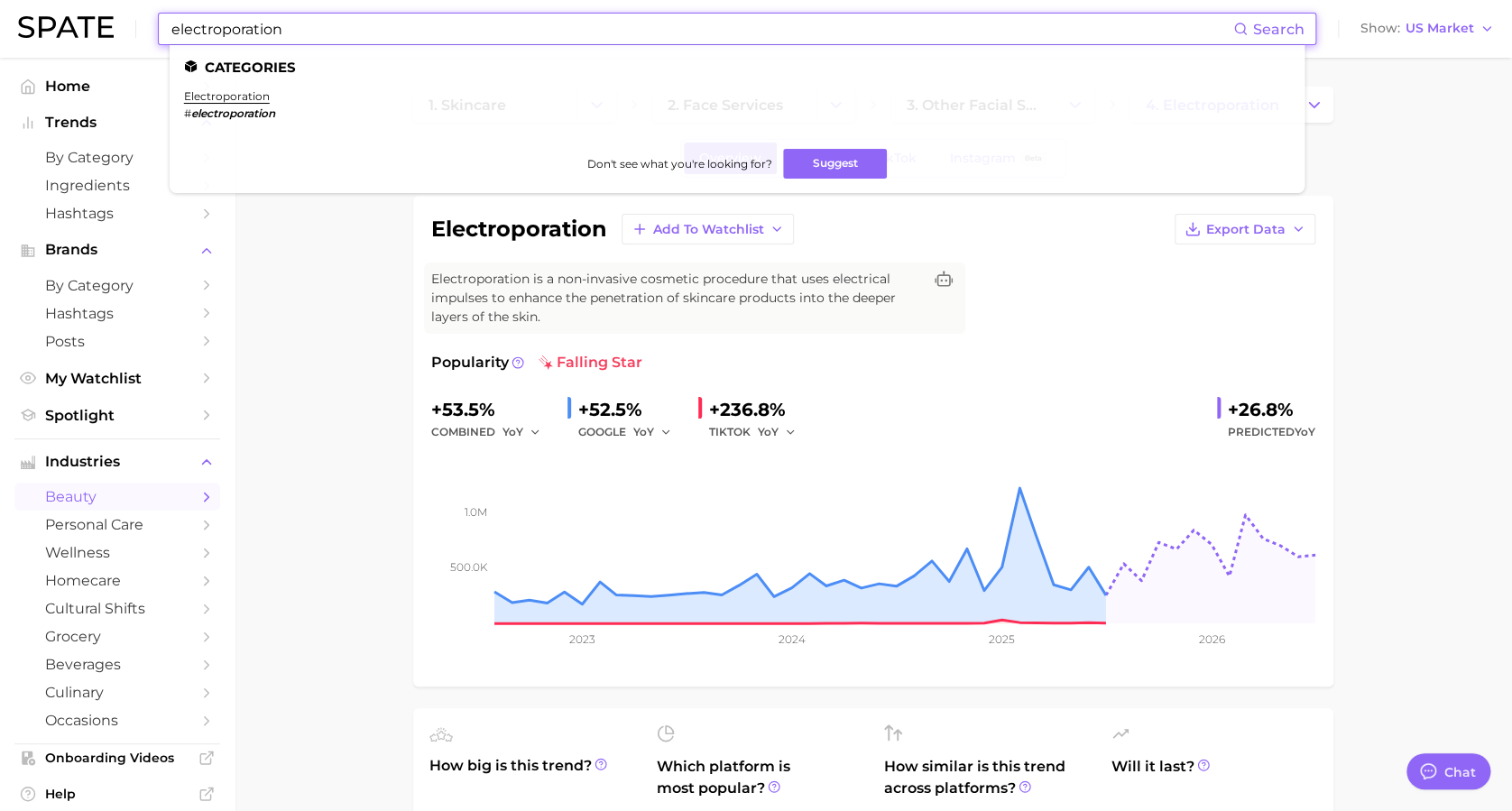
drag, startPoint x: 480, startPoint y: 17, endPoint x: 29, endPoint y: -30, distance: 453.4
click at [29, 0] on html "electroporation Search Categories electroporation # electroporation Don't see w…" at bounding box center [756, 406] width 1512 height 811
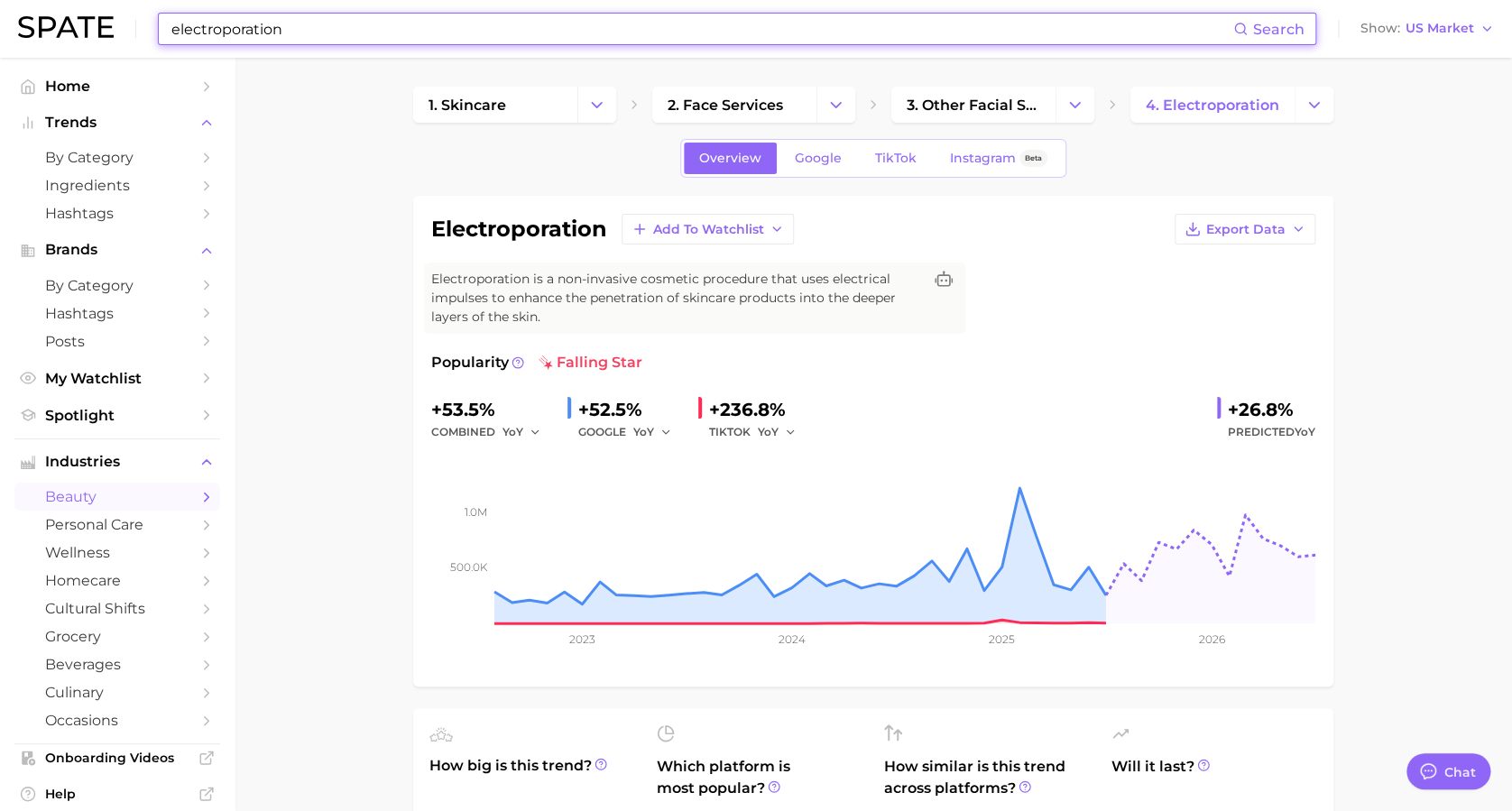
paste input "microcurrent"
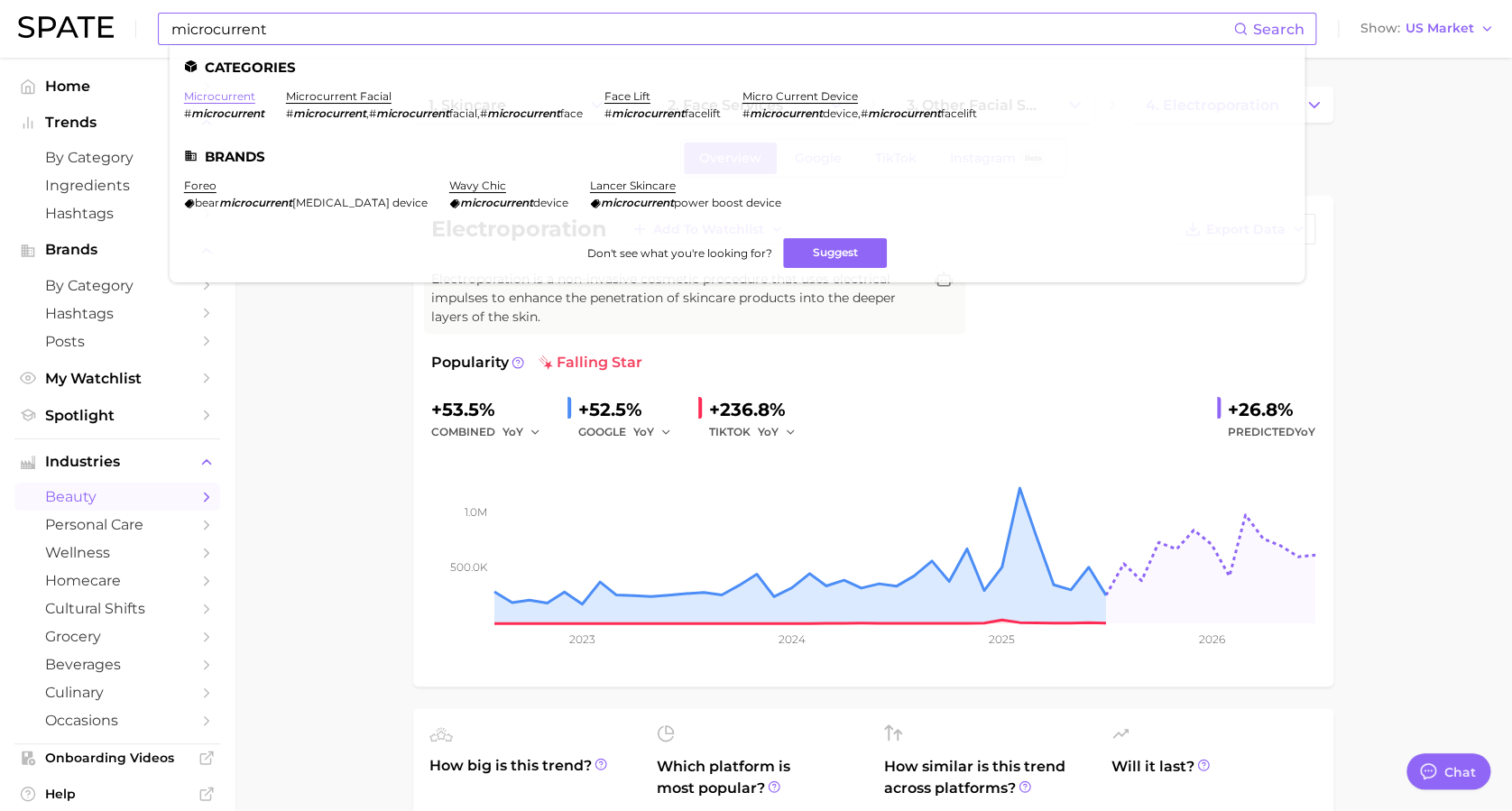
click at [225, 100] on link "microcurrent" at bounding box center [220, 96] width 71 height 13
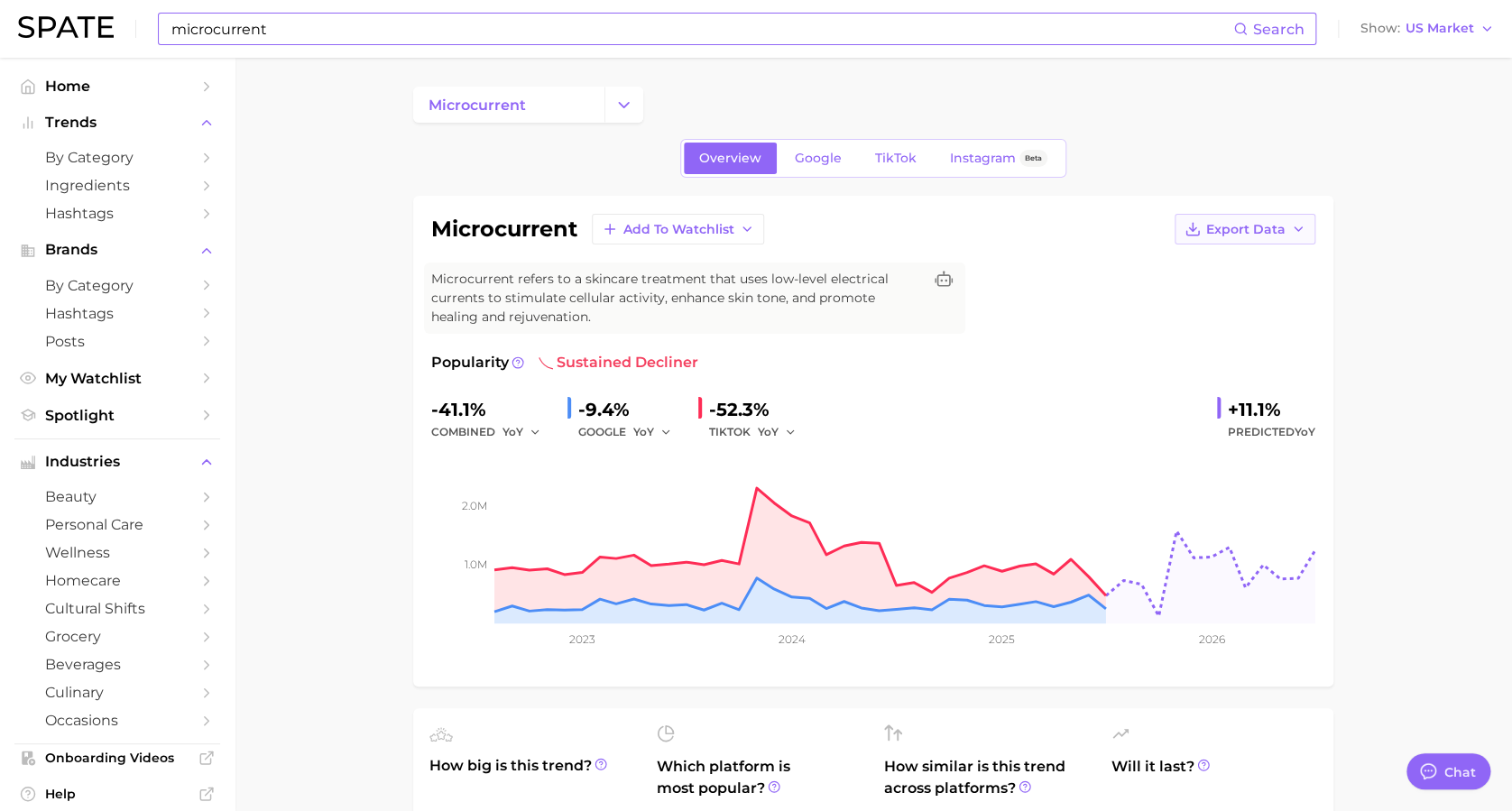
click at [1147, 223] on icon "button" at bounding box center [1298, 228] width 14 height 14
click at [1147, 296] on span "Time Series Image" at bounding box center [1207, 296] width 120 height 15
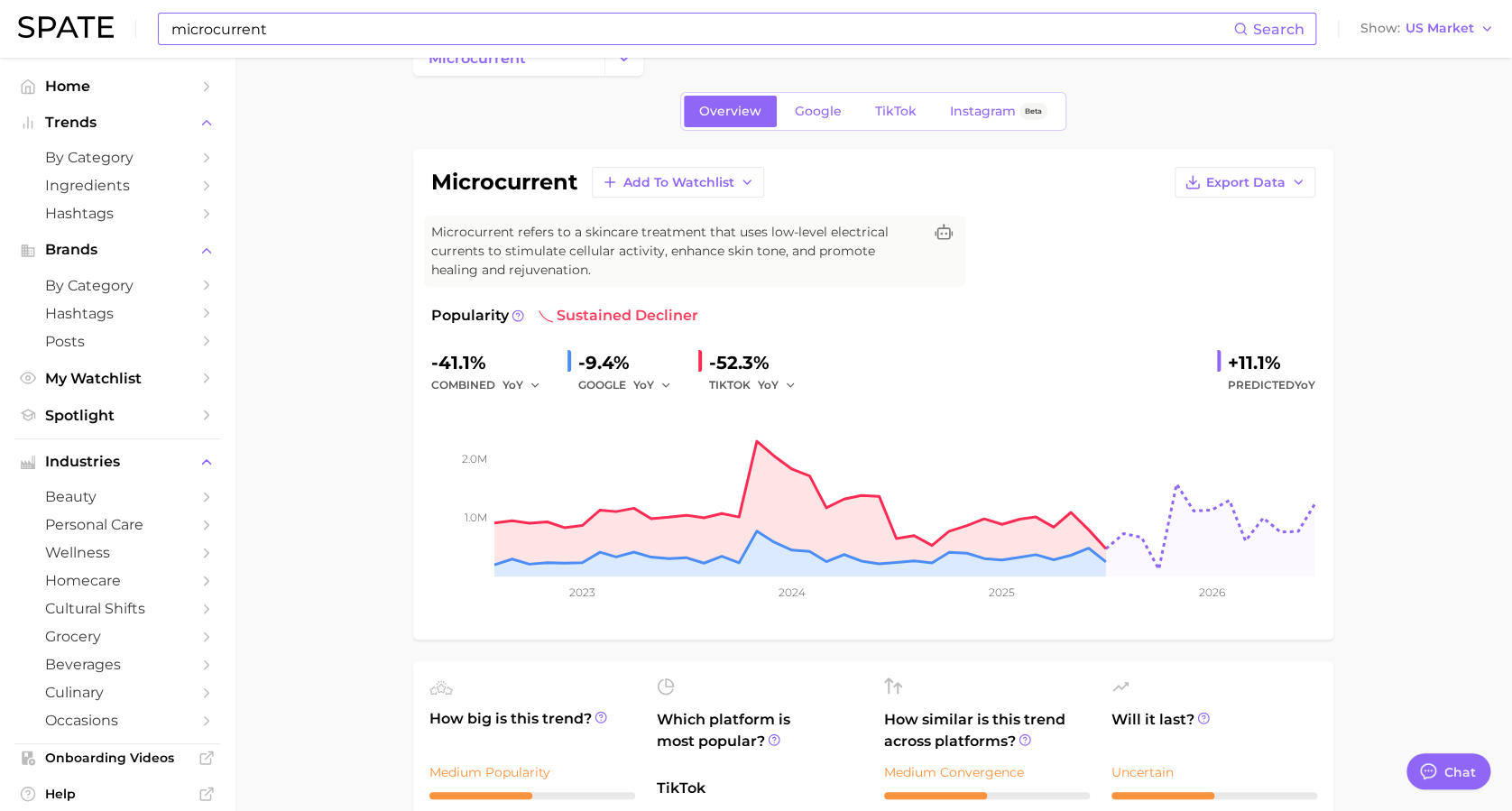
scroll to position [45, 0]
click at [1147, 177] on icon "button" at bounding box center [1298, 184] width 14 height 14
click at [1147, 244] on span "Time Series Image" at bounding box center [1207, 250] width 120 height 15
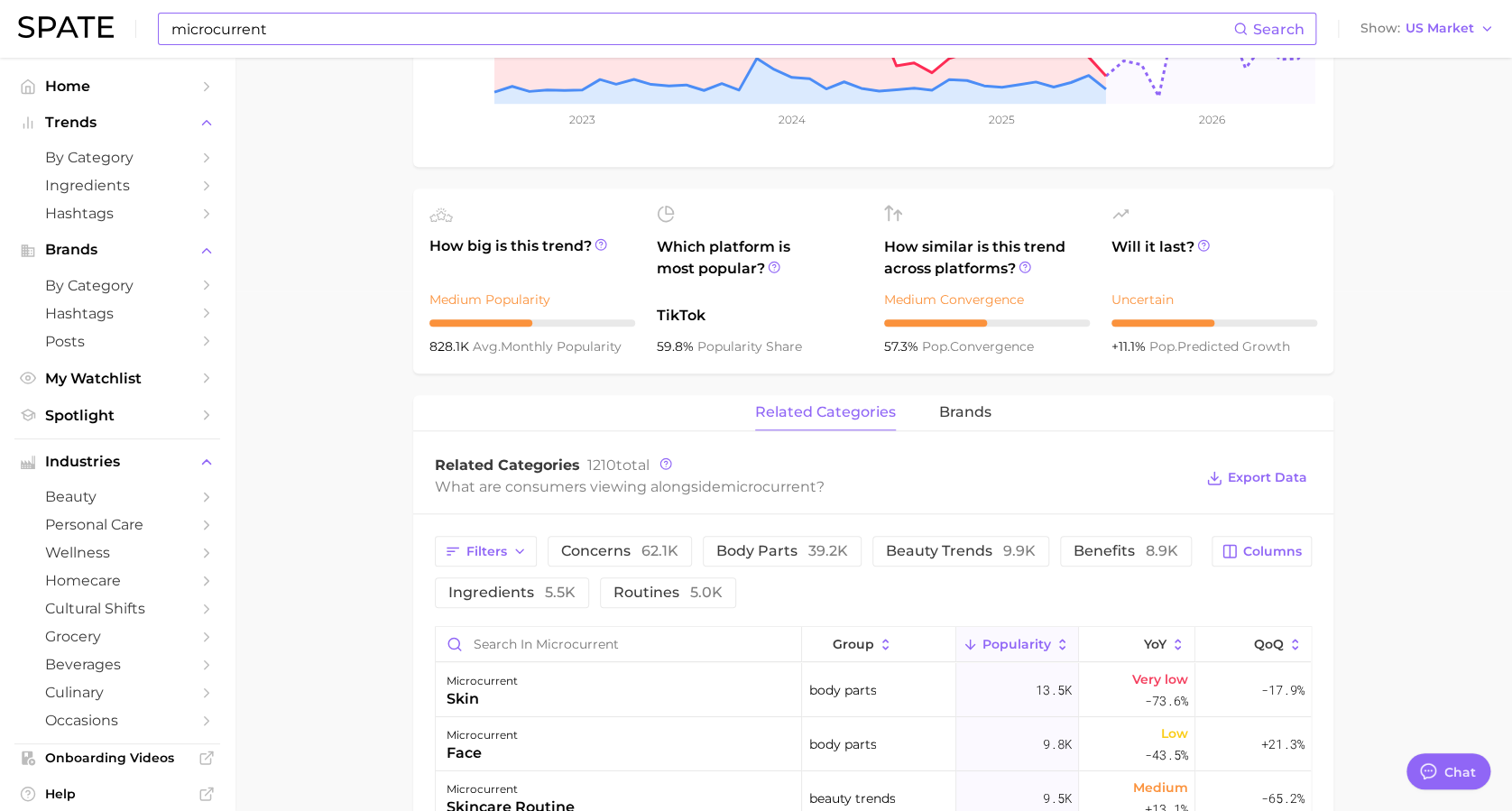
scroll to position [520, 0]
click at [396, 31] on input "microcurrent" at bounding box center [702, 29] width 1064 height 31
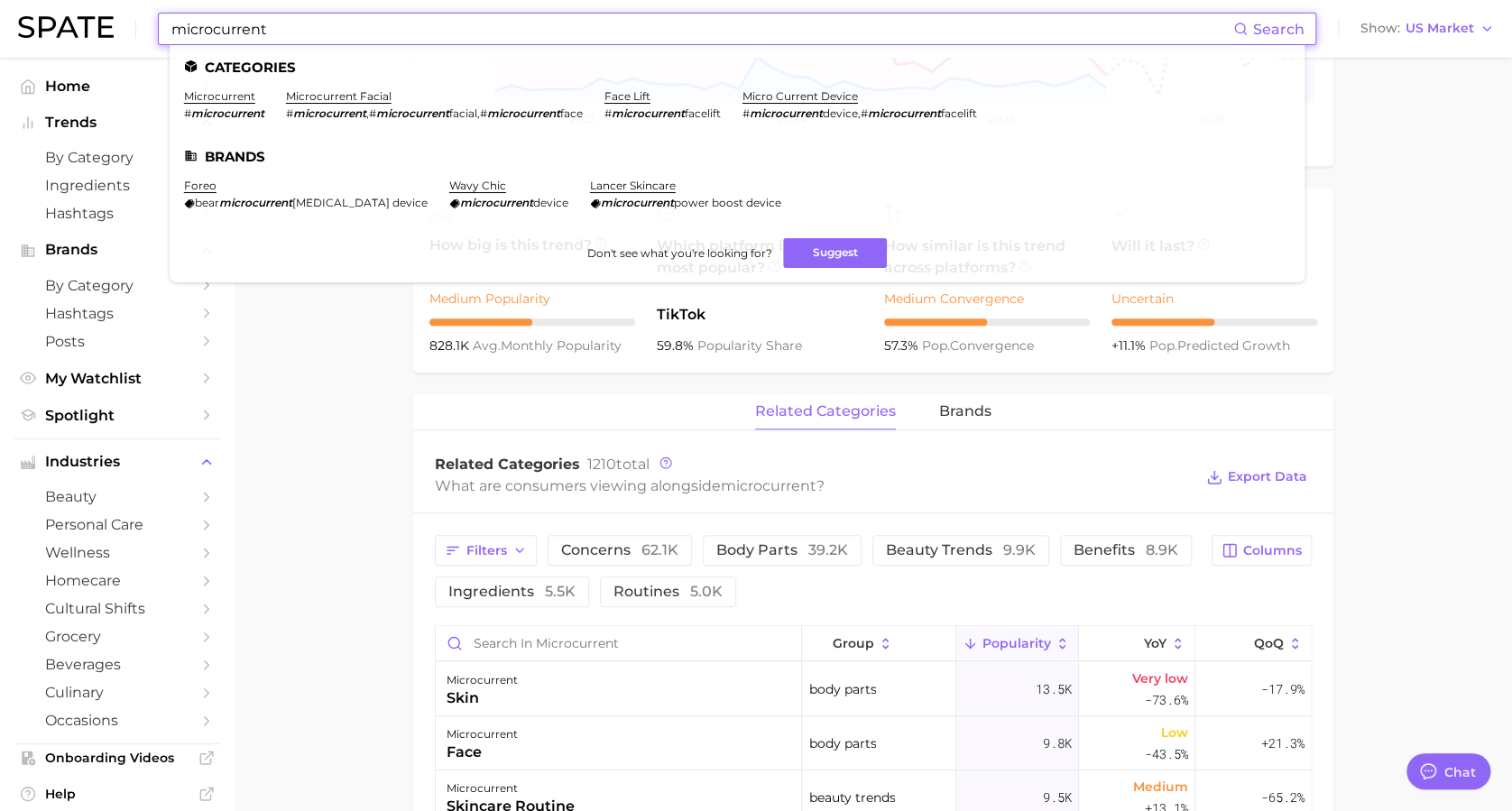
drag, startPoint x: 396, startPoint y: 32, endPoint x: 80, endPoint y: 65, distance: 317.7
click at [80, 65] on div "microcurrent Search Categories microcurrent # microcurrent microcurrent facial …" at bounding box center [756, 542] width 1512 height 2010
paste input "[MEDICAL_DATA]"
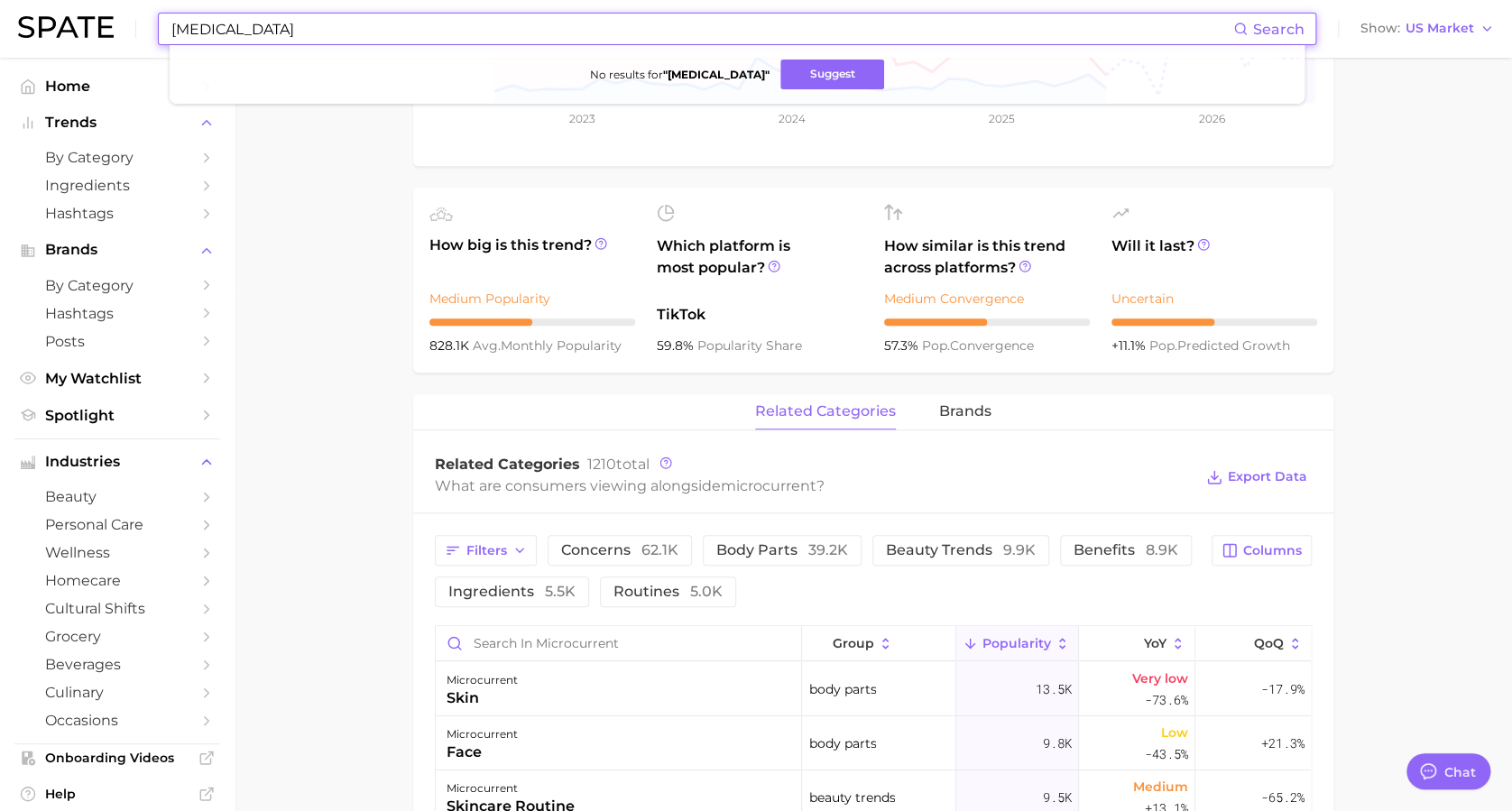
drag, startPoint x: 406, startPoint y: 32, endPoint x: 58, endPoint y: 24, distance: 348.1
click at [58, 24] on div "[MEDICAL_DATA] Search No results for " [MEDICAL_DATA] " Suggest Show US Market" at bounding box center [756, 29] width 1476 height 58
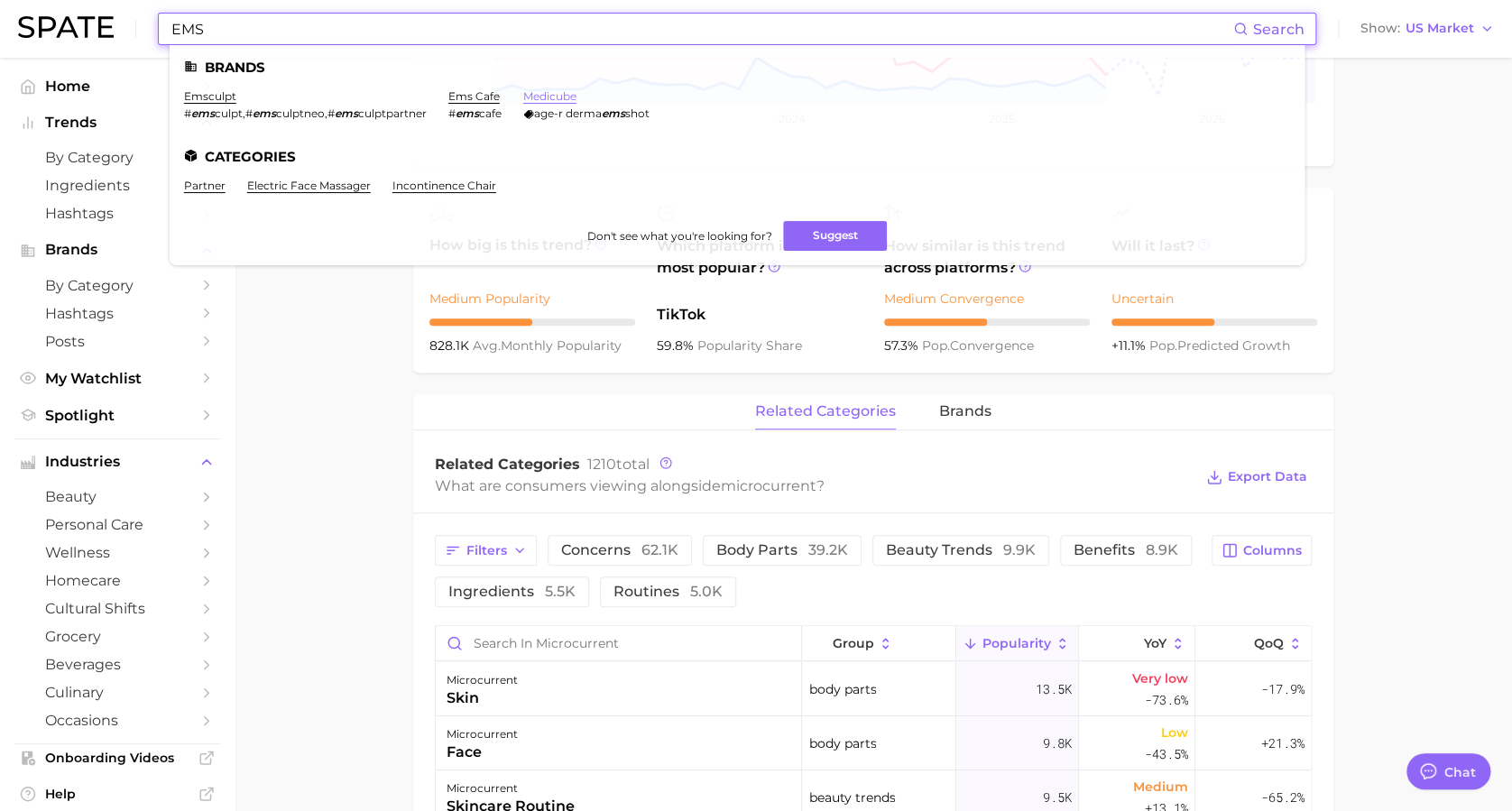
type input "EMS"
click at [553, 95] on link "medicube" at bounding box center [549, 96] width 53 height 13
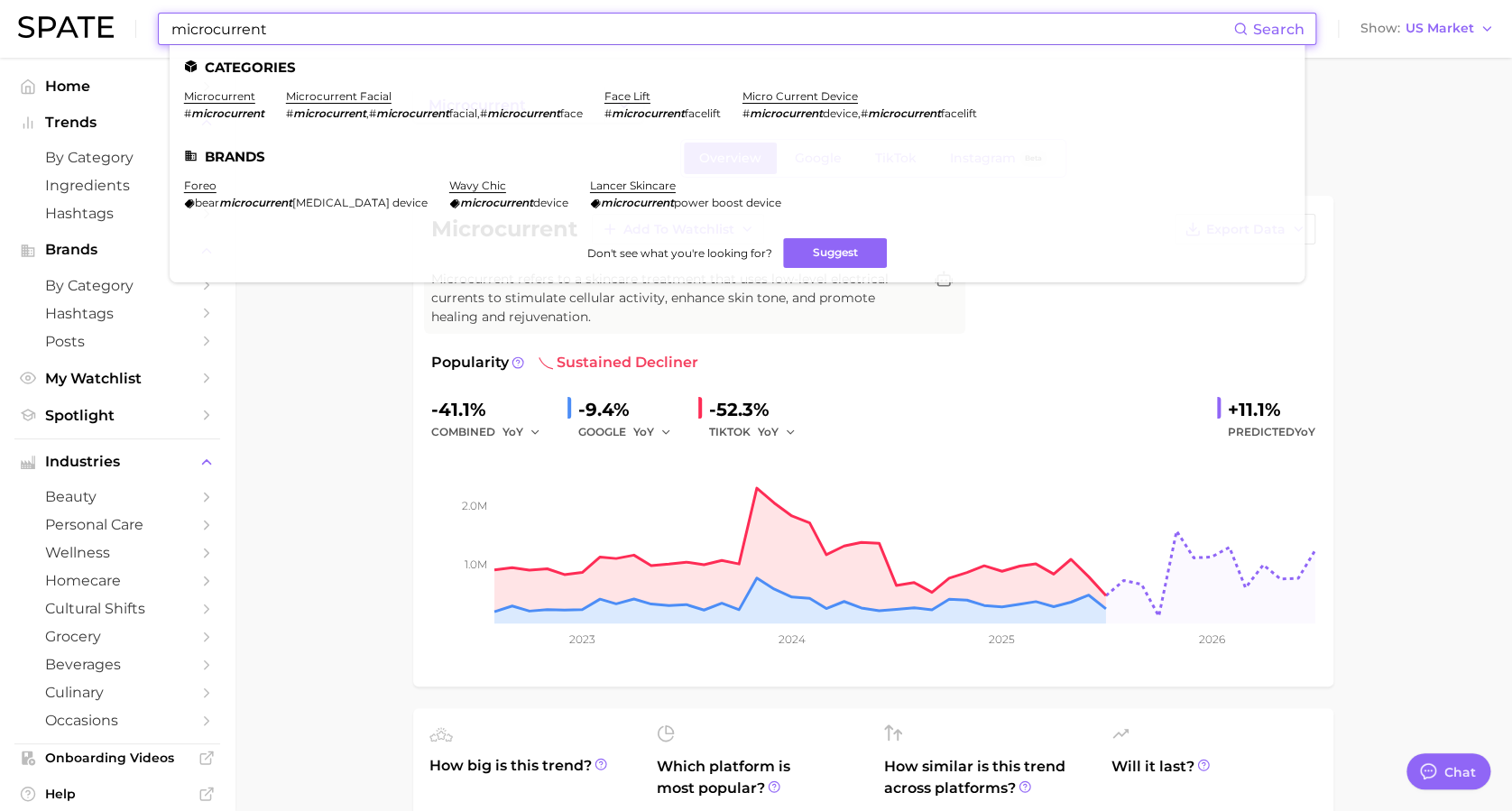
drag, startPoint x: 418, startPoint y: 21, endPoint x: -6, endPoint y: -72, distance: 434.1
click at [0, 0] on html "microcurrent Search Categories microcurrent # microcurrent microcurrent facial …" at bounding box center [756, 406] width 1512 height 811
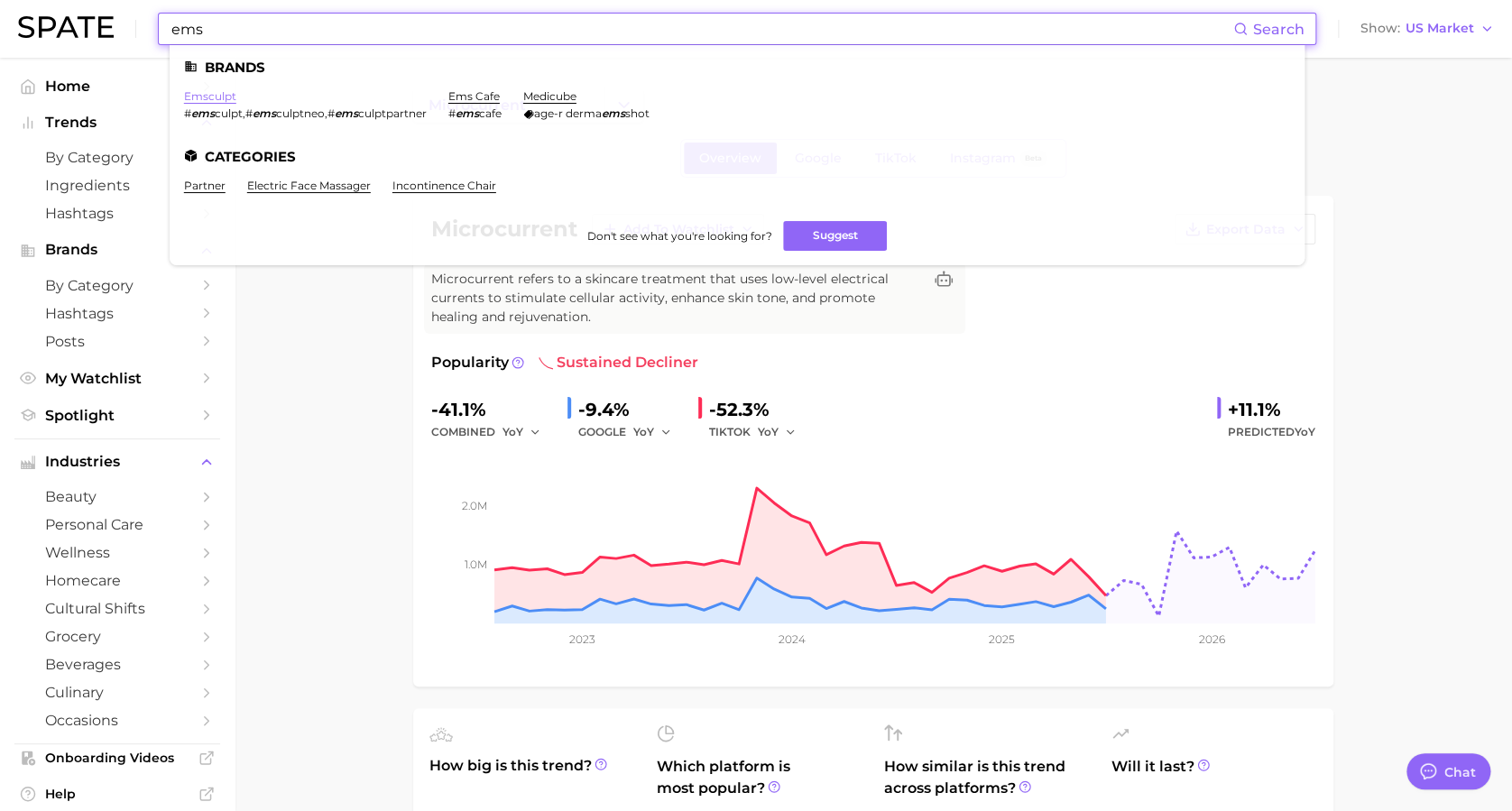
type input "ems"
click at [227, 102] on link "emsculpt" at bounding box center [210, 96] width 52 height 13
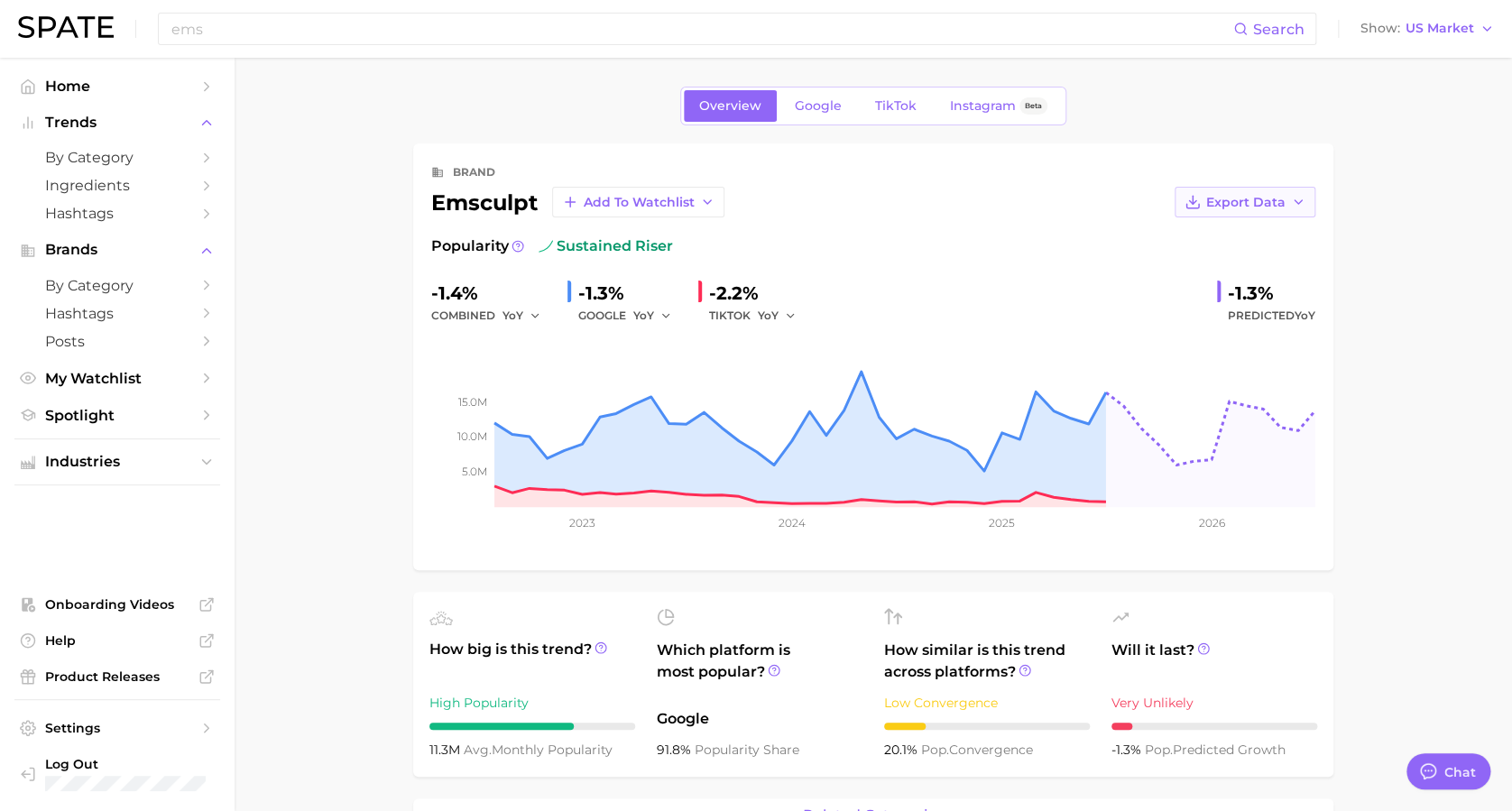
click at [1147, 206] on button "Export Data" at bounding box center [1245, 202] width 141 height 31
click at [1147, 267] on span "Time Series Image" at bounding box center [1207, 269] width 120 height 15
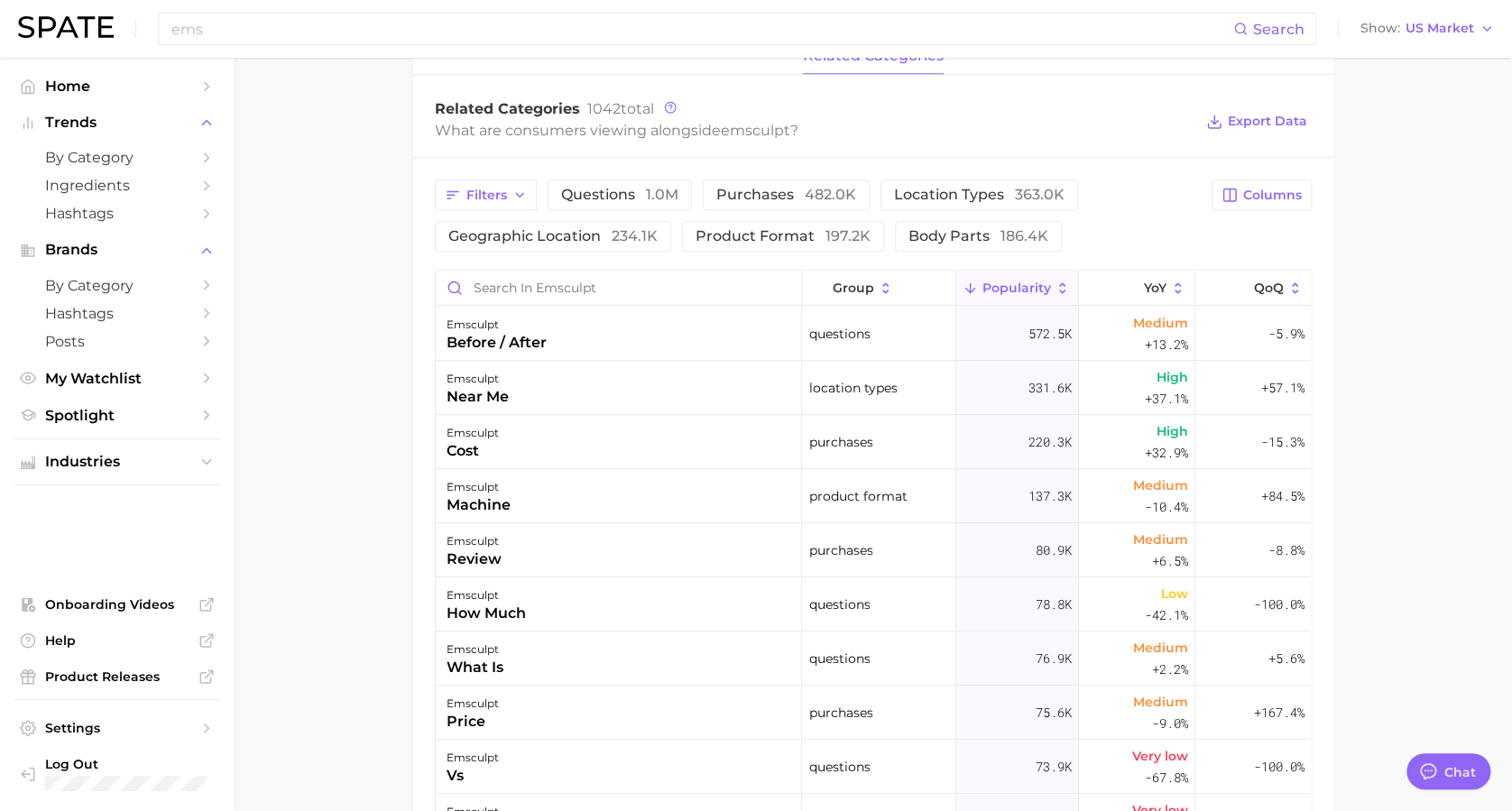
scroll to position [762, 0]
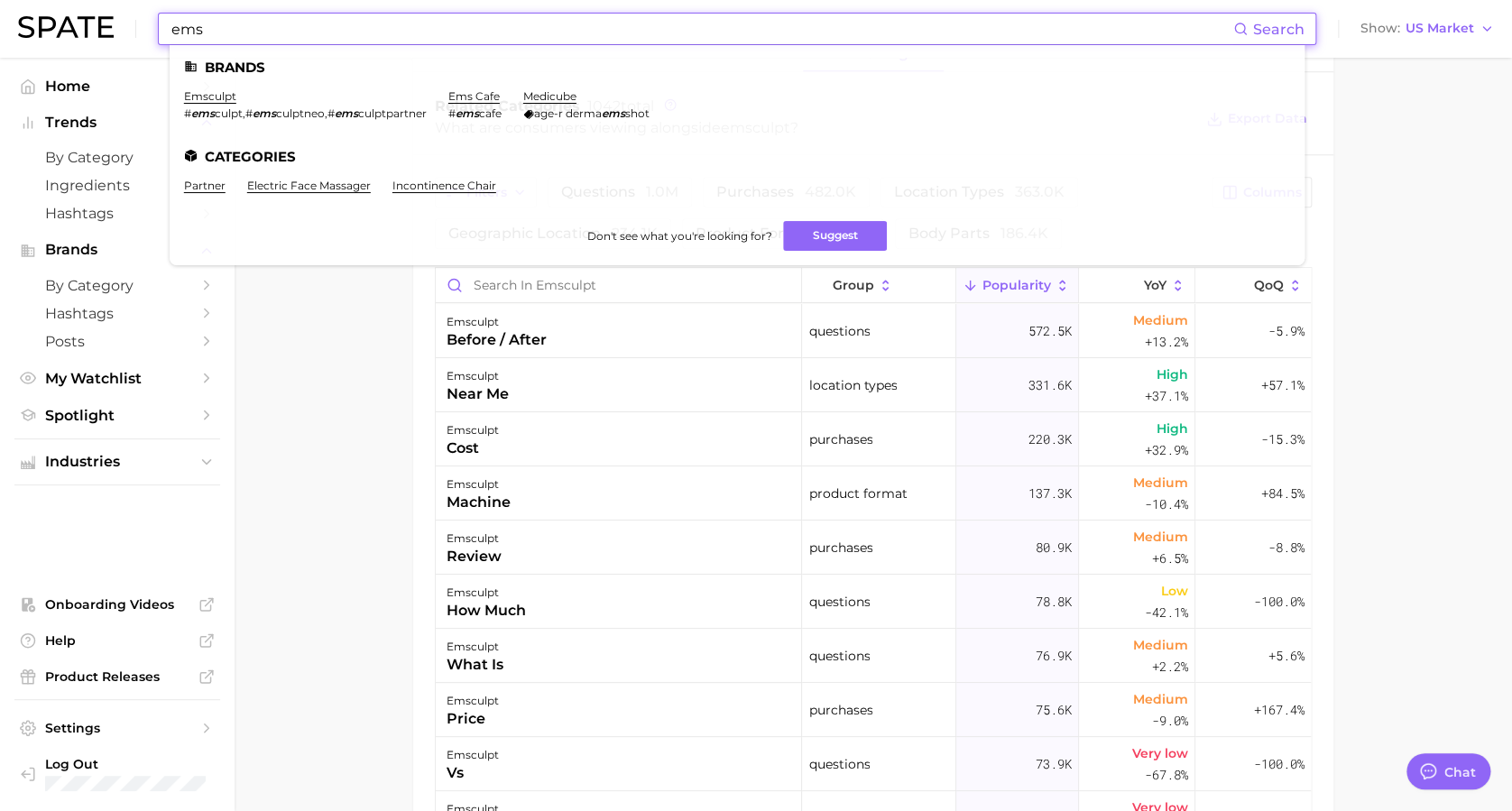
drag, startPoint x: 450, startPoint y: 14, endPoint x: 115, endPoint y: 14, distance: 335.0
click at [115, 14] on div "ems Search Brands emsculpt # ems culpt , # ems culptneo , # ems culptpartner em…" at bounding box center [756, 29] width 1476 height 58
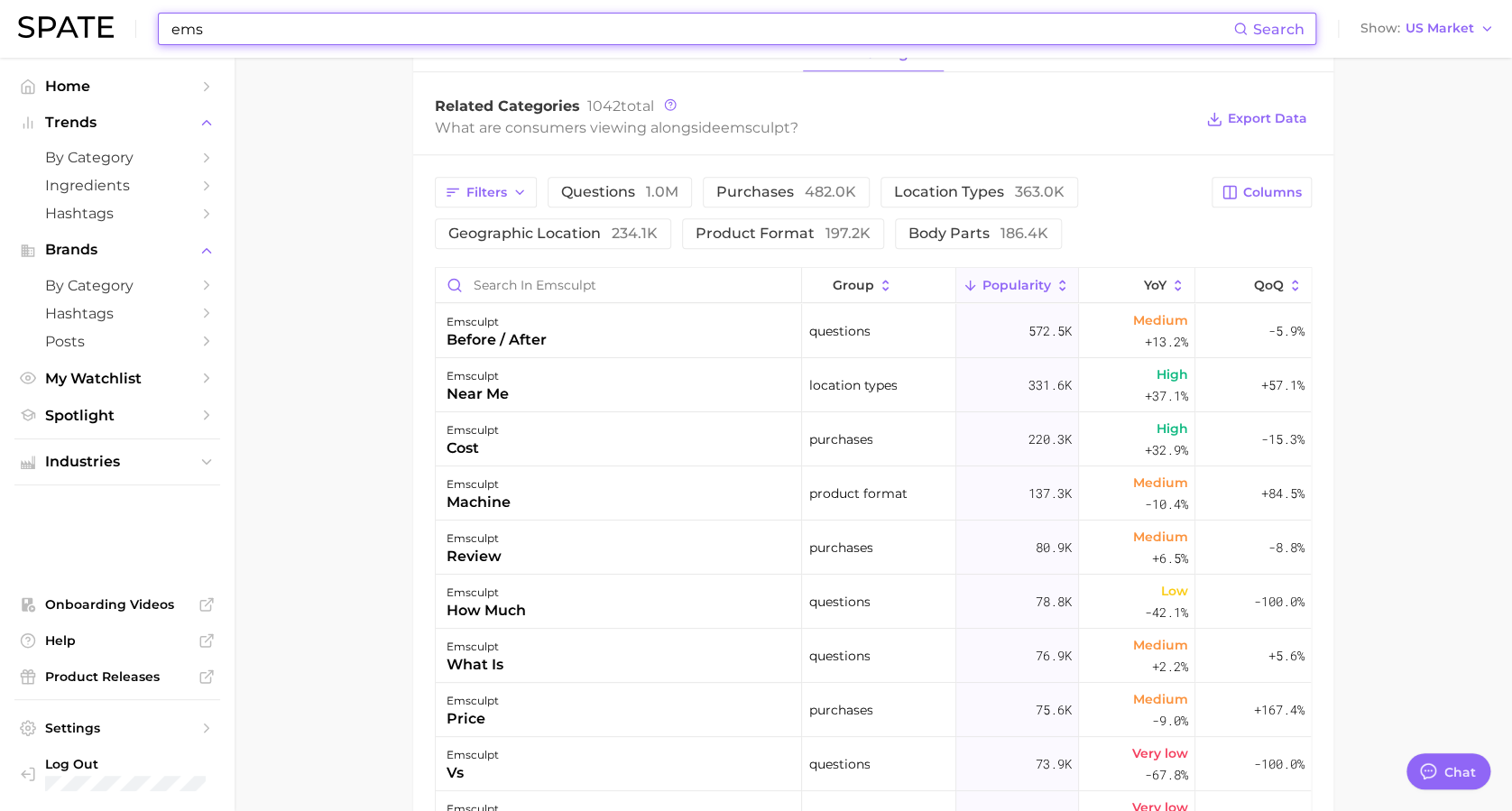
paste input "lectric needle"
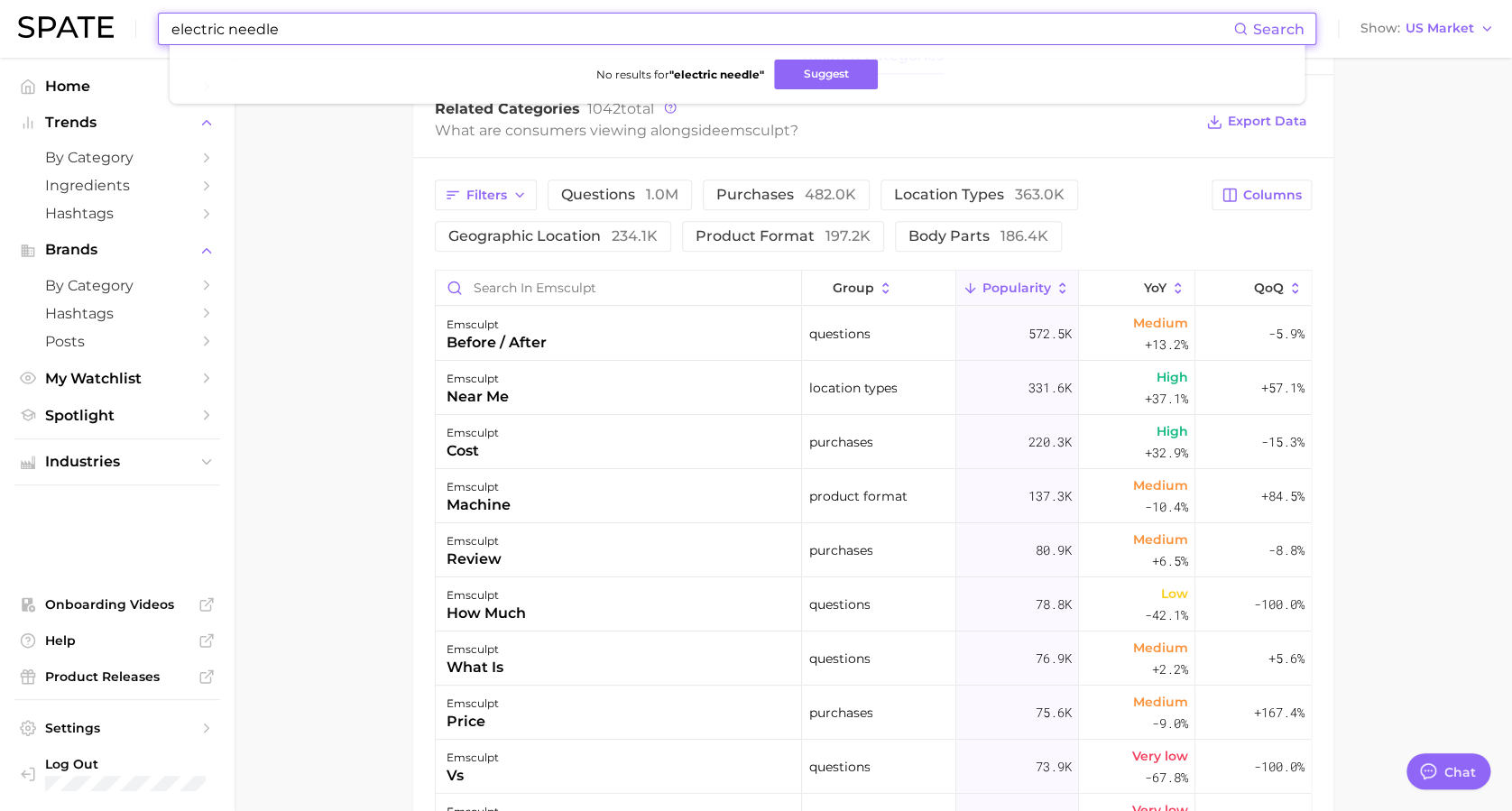
drag, startPoint x: 315, startPoint y: 30, endPoint x: 7, endPoint y: 6, distance: 308.9
click at [7, 6] on header "electric needle Search No results for " electric needle " Suggest Show US Market" at bounding box center [756, 29] width 1512 height 58
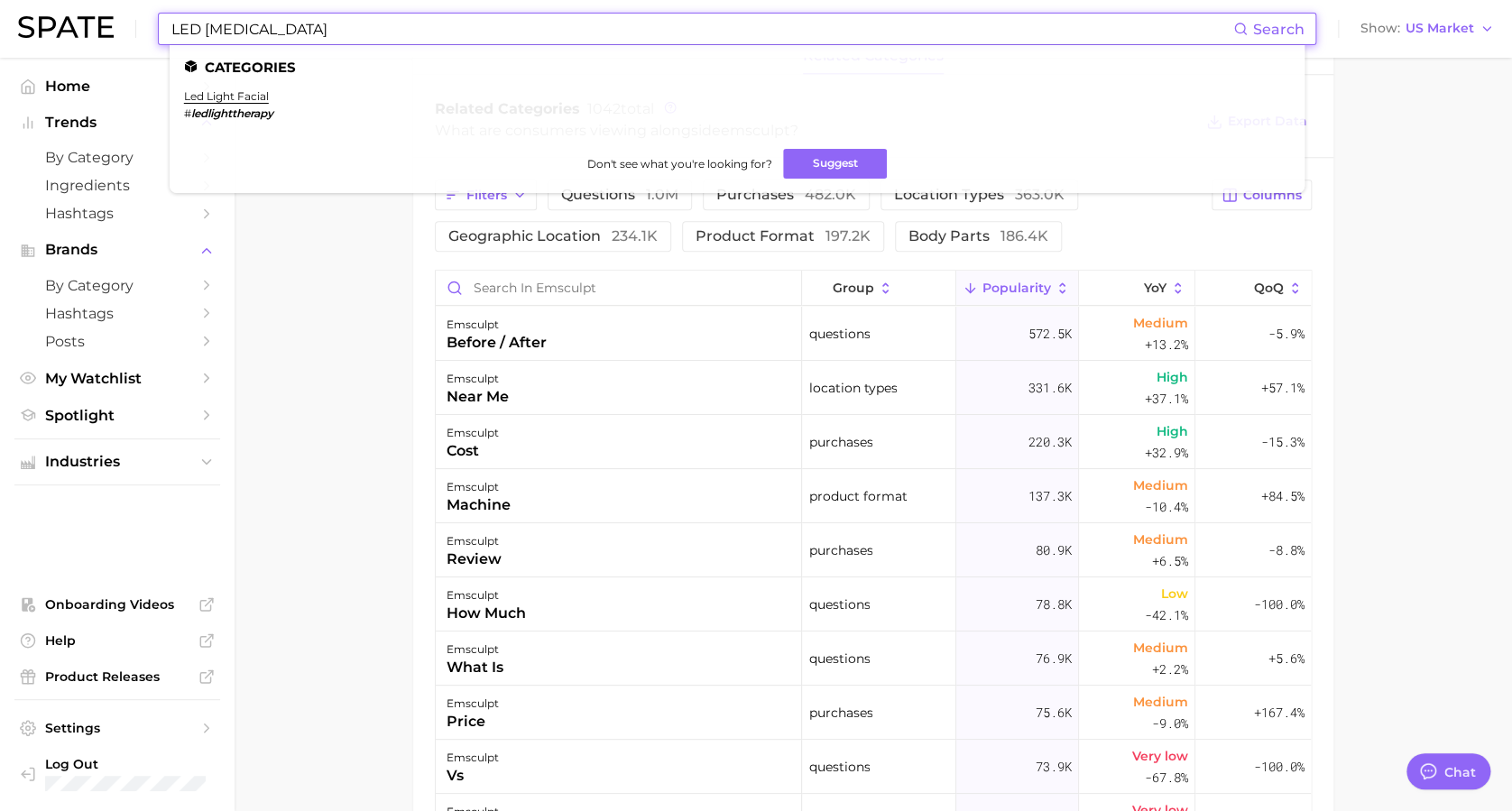
type input "LED [MEDICAL_DATA]"
click at [260, 99] on link "led light facial" at bounding box center [226, 96] width 85 height 13
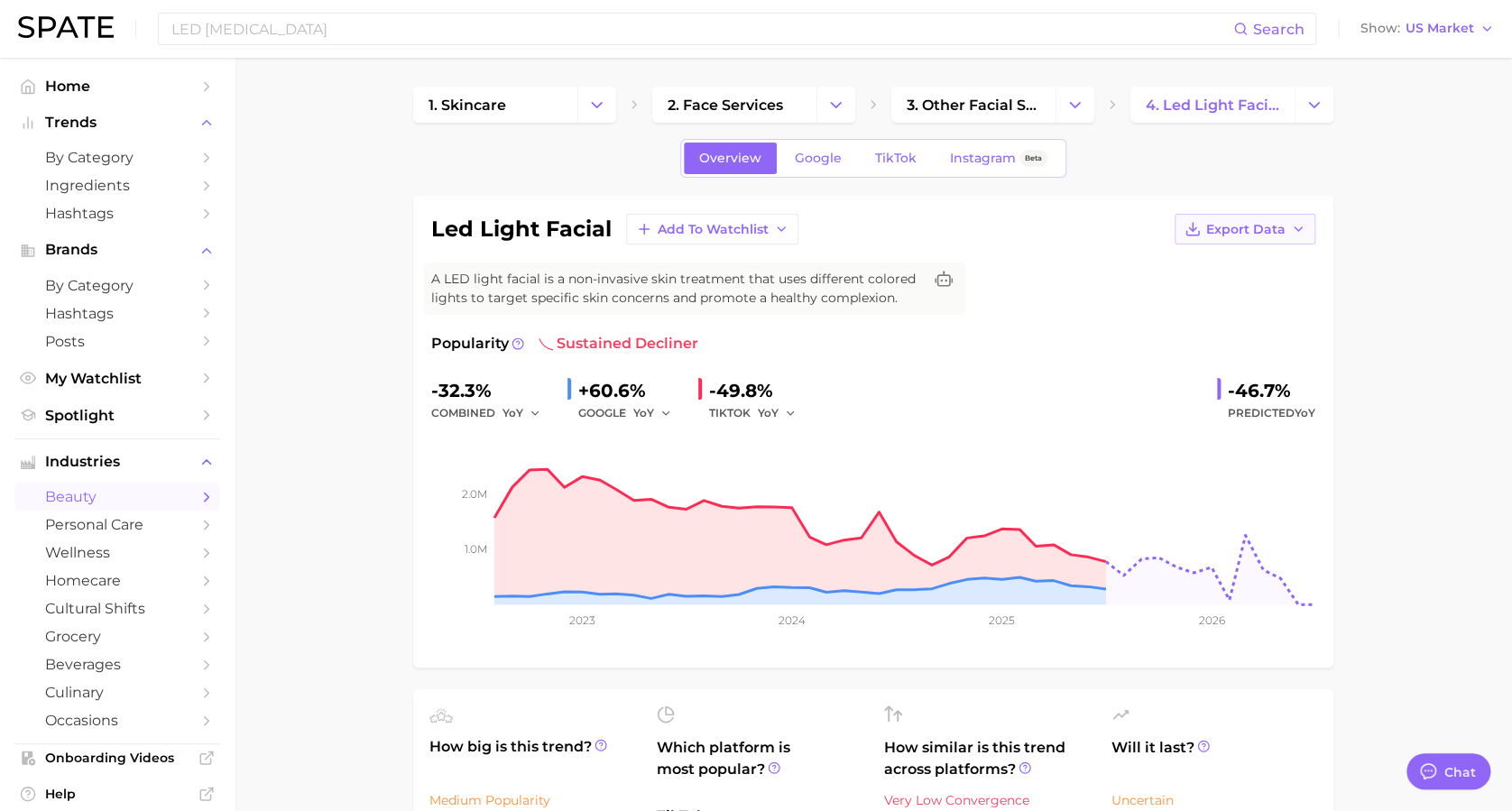
click at [1147, 226] on icon "button" at bounding box center [1298, 228] width 14 height 14
click at [1147, 293] on span "Time Series Image" at bounding box center [1207, 296] width 120 height 15
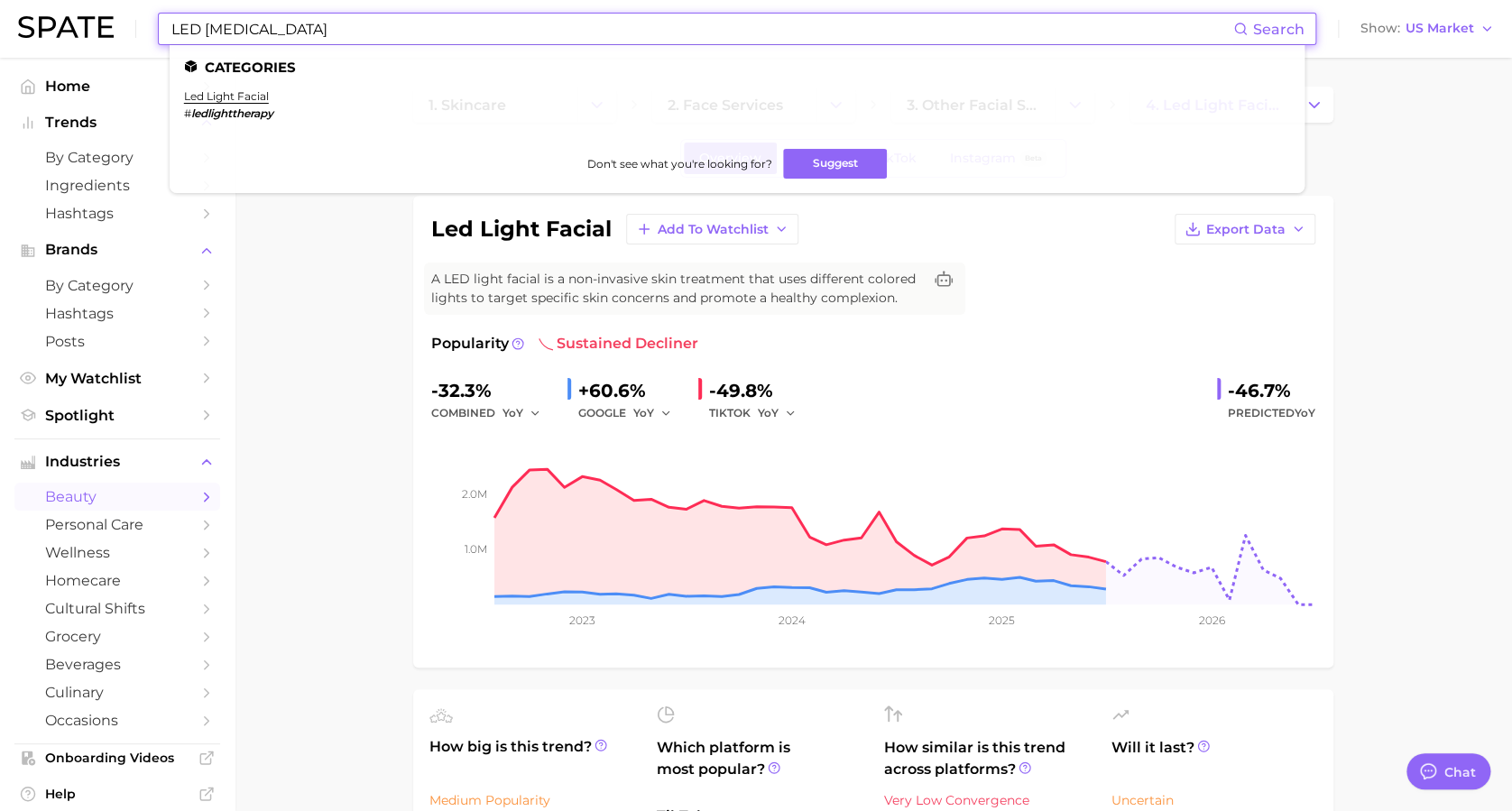
drag, startPoint x: 319, startPoint y: 35, endPoint x: 0, endPoint y: 91, distance: 323.9
click at [0, 91] on html "LED [MEDICAL_DATA] Search Categories led light facial # ledlighttherapy Don't s…" at bounding box center [756, 406] width 1512 height 811
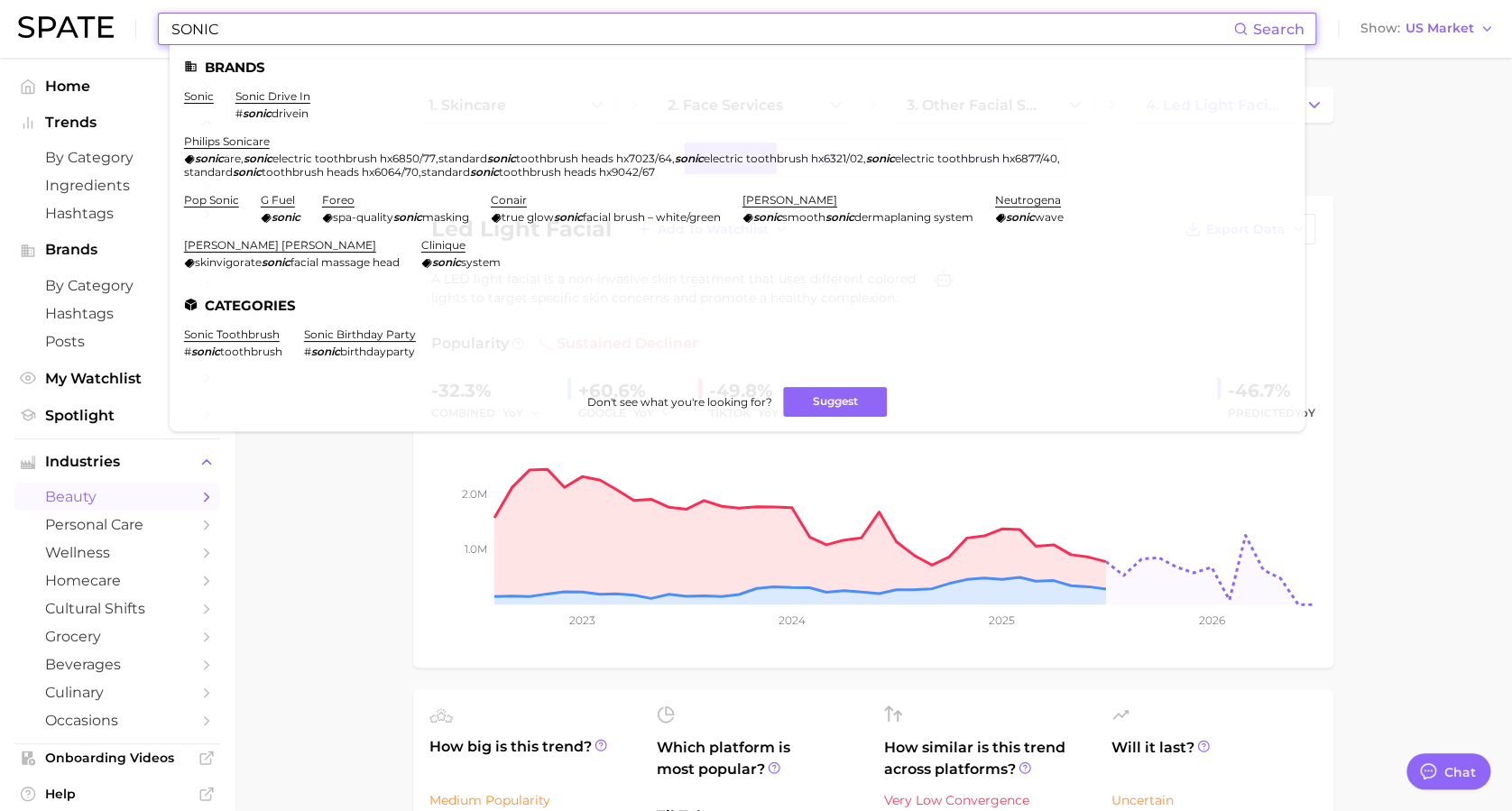
drag, startPoint x: 603, startPoint y: 30, endPoint x: -6, endPoint y: -68, distance: 616.8
click at [0, 0] on html "SONIC Search Brands sonic sonic drive in # sonic drivein philips sonicare sonic…" at bounding box center [756, 406] width 1512 height 811
paste input "[MEDICAL_DATA] MOISTURIZER"
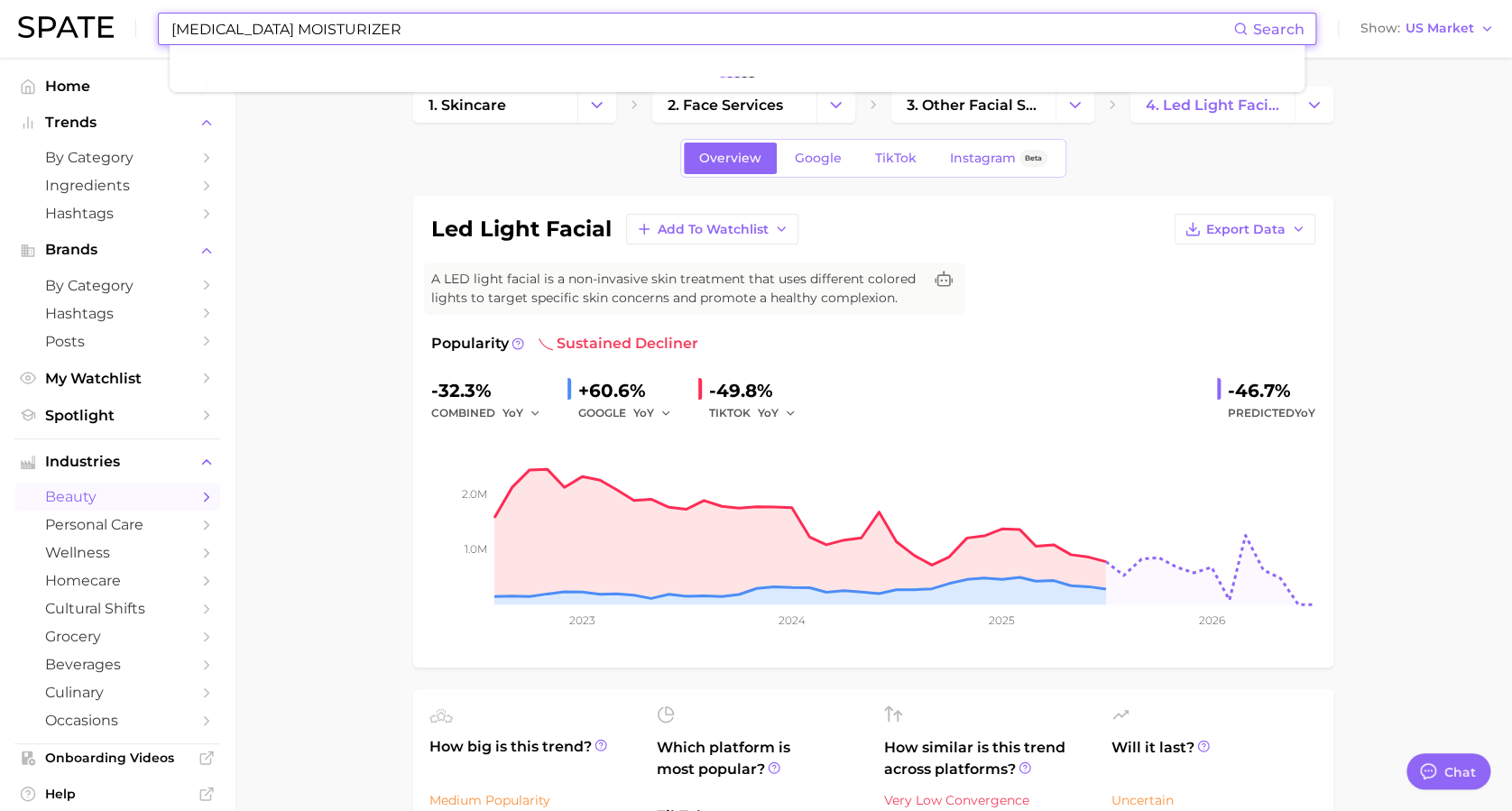
type input "[MEDICAL_DATA] MOISTURIZER"
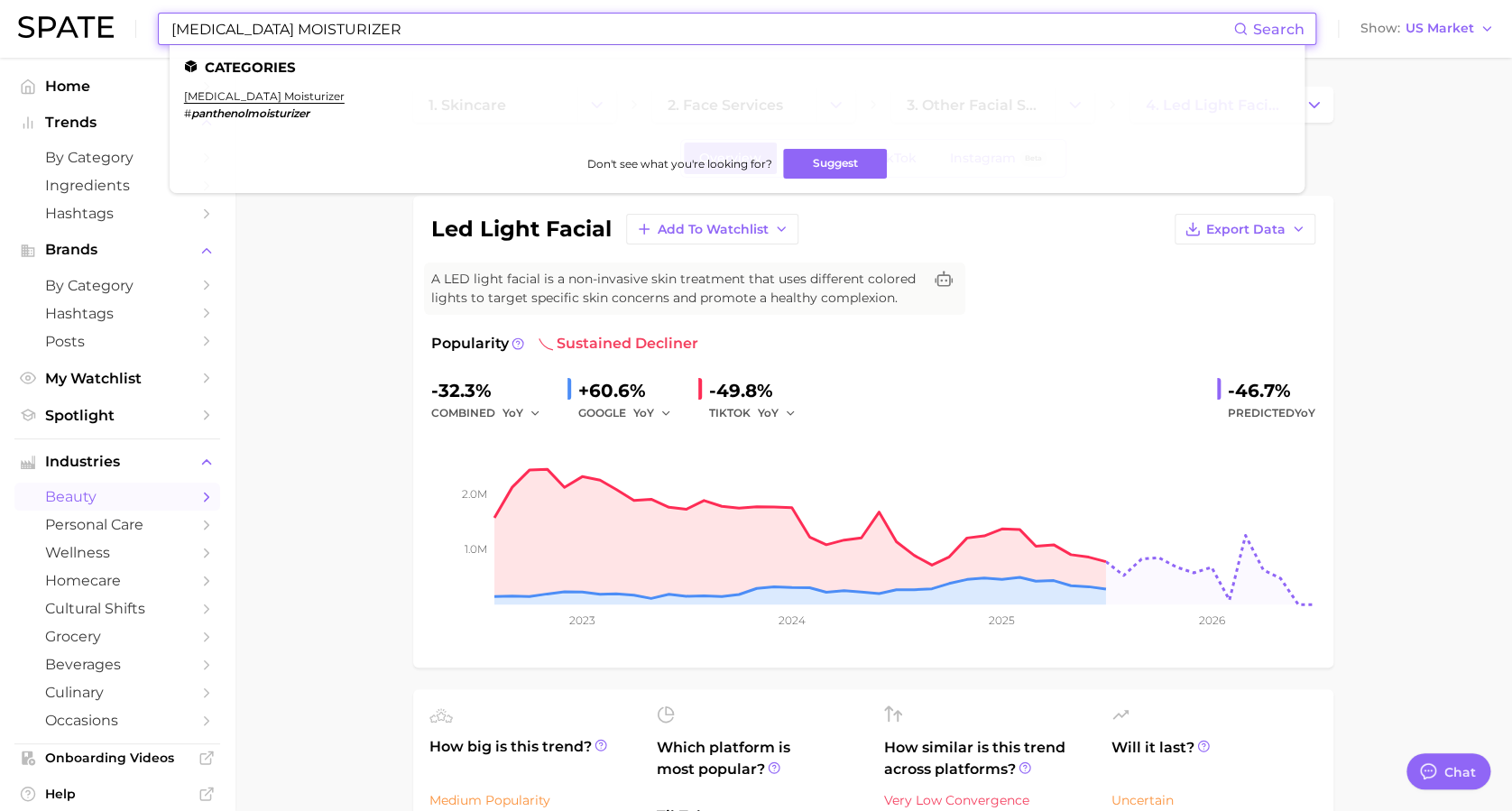
click at [272, 106] on em "panthenolmoisturizer" at bounding box center [251, 113] width 119 height 13
click at [258, 102] on link "[MEDICAL_DATA] moisturizer" at bounding box center [264, 96] width 161 height 13
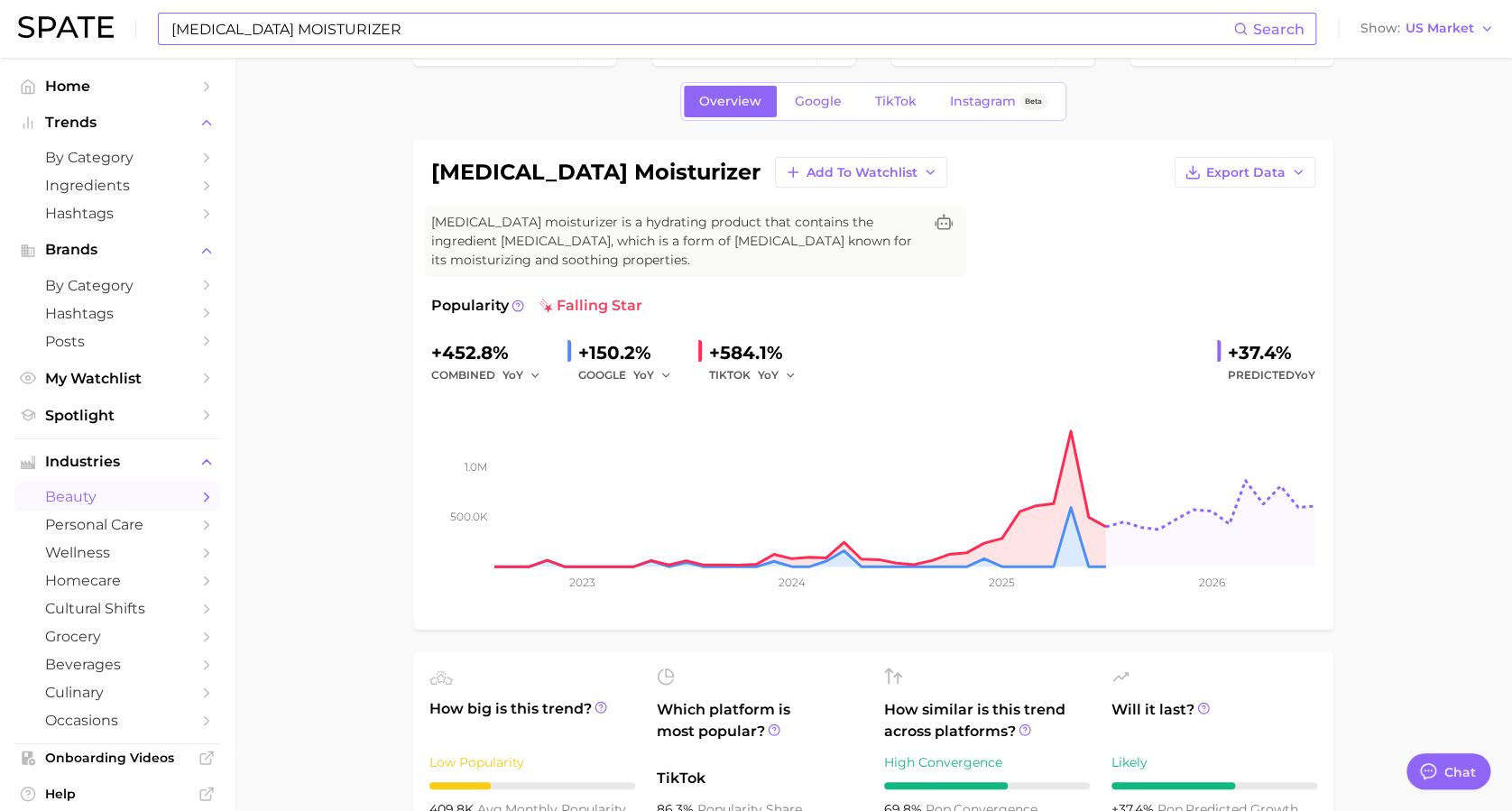
scroll to position [60, 0]
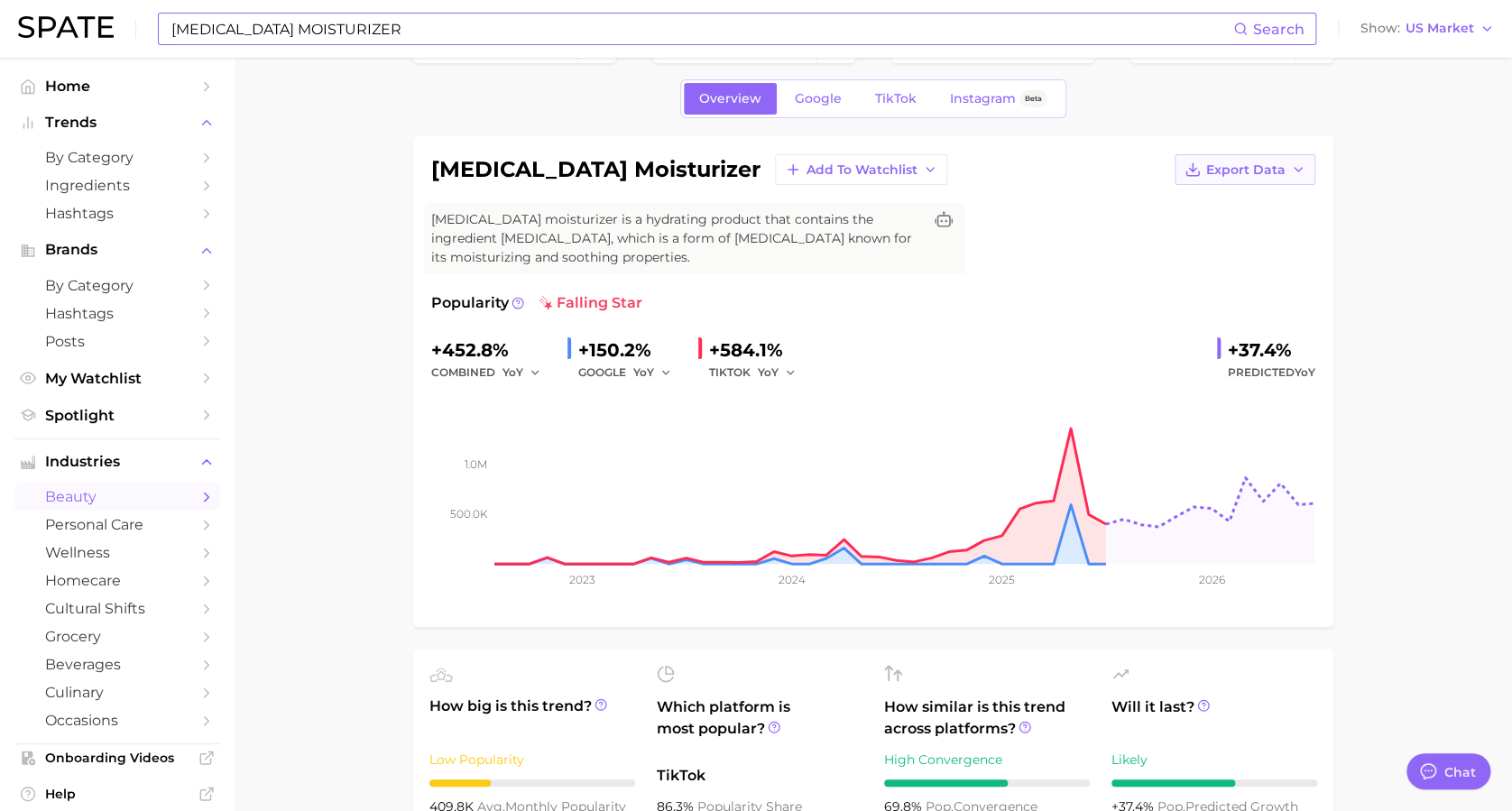
click at [1147, 173] on button "Export Data" at bounding box center [1245, 170] width 141 height 31
click at [1147, 231] on span "Time Series Image" at bounding box center [1207, 236] width 120 height 15
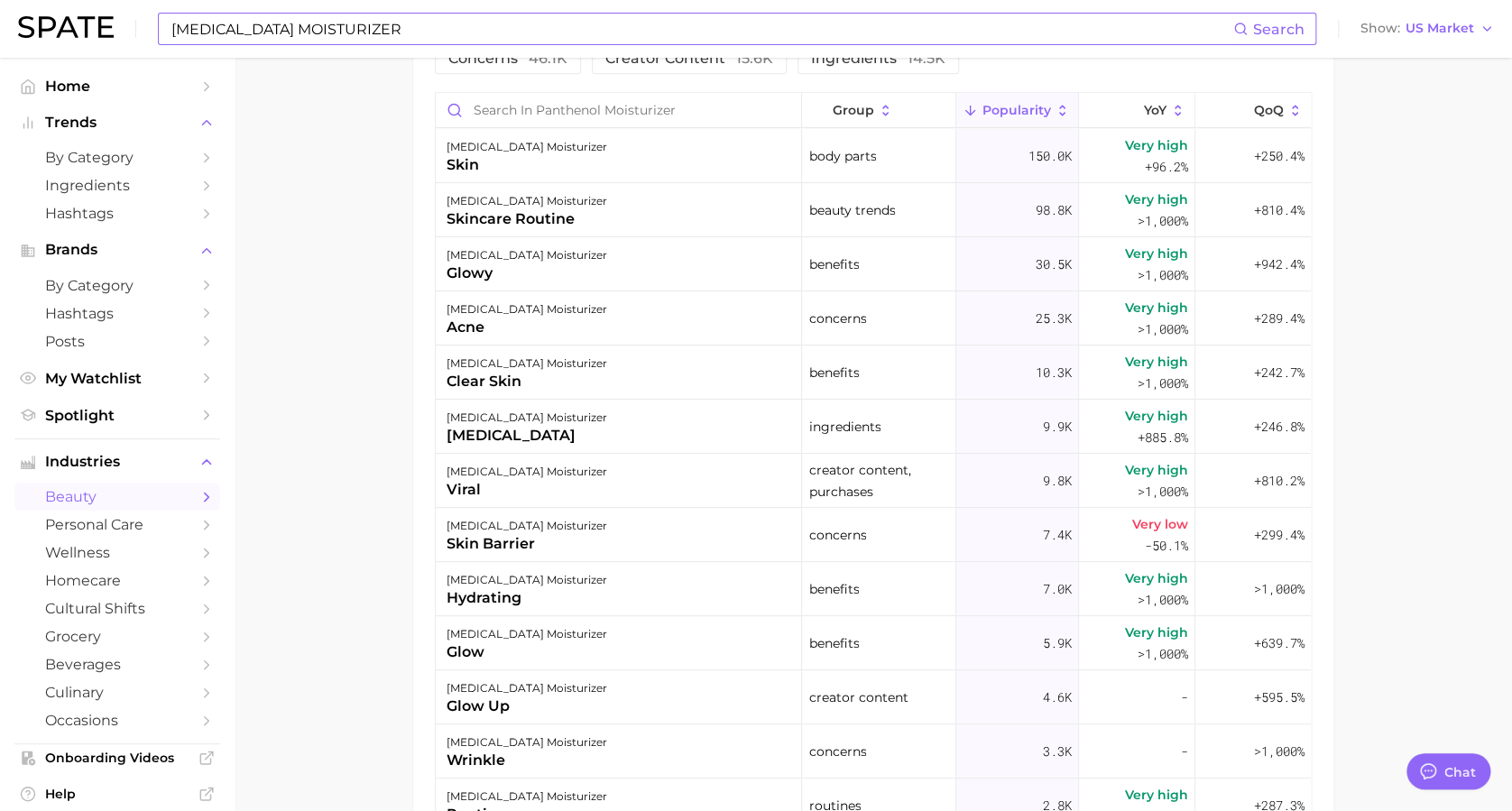
scroll to position [1055, 0]
